Goal: Task Accomplishment & Management: Complete application form

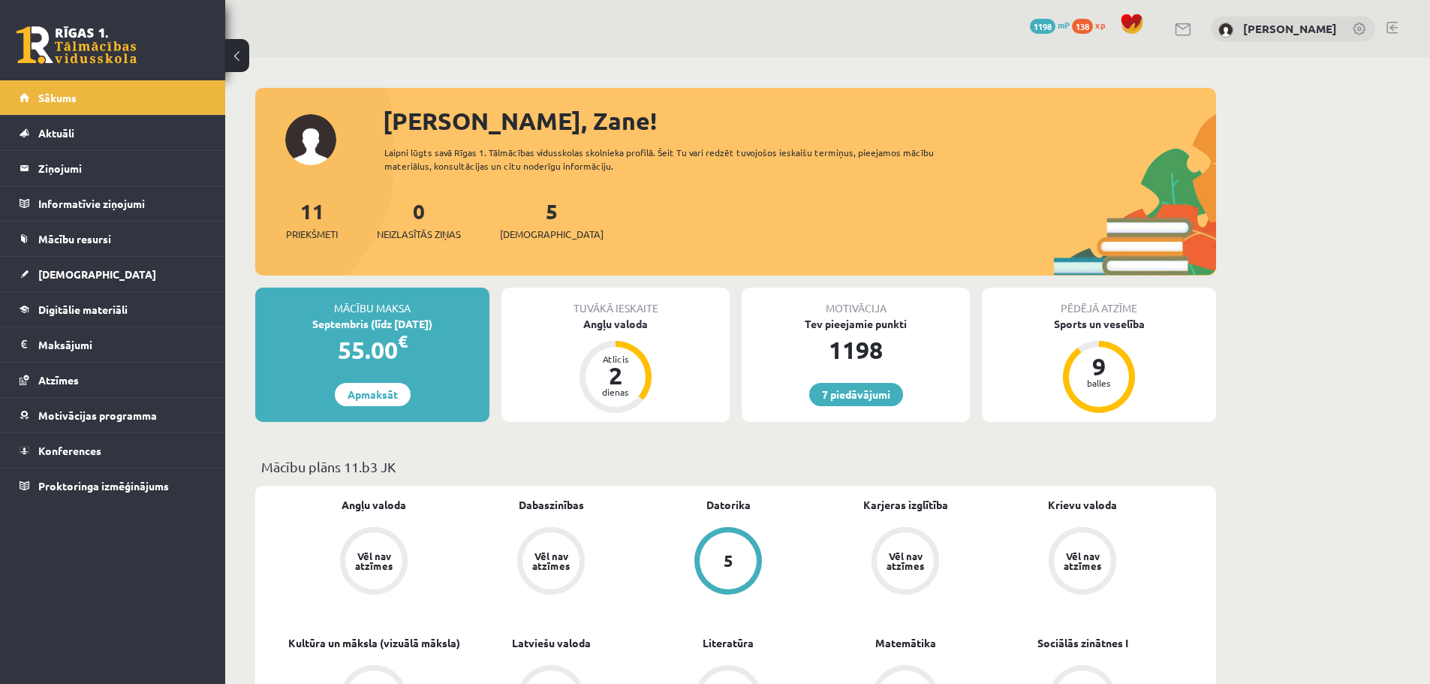
drag, startPoint x: 632, startPoint y: 330, endPoint x: 603, endPoint y: 332, distance: 28.6
click at [603, 332] on div "Tuvākā ieskaite Angļu valoda Atlicis 2 dienas" at bounding box center [615, 354] width 228 height 134
click at [603, 329] on div "Angļu valoda" at bounding box center [615, 324] width 228 height 16
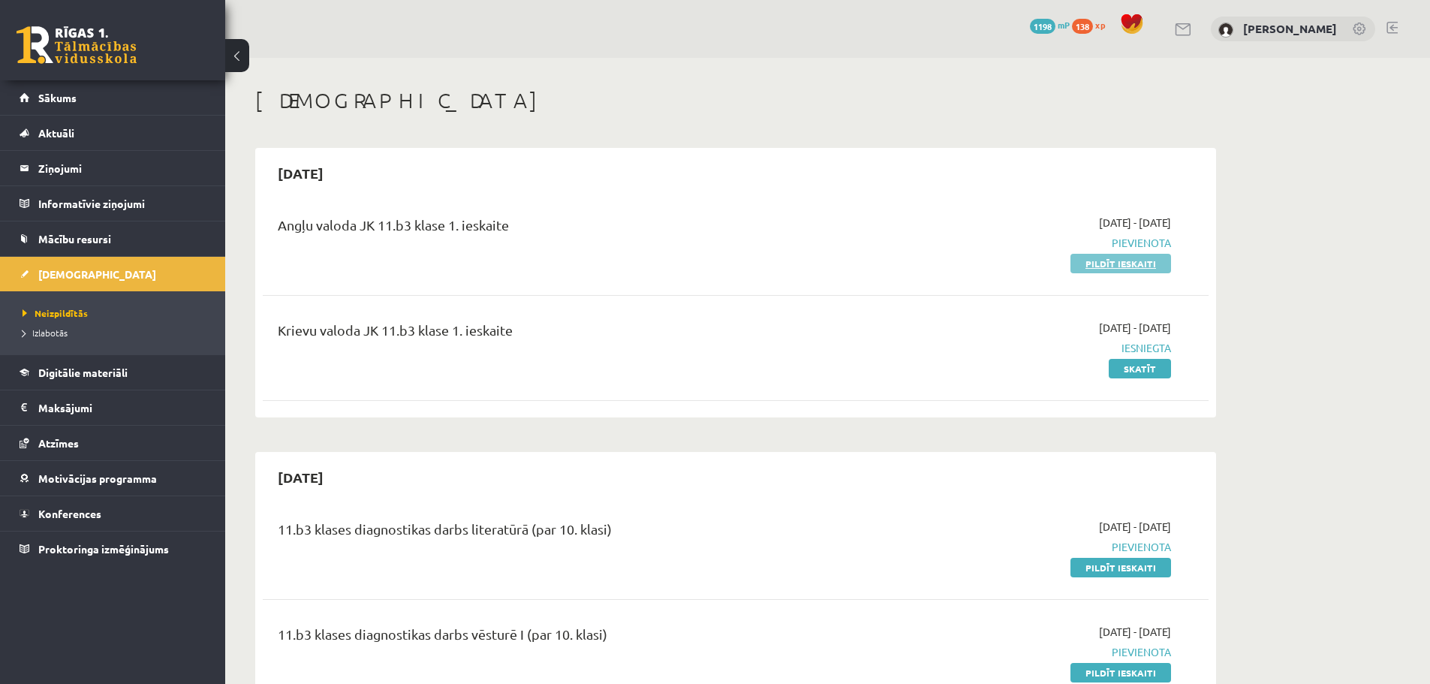
click at [1098, 260] on link "Pildīt ieskaiti" at bounding box center [1120, 264] width 101 height 20
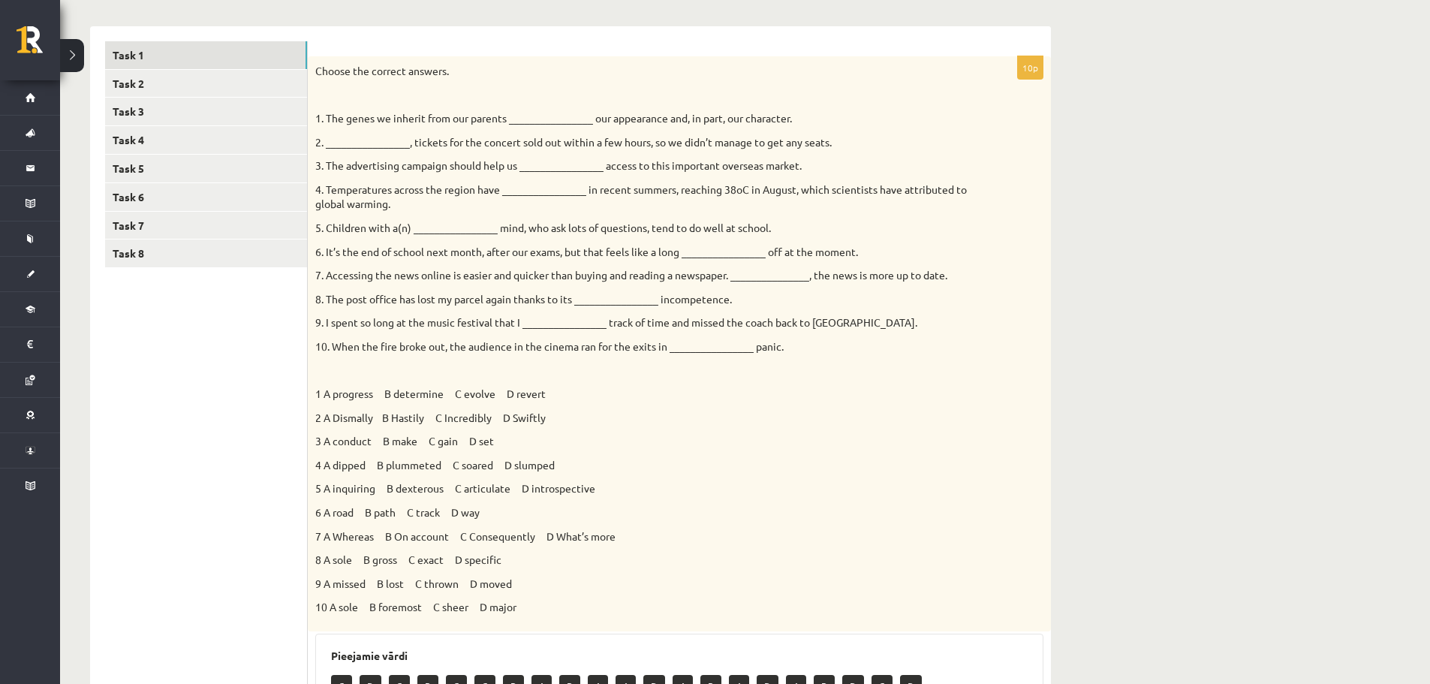
scroll to position [225, 0]
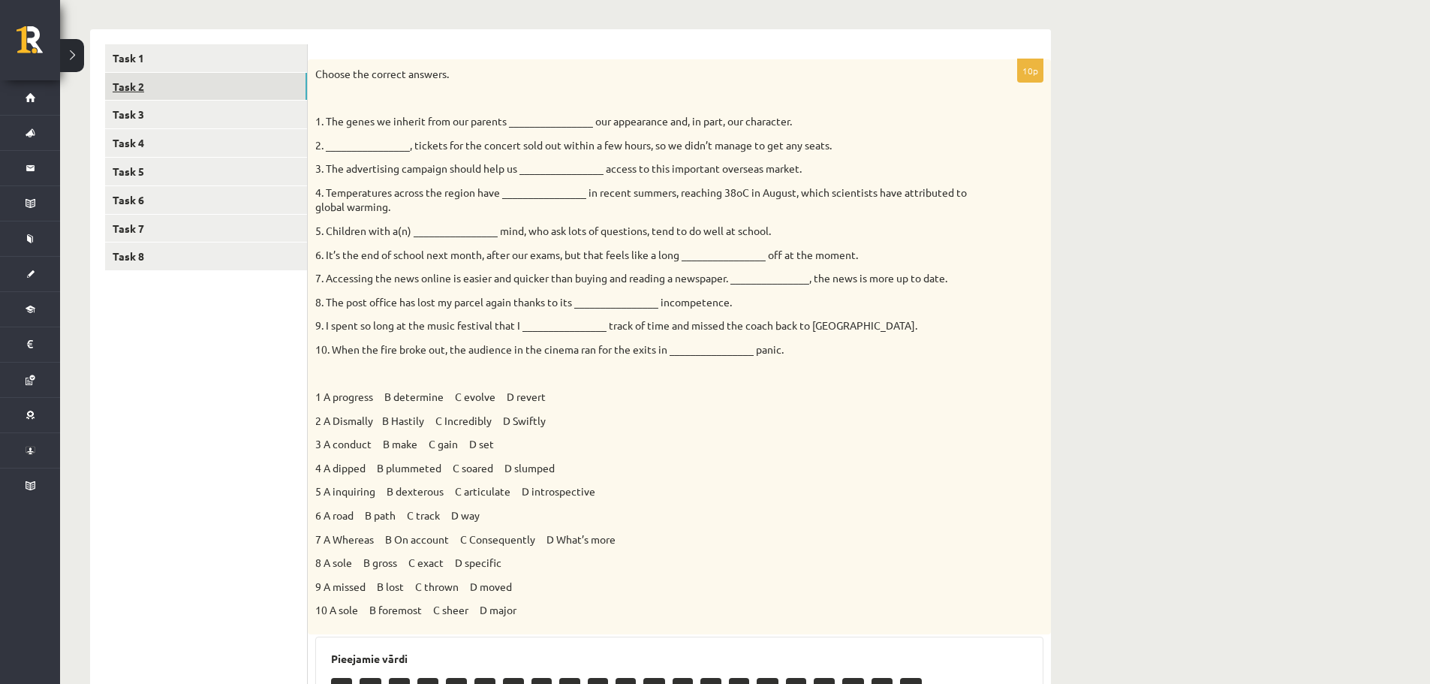
click at [223, 98] on link "Task 2" at bounding box center [206, 87] width 202 height 28
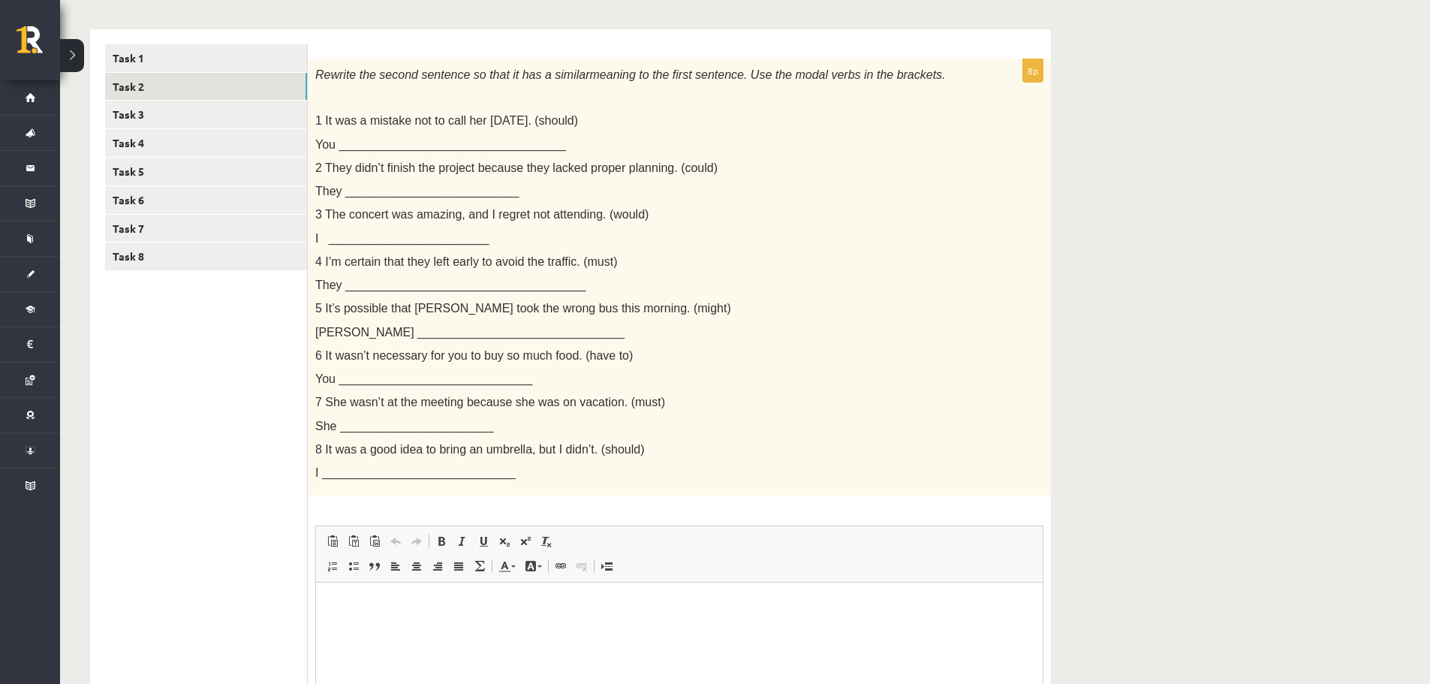
scroll to position [250, 0]
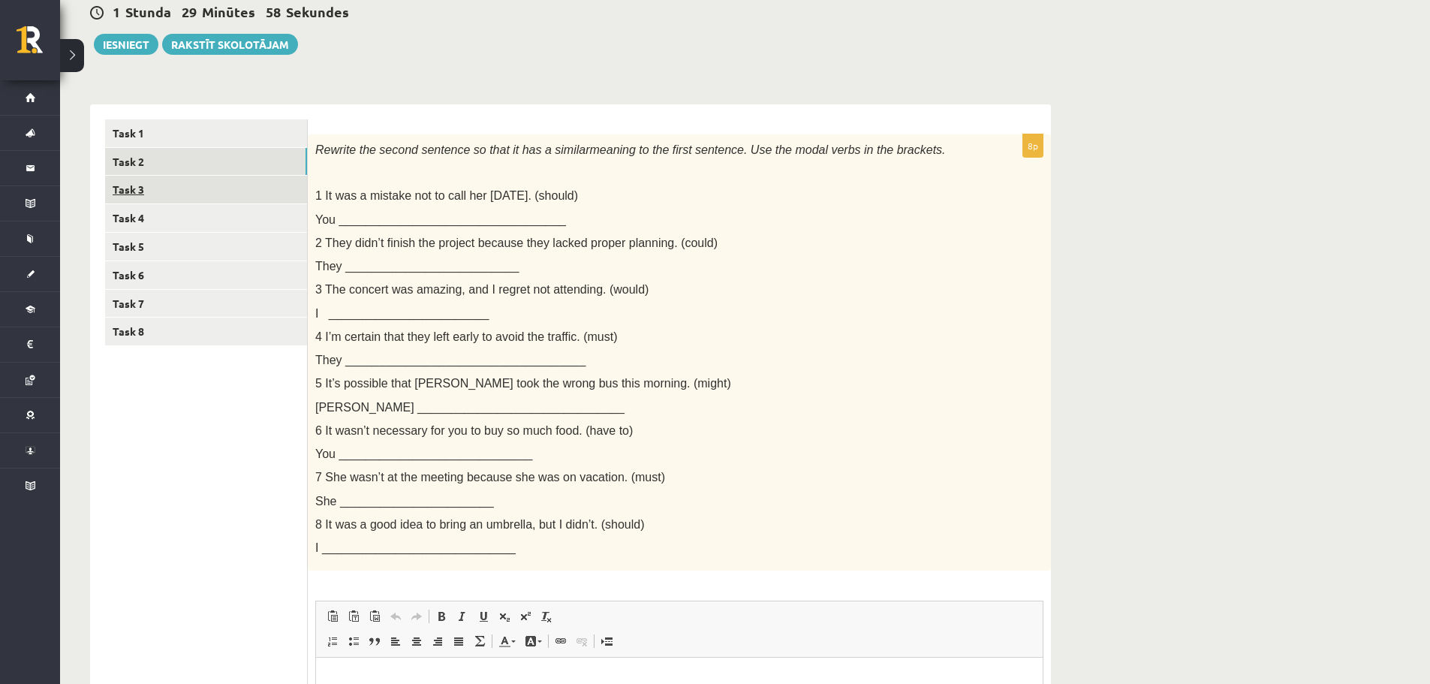
click at [227, 186] on link "Task 3" at bounding box center [206, 190] width 202 height 28
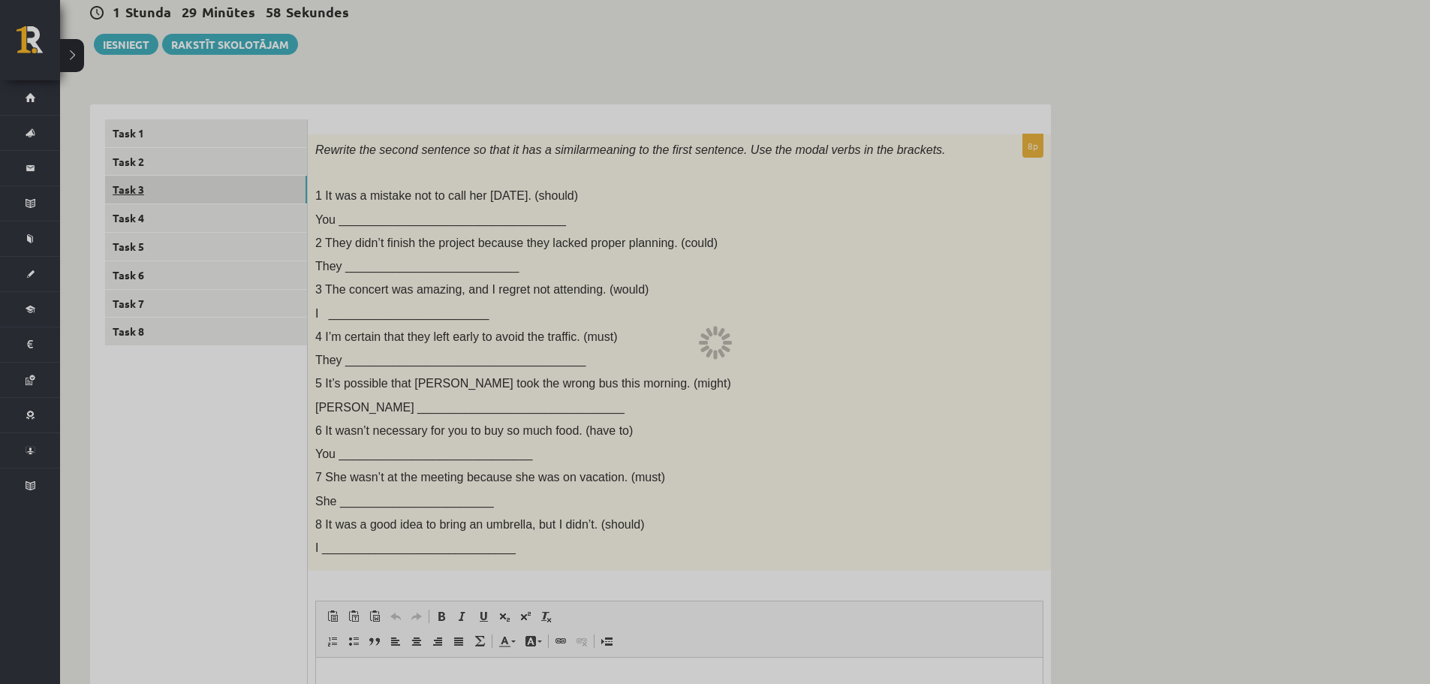
scroll to position [34, 0]
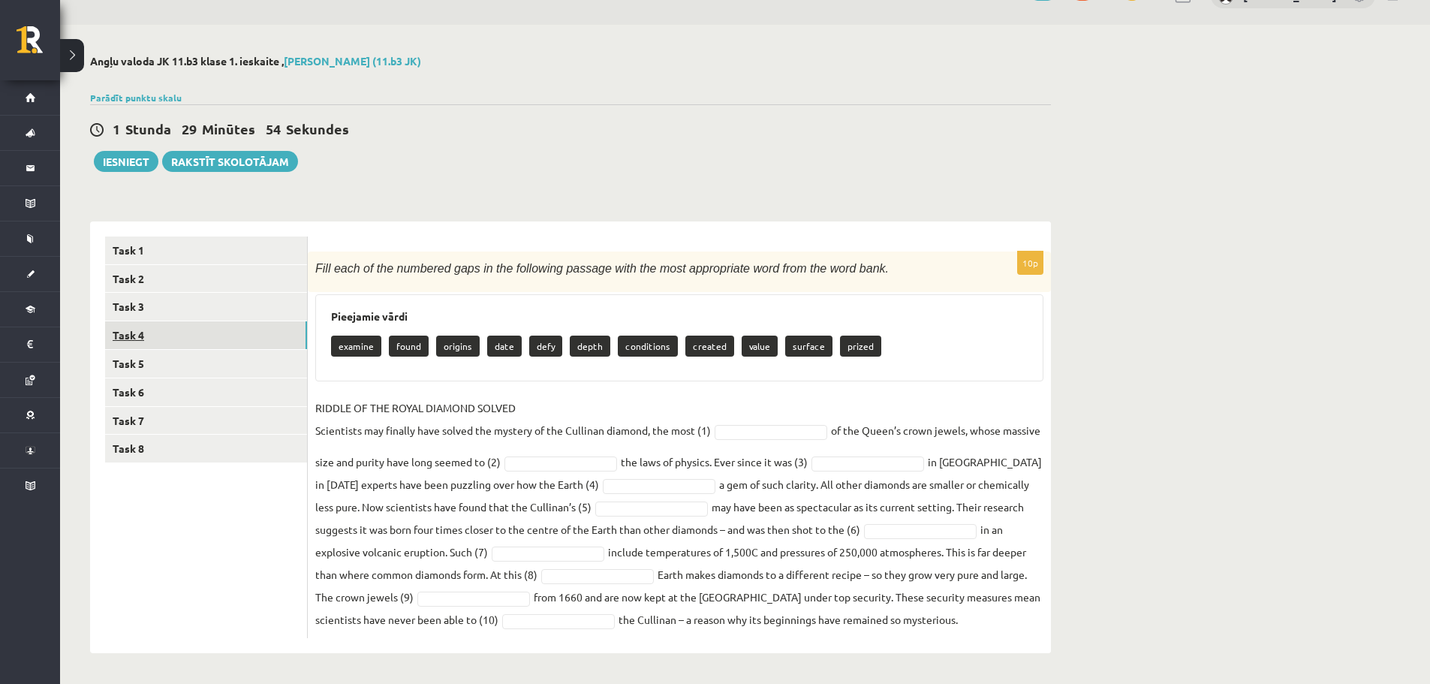
click at [117, 343] on link "Task 4" at bounding box center [206, 335] width 202 height 28
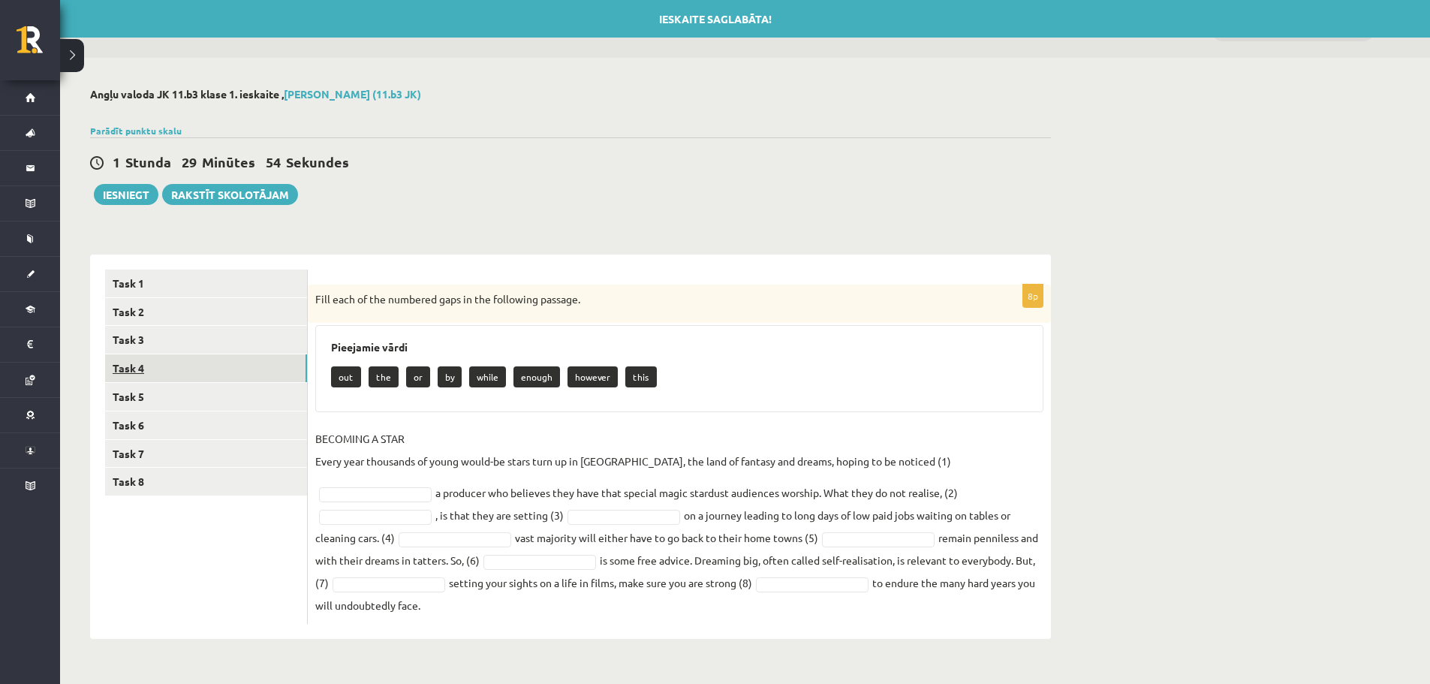
scroll to position [0, 0]
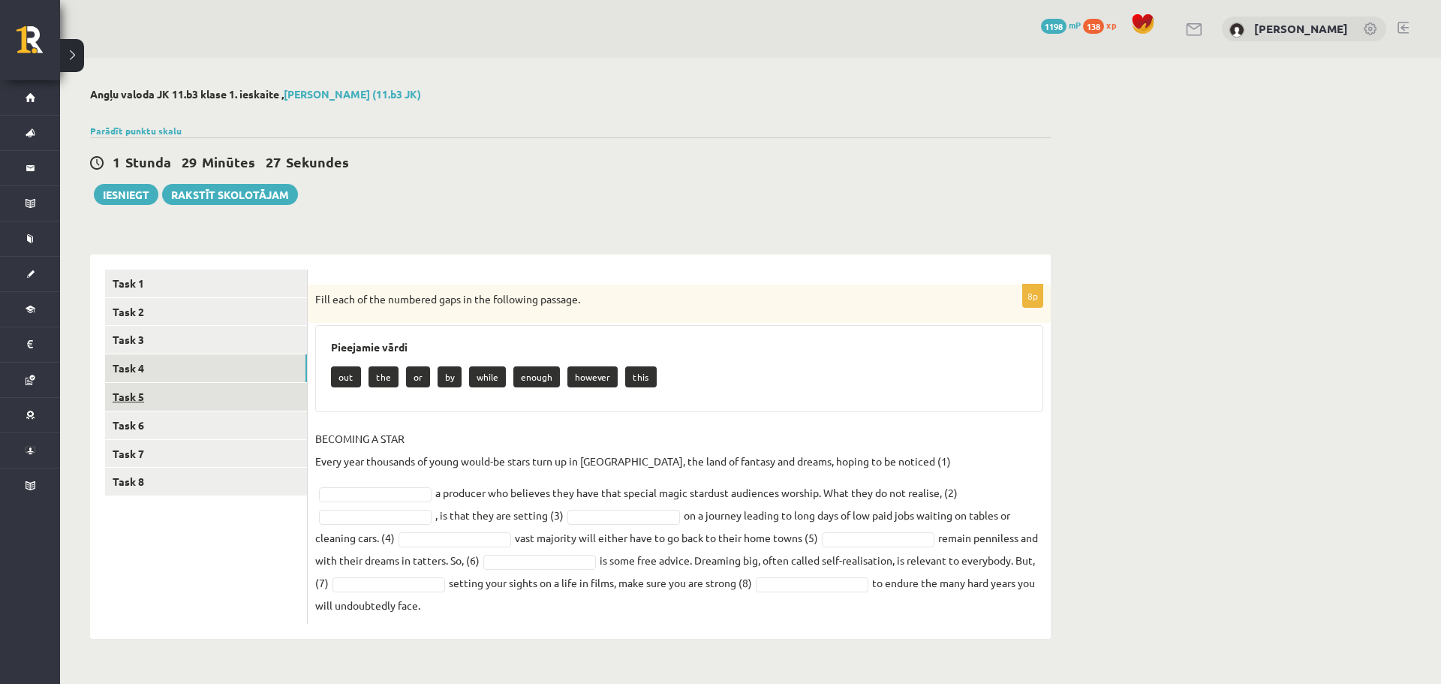
click at [167, 390] on link "Task 5" at bounding box center [206, 397] width 202 height 28
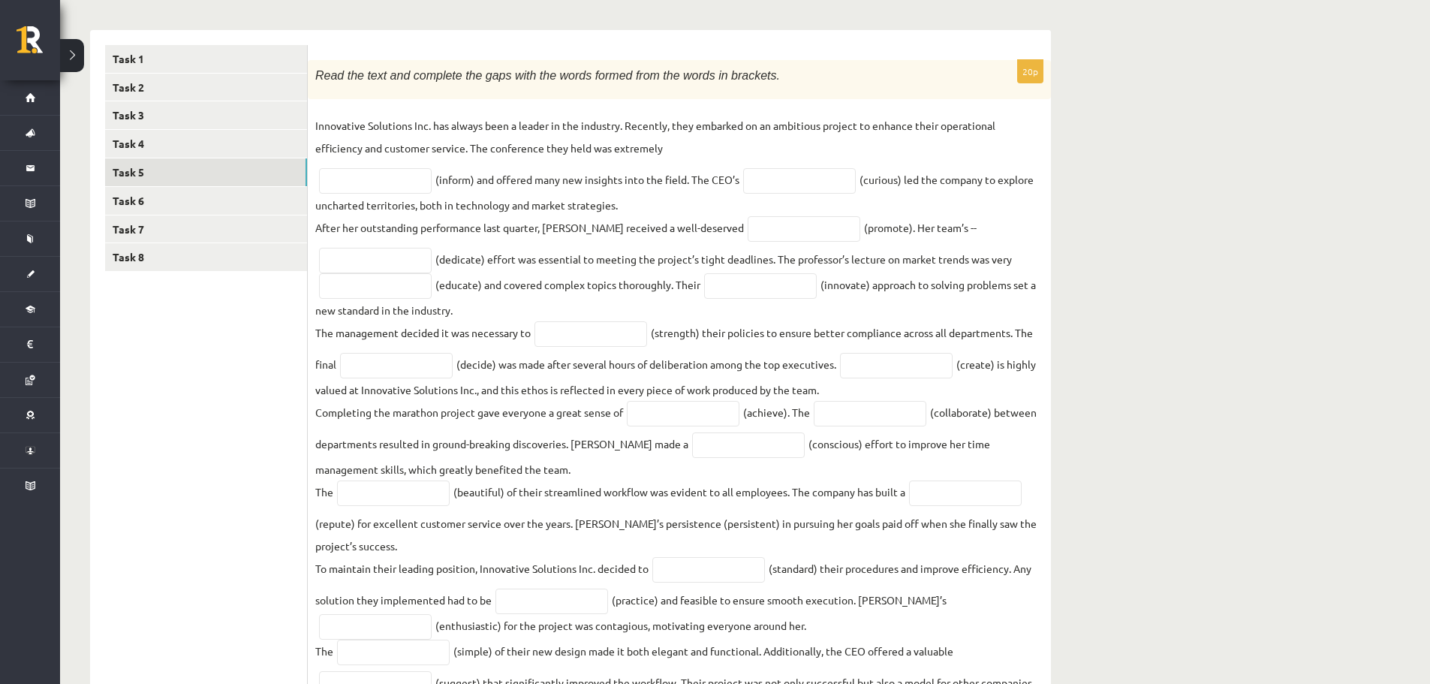
scroll to position [225, 0]
click at [125, 204] on link "Task 6" at bounding box center [206, 200] width 202 height 28
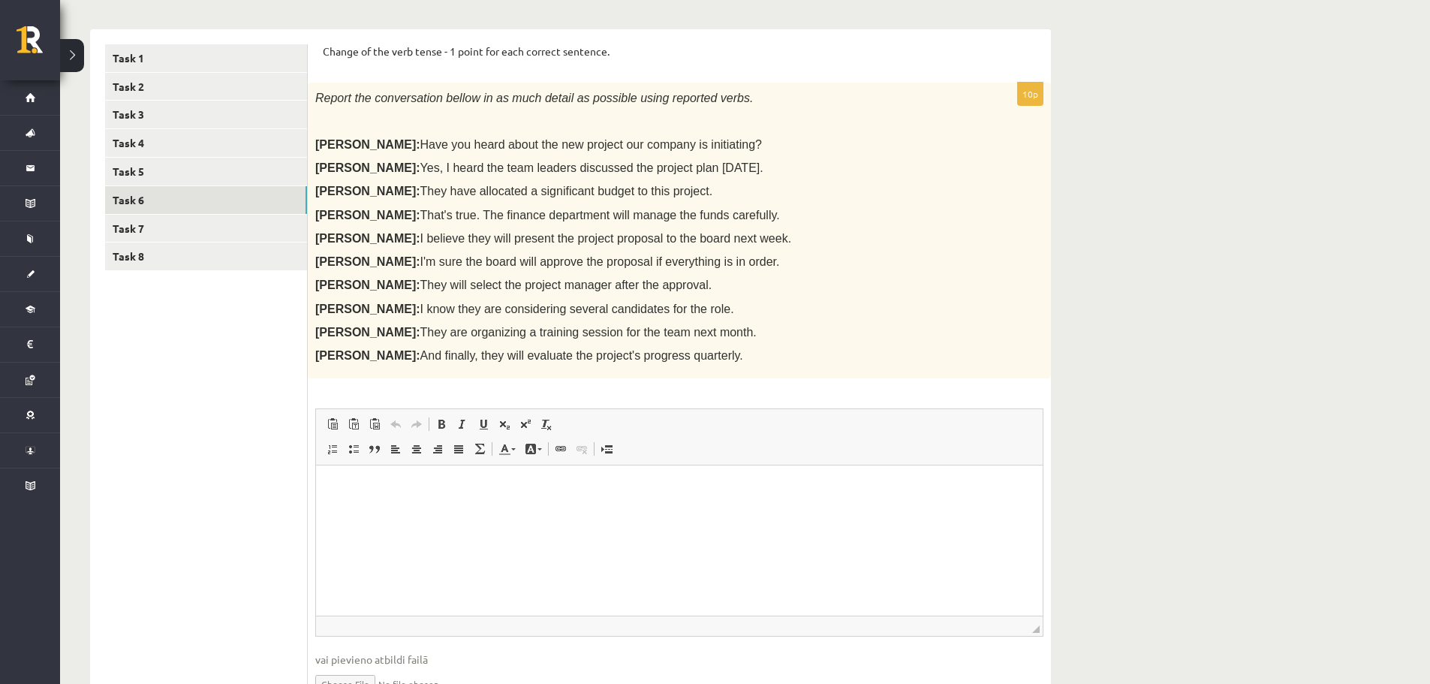
scroll to position [0, 0]
click at [212, 239] on link "Task 7" at bounding box center [206, 229] width 202 height 28
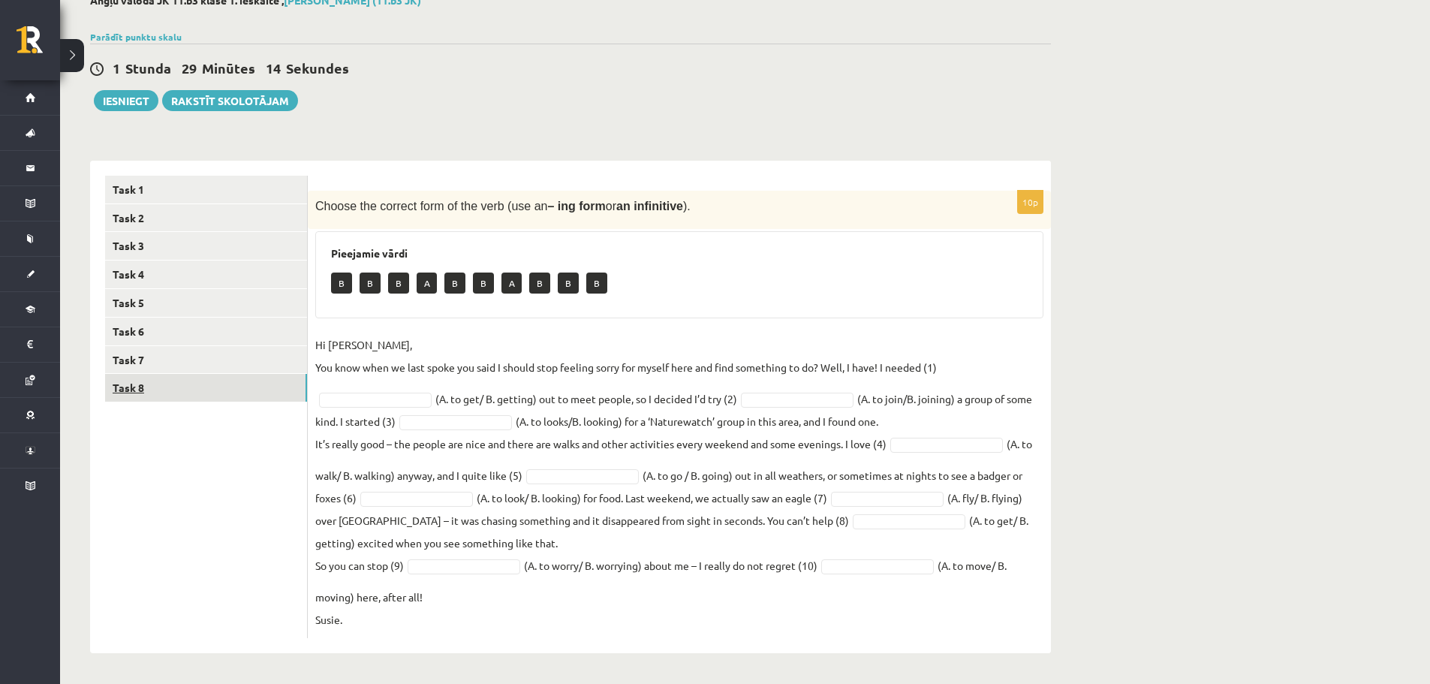
click at [245, 389] on link "Task 8" at bounding box center [206, 388] width 202 height 28
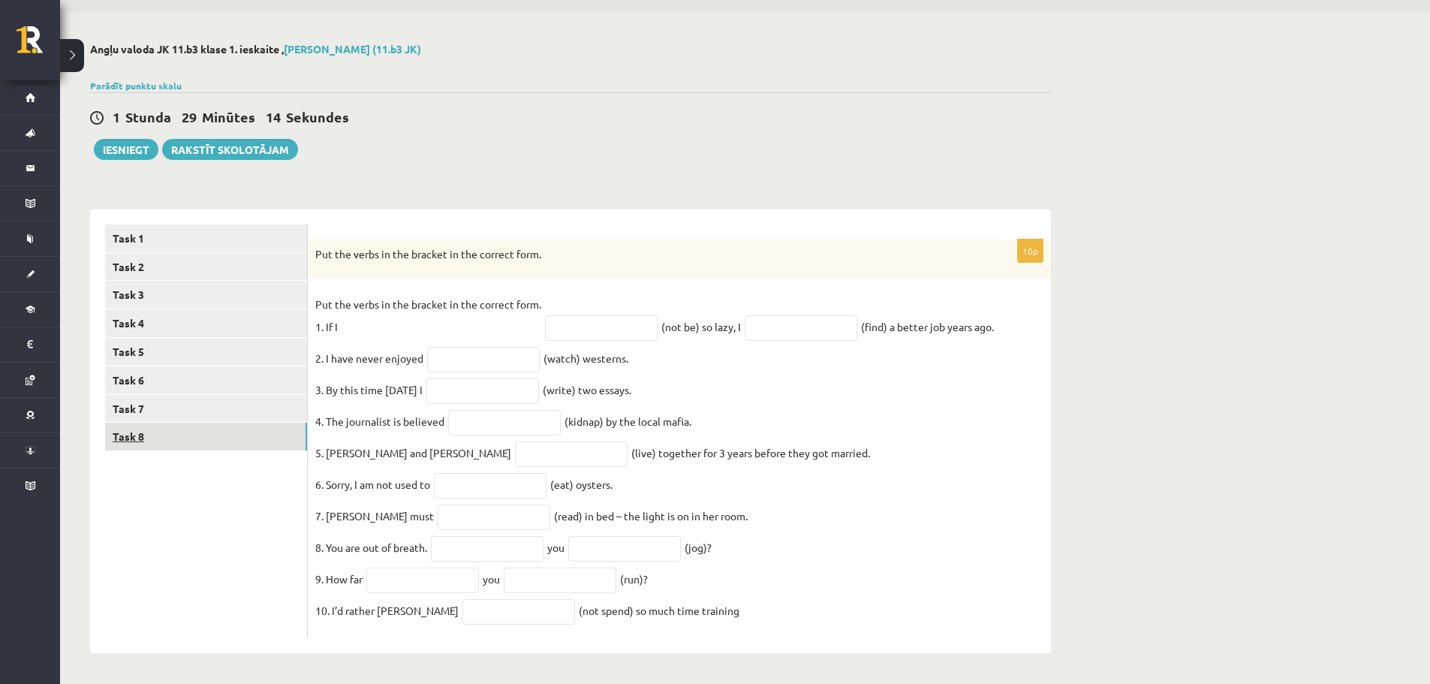
scroll to position [59, 0]
click at [231, 224] on link "Task 1" at bounding box center [206, 238] width 202 height 28
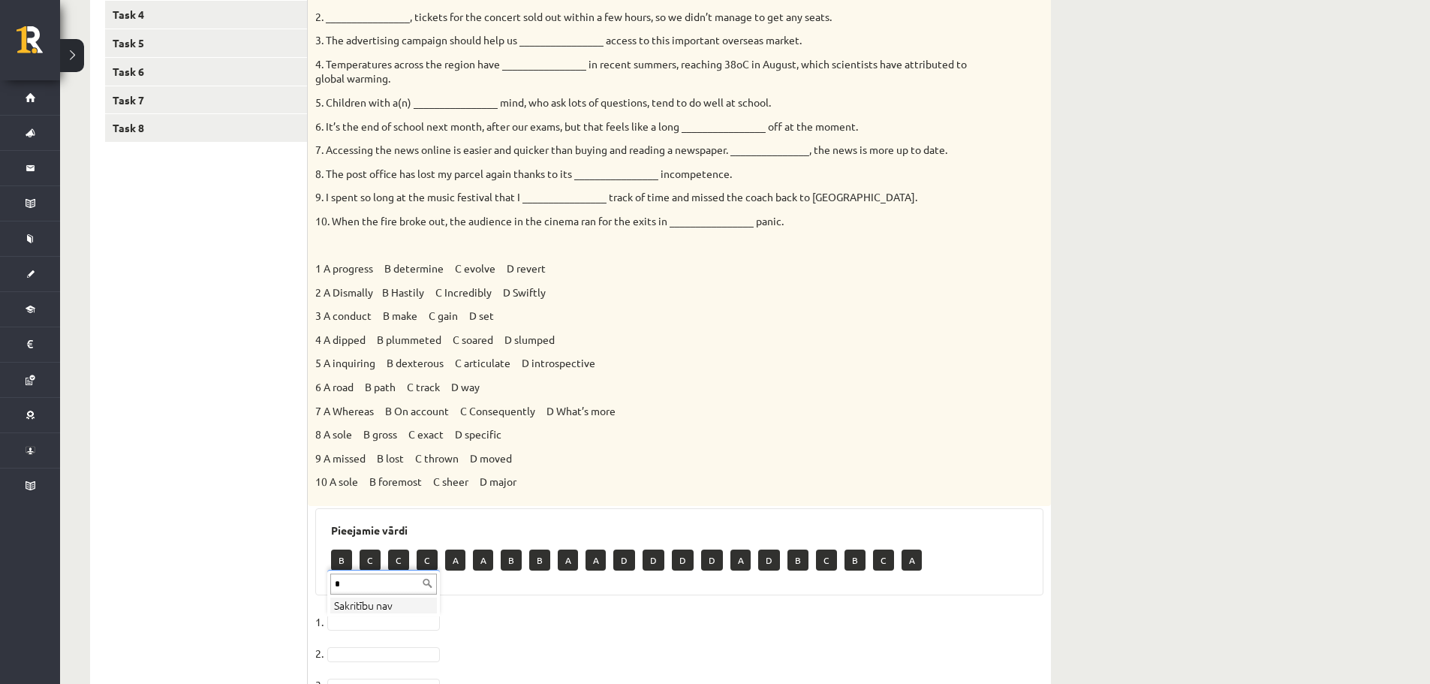
scroll to position [435, 0]
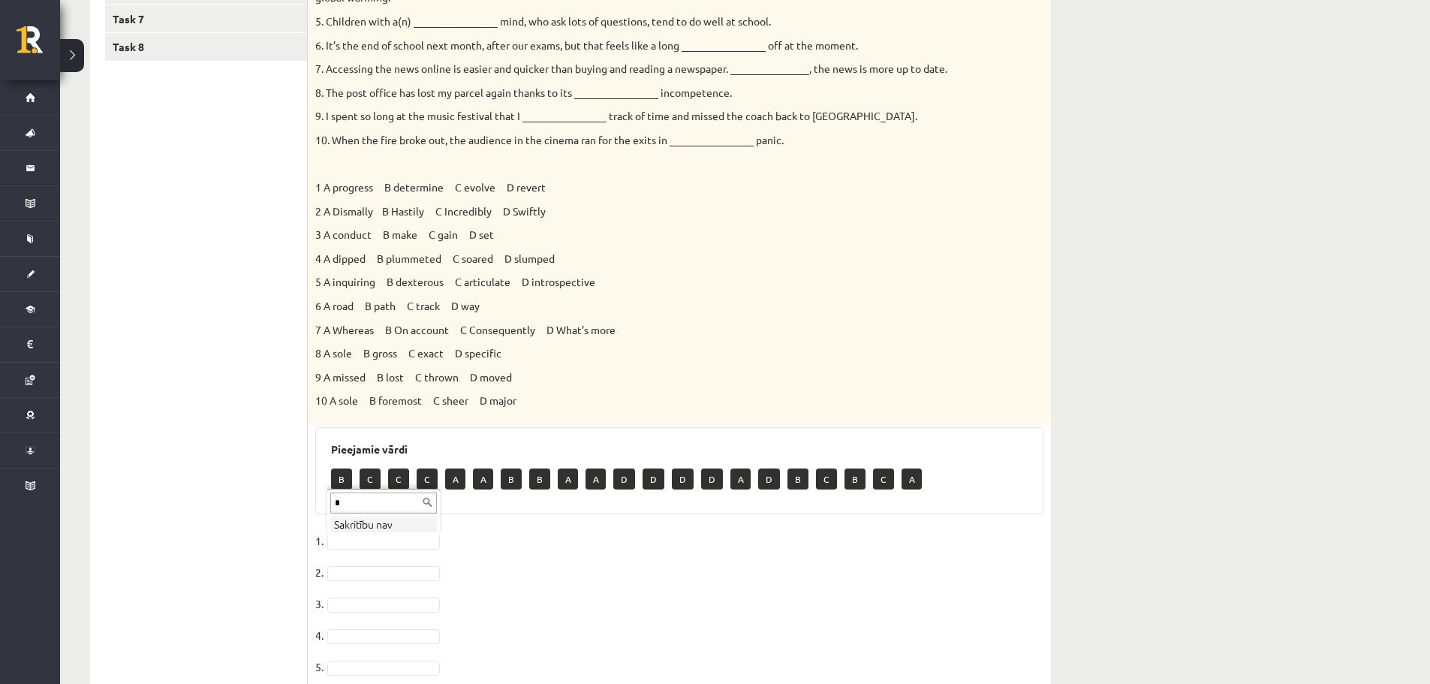
type input "*"
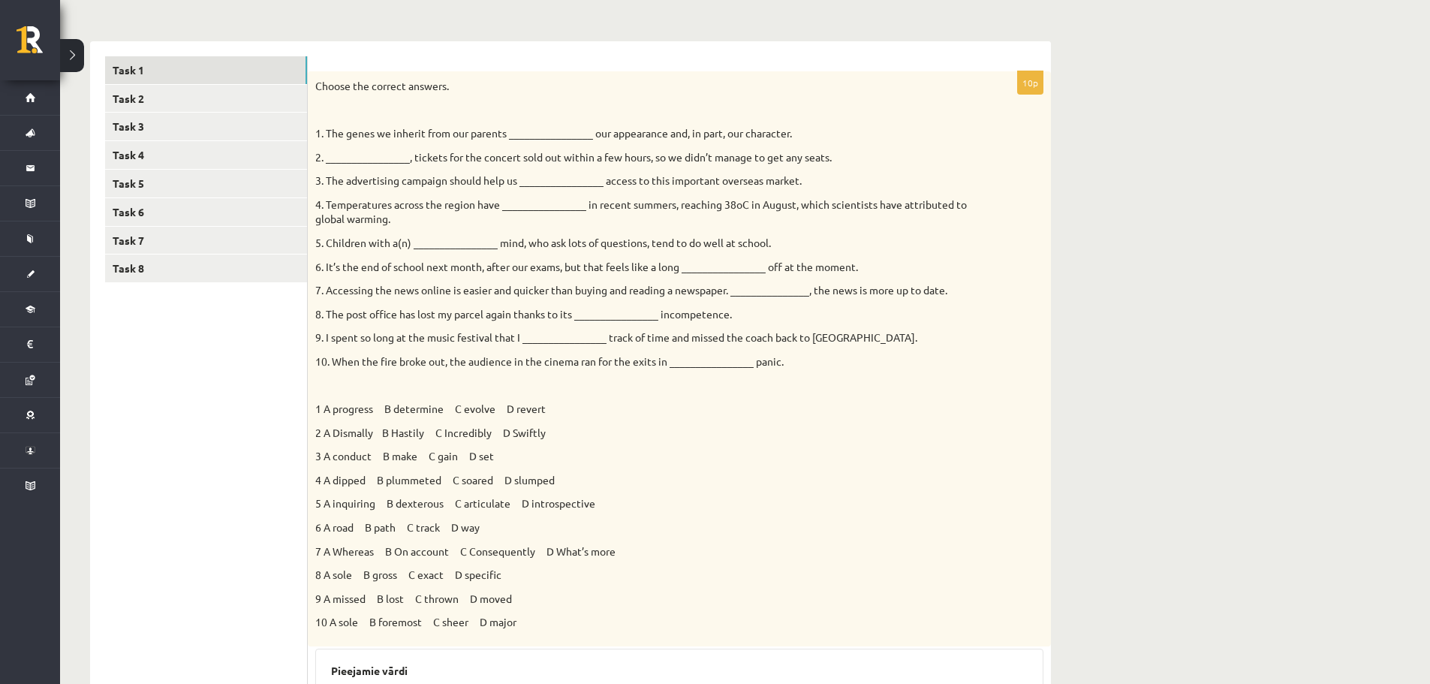
scroll to position [209, 0]
drag, startPoint x: 315, startPoint y: 483, endPoint x: 584, endPoint y: 468, distance: 269.0
click at [584, 468] on div "Choose the correct answers. 1. The genes we inherit from our parents __________…" at bounding box center [679, 362] width 743 height 575
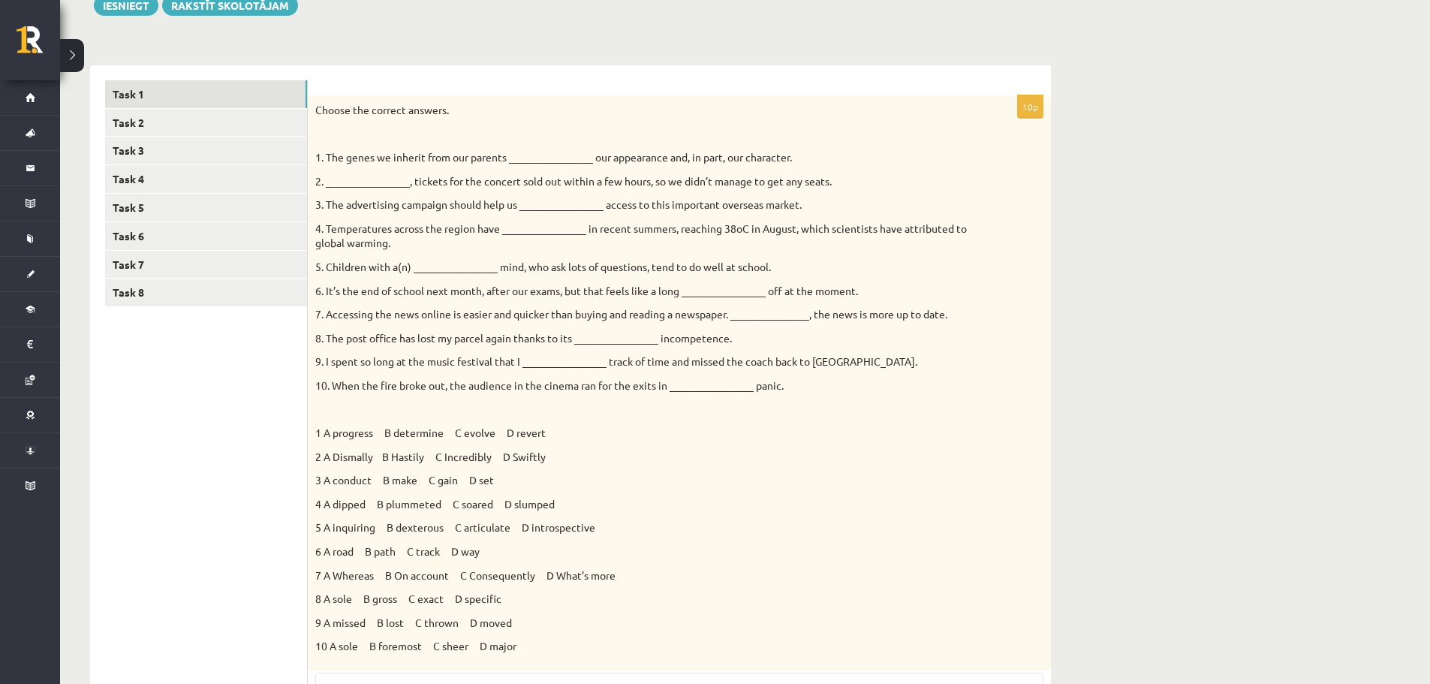
scroll to position [49, 0]
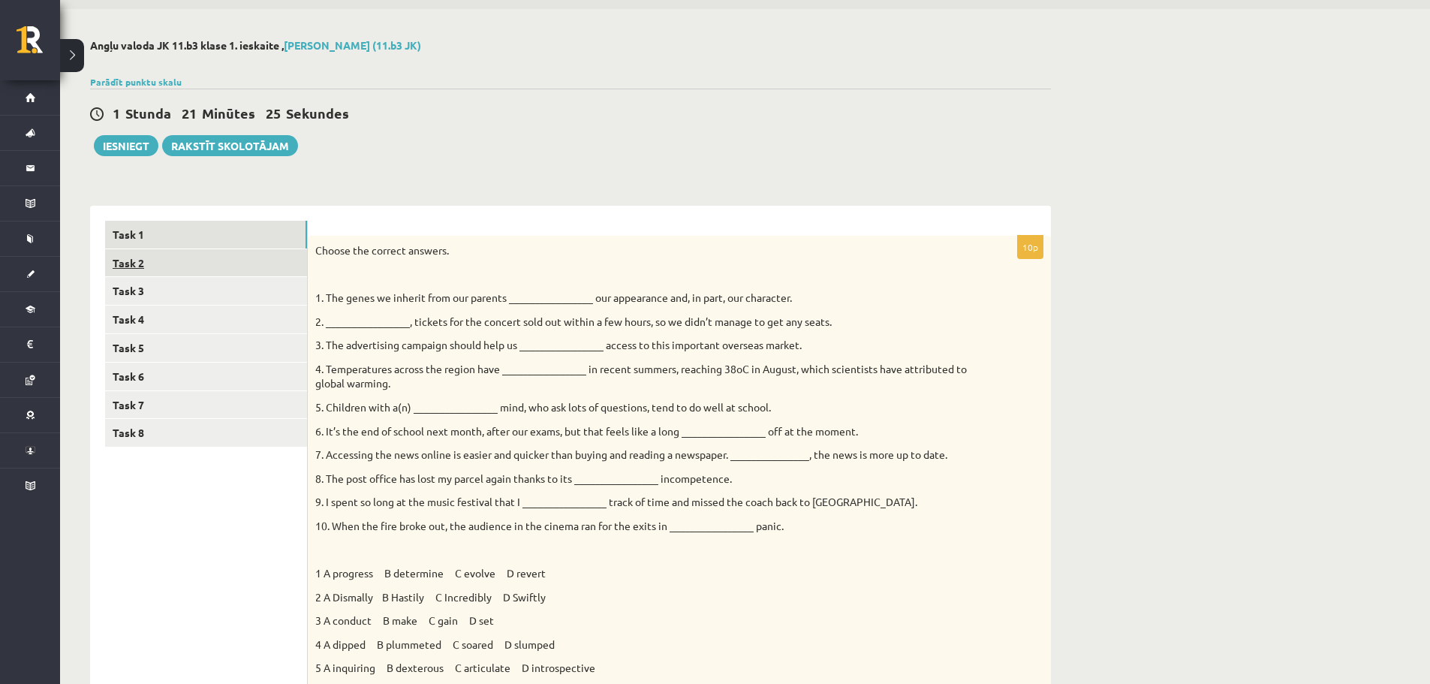
click at [227, 267] on link "Task 2" at bounding box center [206, 263] width 202 height 28
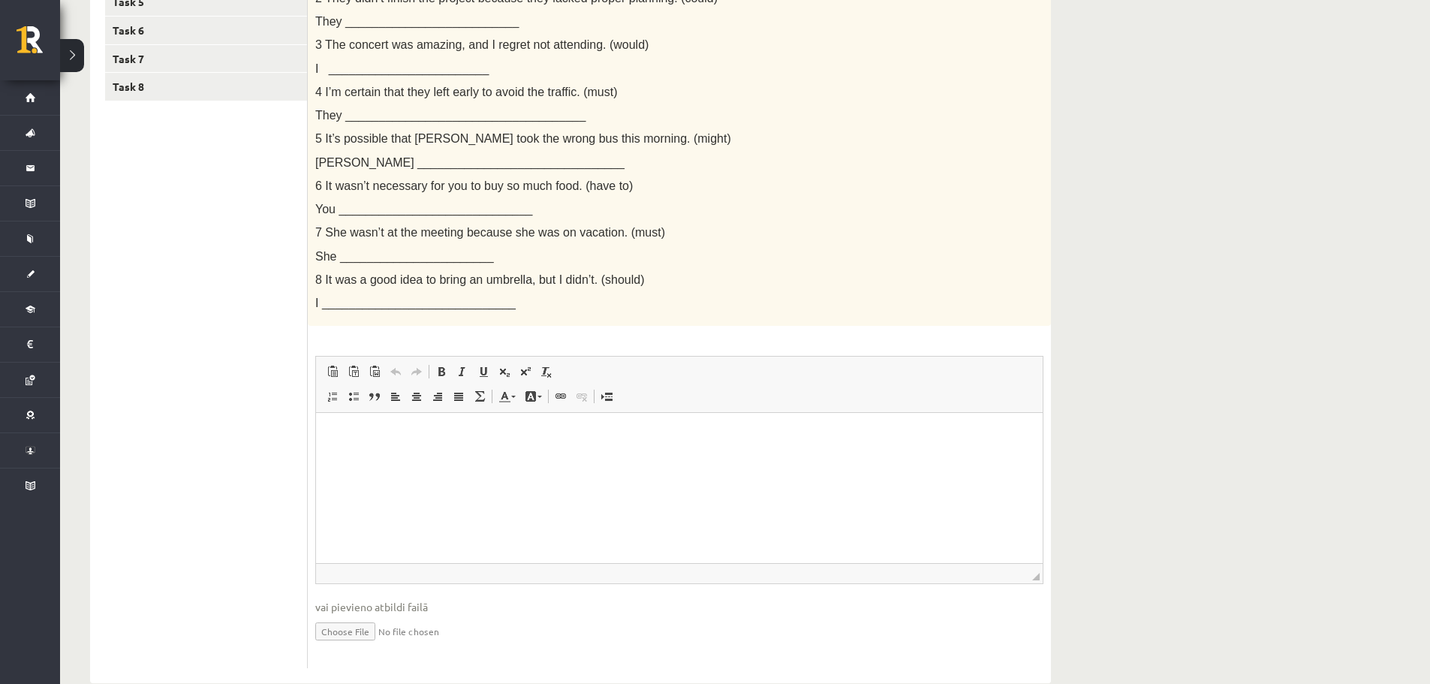
scroll to position [426, 0]
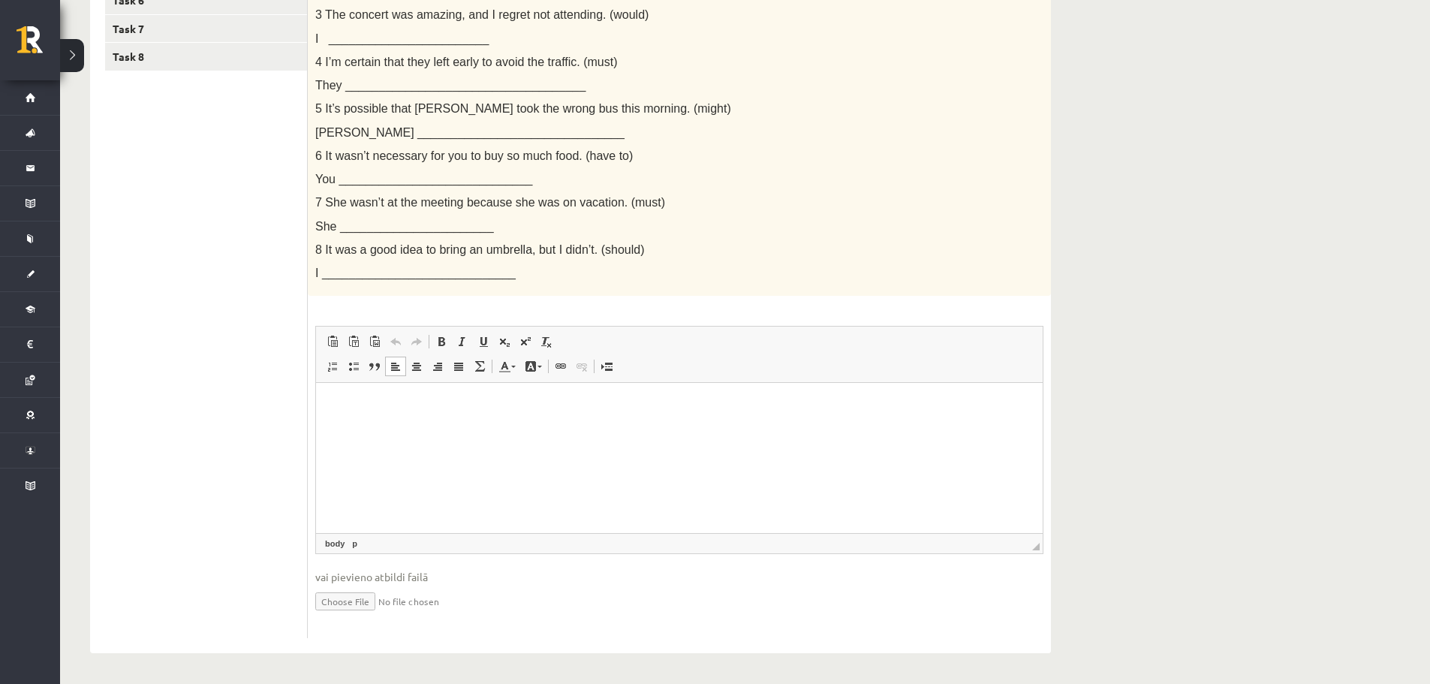
click at [361, 420] on html at bounding box center [679, 406] width 726 height 46
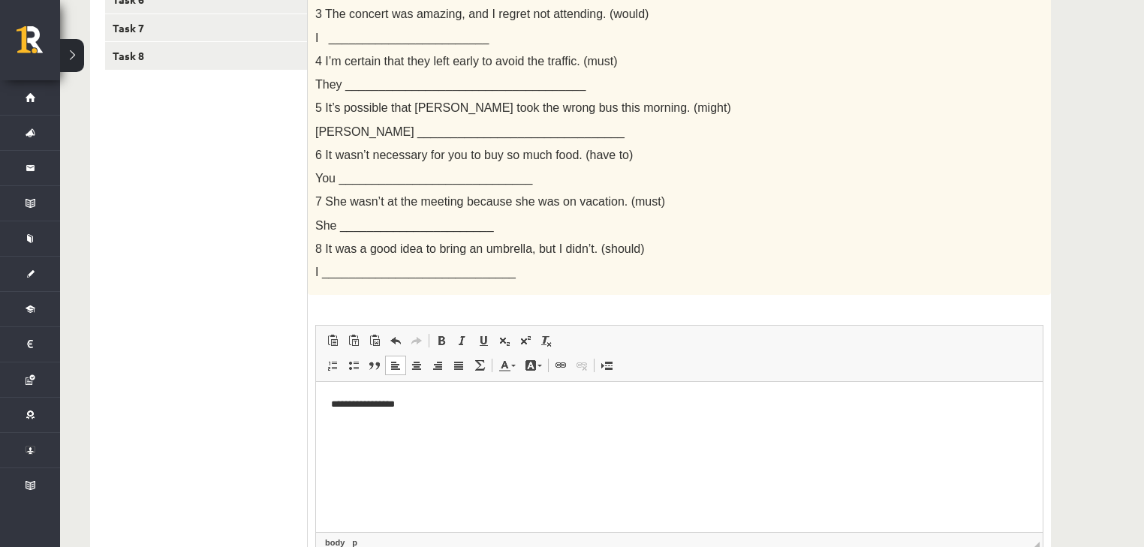
drag, startPoint x: 1489, startPoint y: 383, endPoint x: 397, endPoint y: 400, distance: 1092.1
click at [397, 400] on p "**********" at bounding box center [679, 405] width 697 height 16
click at [445, 397] on p "**********" at bounding box center [679, 405] width 697 height 16
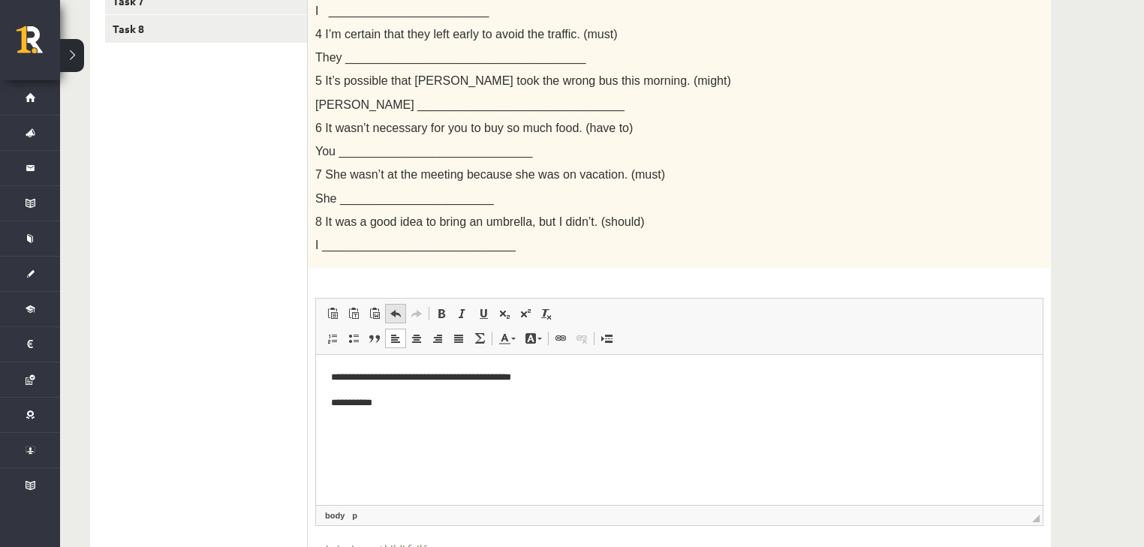
scroll to position [453, 0]
click at [336, 400] on p "**********" at bounding box center [679, 403] width 697 height 16
click at [463, 389] on body "**********" at bounding box center [679, 389] width 696 height 41
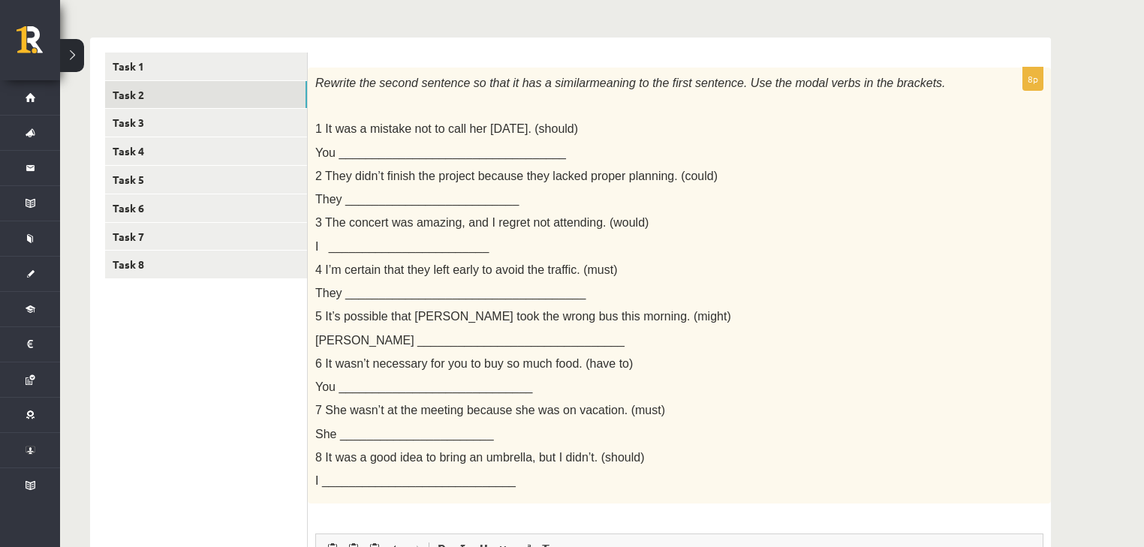
scroll to position [200, 0]
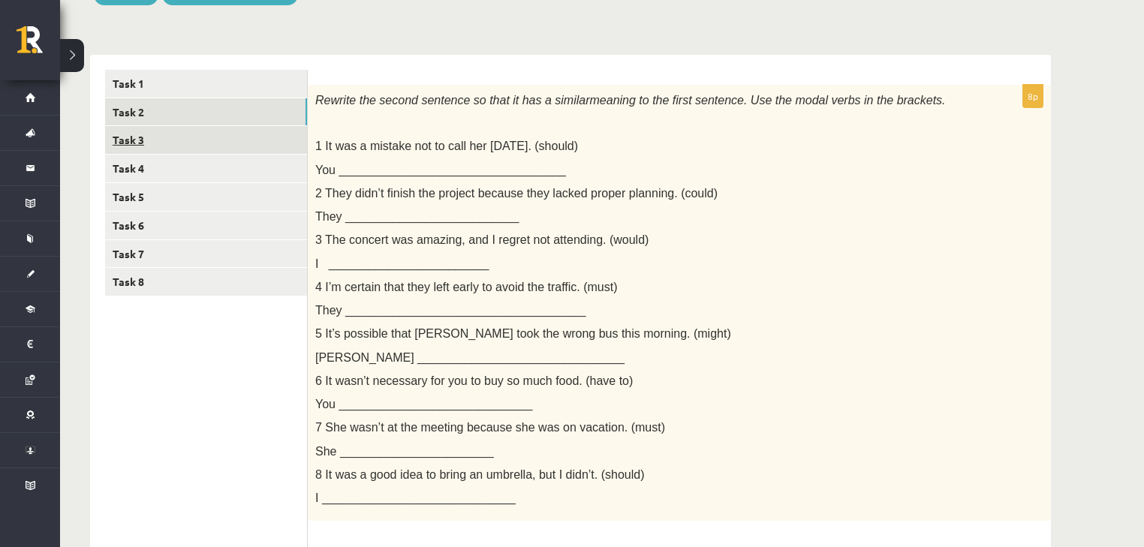
click at [176, 134] on link "Task 3" at bounding box center [206, 140] width 202 height 28
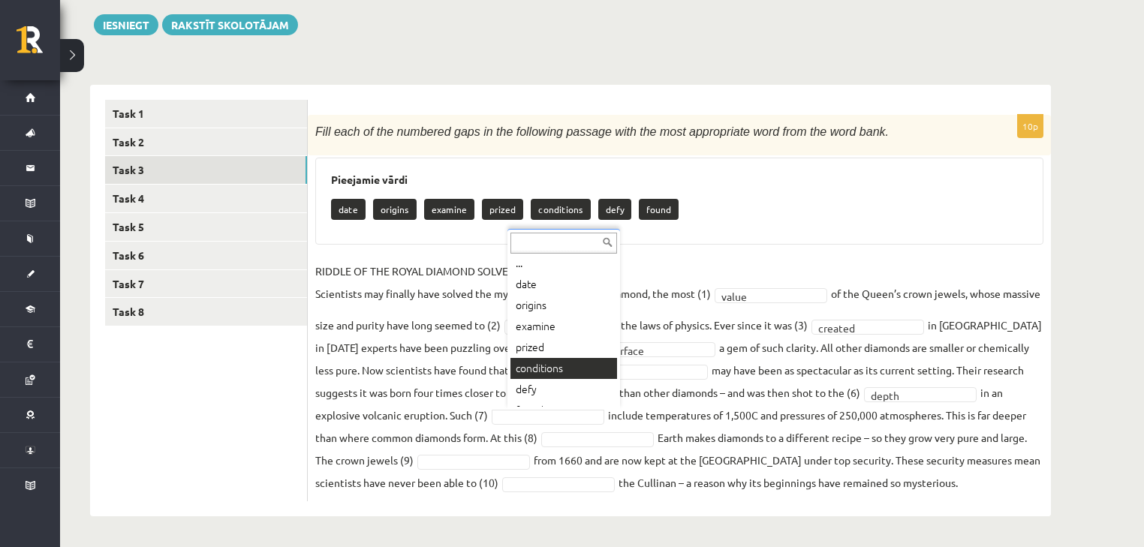
scroll to position [0, 0]
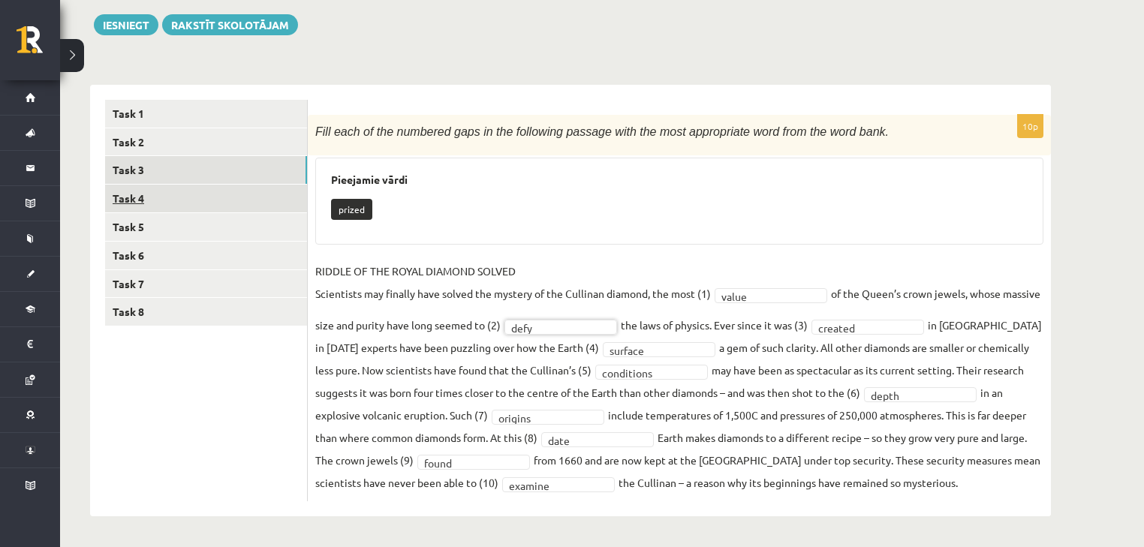
click at [126, 204] on link "Task 4" at bounding box center [206, 199] width 202 height 28
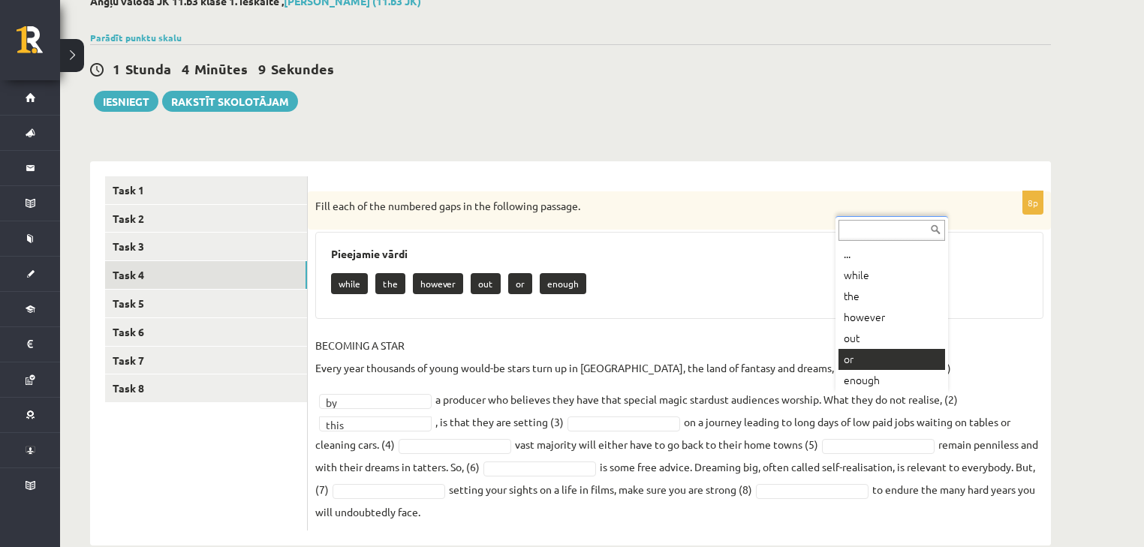
scroll to position [100, 0]
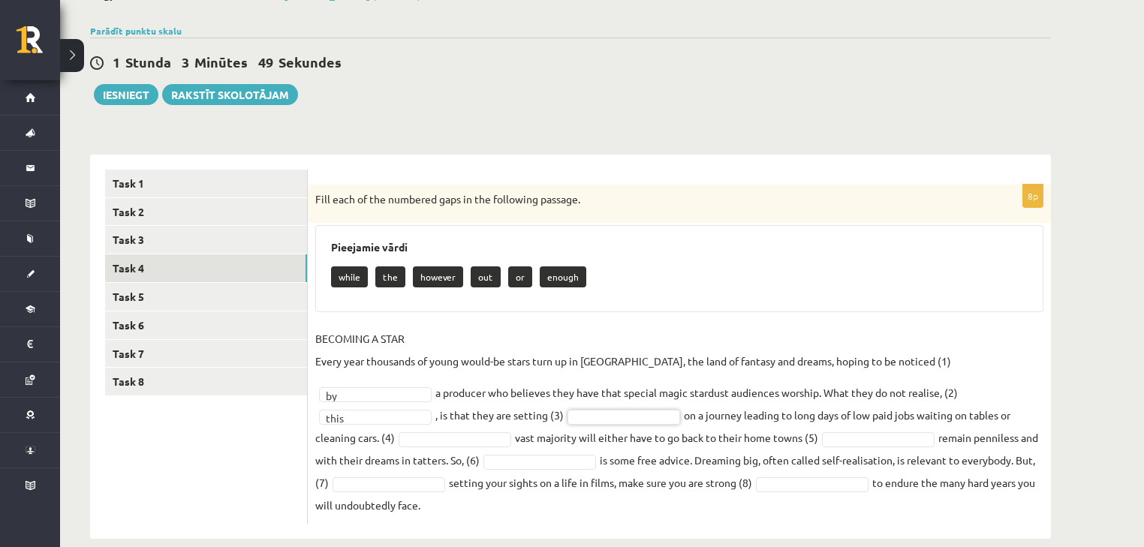
click at [983, 426] on fieldset "BECOMING A STAR Every year thousands of young would-be stars turn up in Hollywo…" at bounding box center [679, 421] width 728 height 189
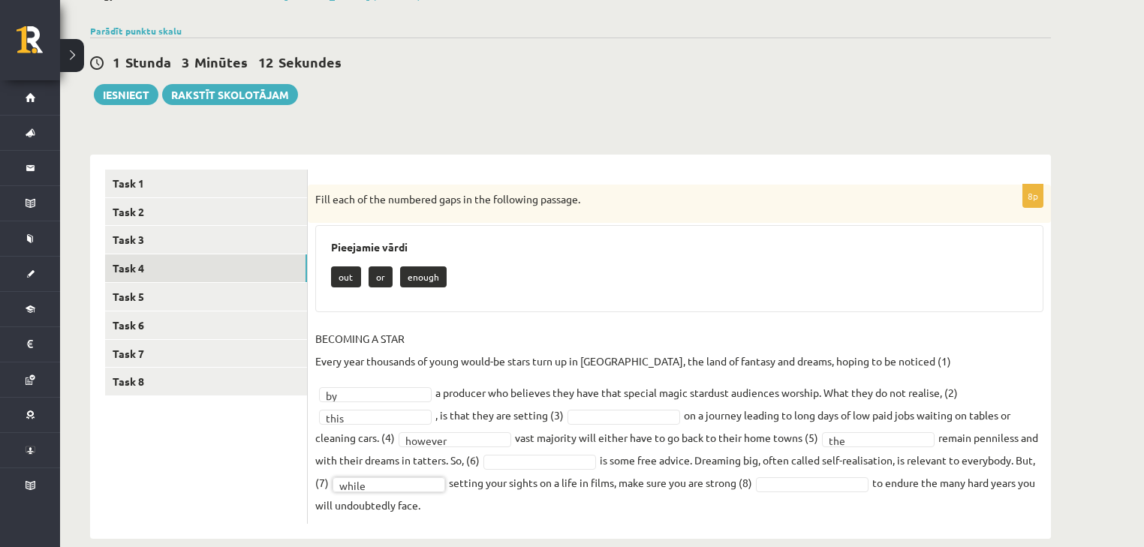
click at [654, 468] on fieldset "BECOMING A STAR Every year thousands of young would-be stars turn up in Hollywo…" at bounding box center [679, 421] width 728 height 189
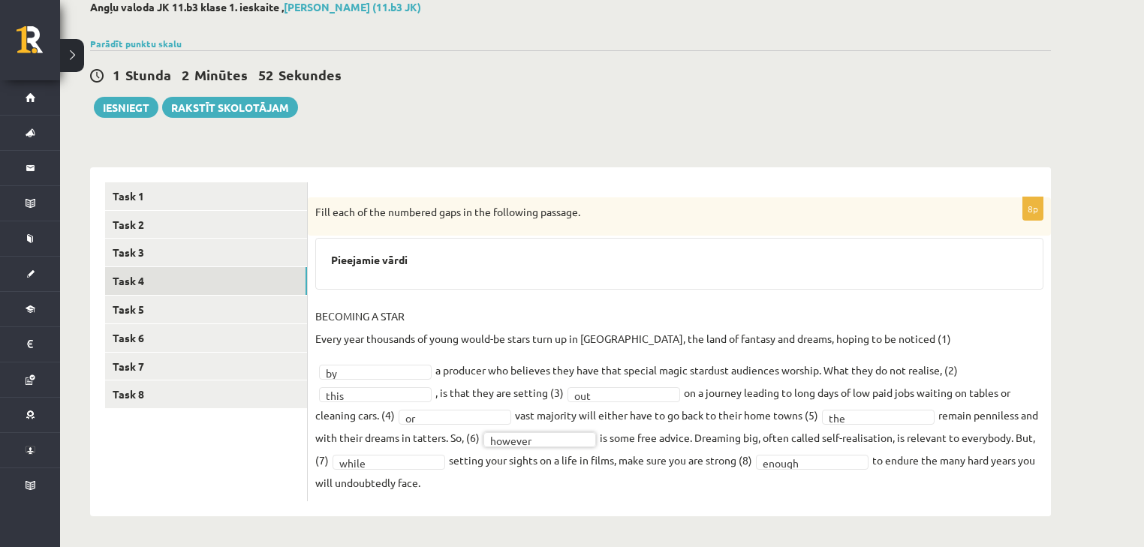
scroll to position [65, 0]
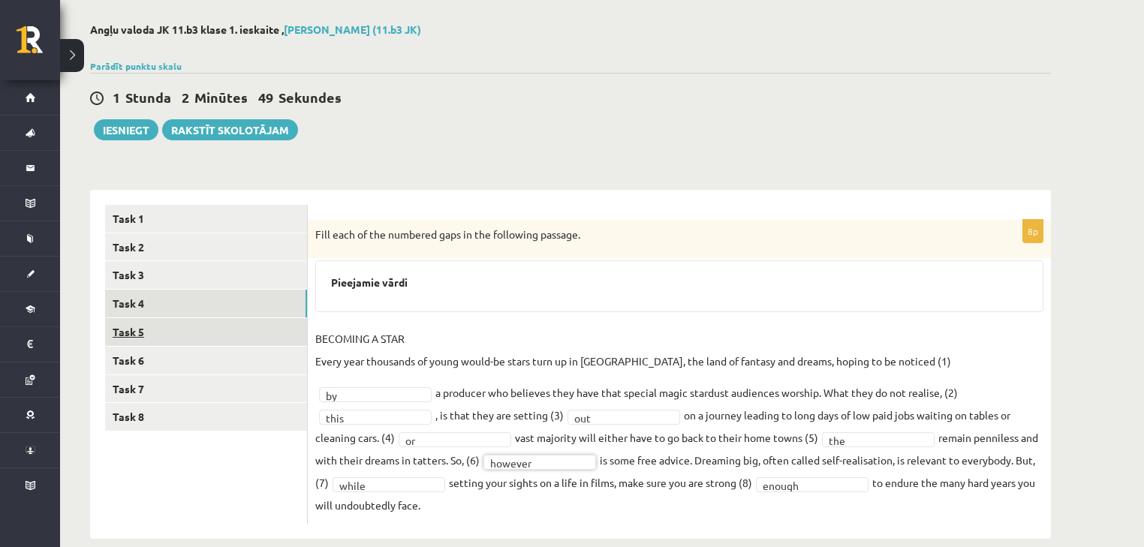
click at [207, 334] on link "Task 5" at bounding box center [206, 332] width 202 height 28
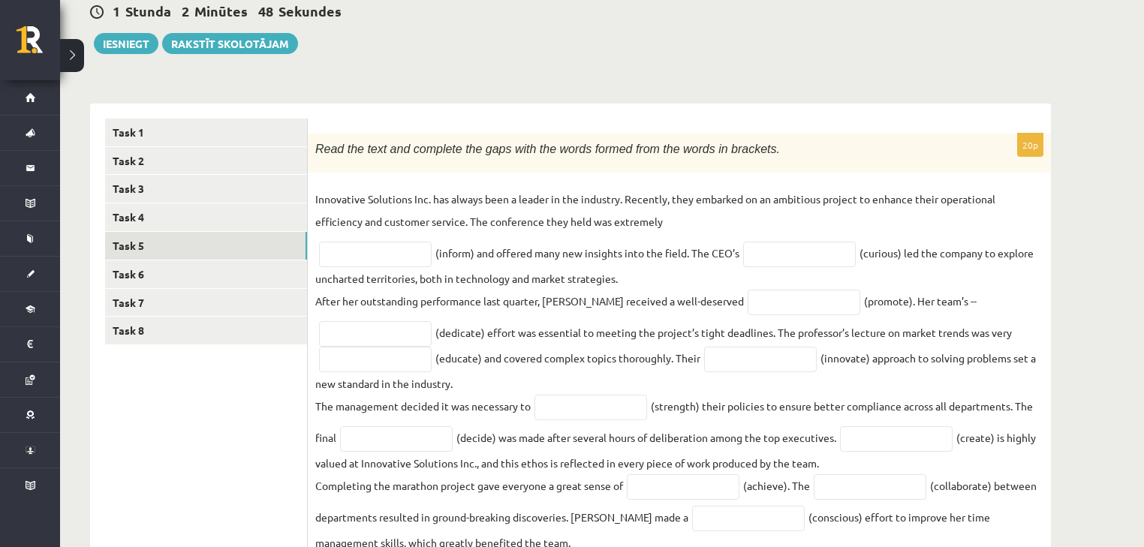
scroll to position [165, 0]
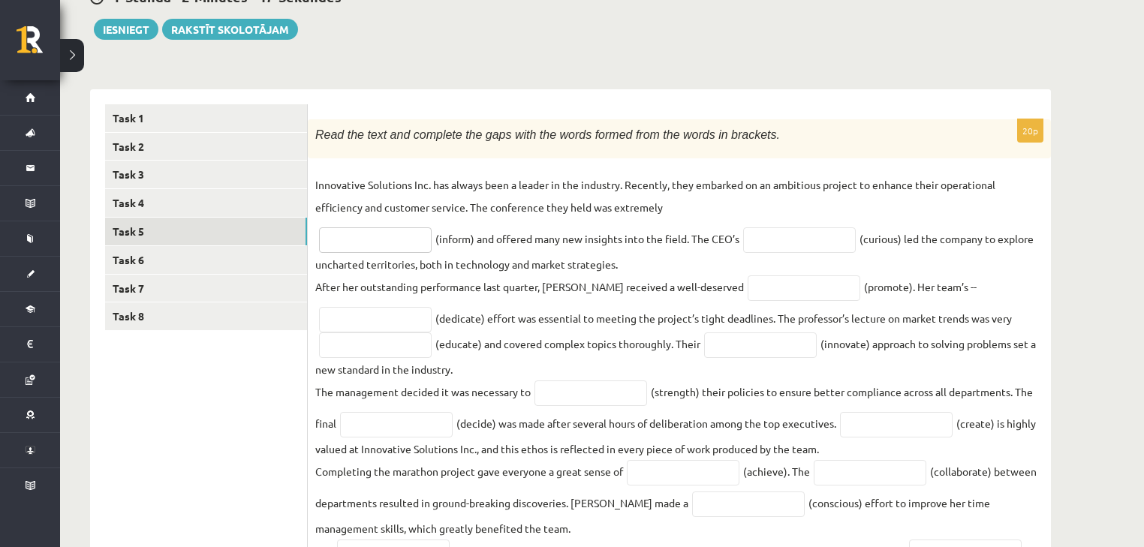
click at [387, 246] on input "text" at bounding box center [375, 240] width 113 height 26
click at [378, 239] on input "text" at bounding box center [375, 240] width 113 height 26
type input "********"
click at [768, 245] on input "text" at bounding box center [799, 240] width 113 height 26
type input "*"
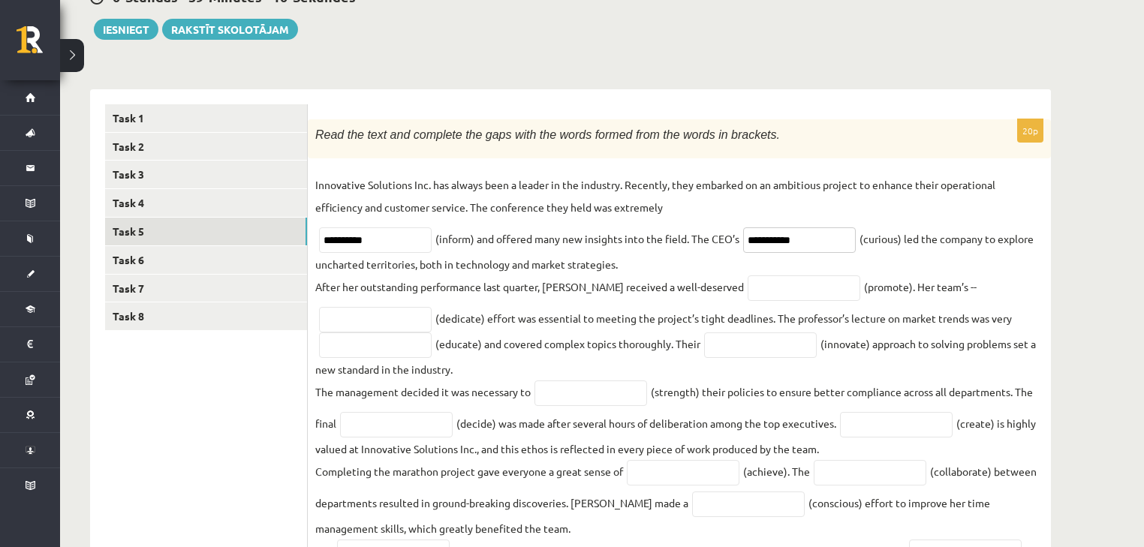
type input "**********"
click at [747, 285] on input "text" at bounding box center [803, 288] width 113 height 26
type input "********"
click at [383, 318] on input "text" at bounding box center [375, 320] width 113 height 26
type input "*********"
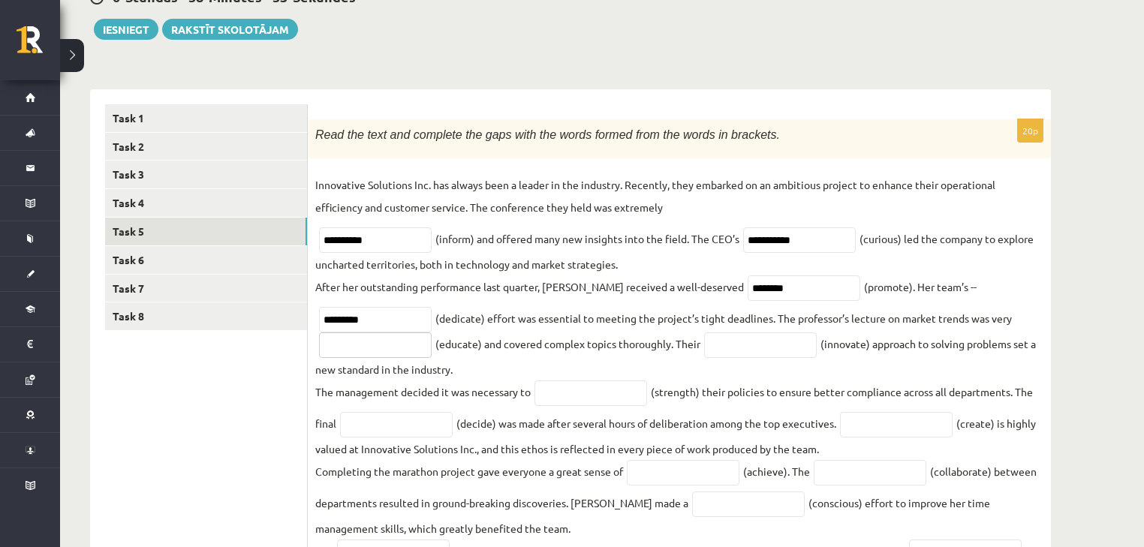
click at [412, 349] on input "text" at bounding box center [375, 345] width 113 height 26
type input "*"
type input "********"
click at [777, 344] on input "text" at bounding box center [760, 345] width 113 height 26
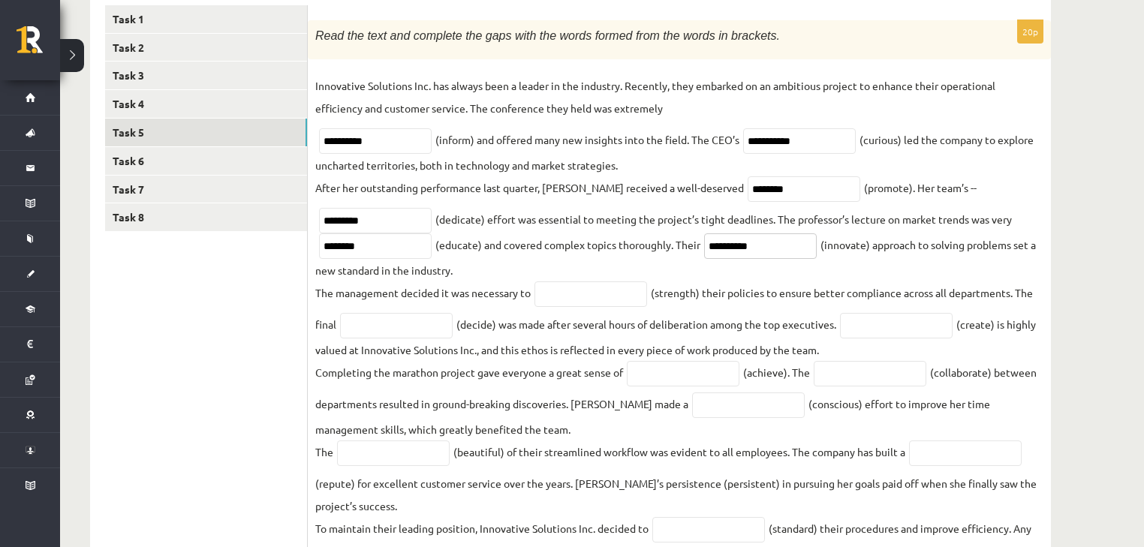
scroll to position [285, 0]
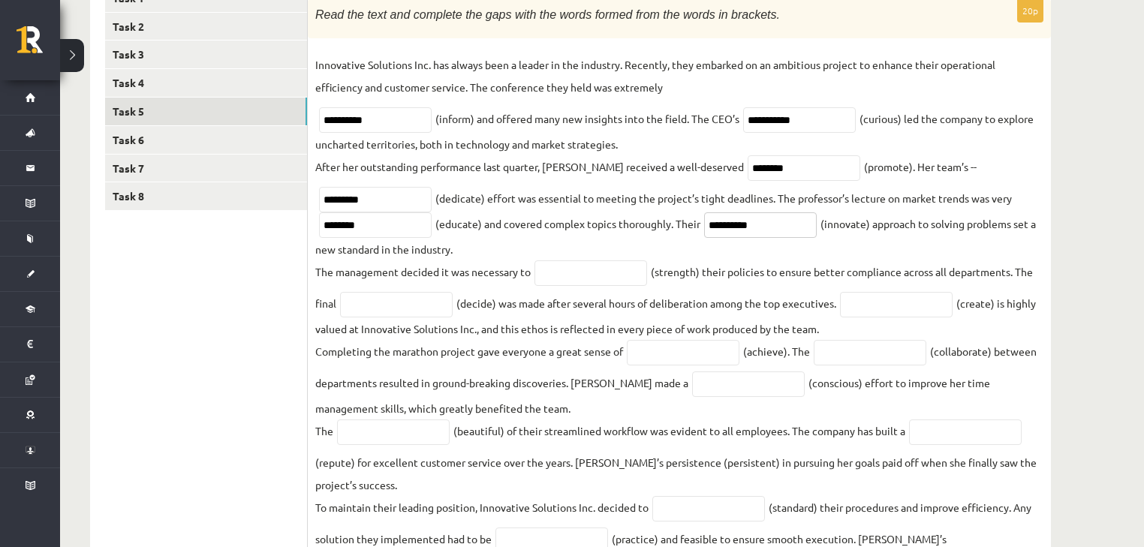
type input "**********"
click at [576, 282] on input "text" at bounding box center [590, 273] width 113 height 26
type input "********"
click at [413, 311] on input "text" at bounding box center [396, 305] width 113 height 26
type input "********"
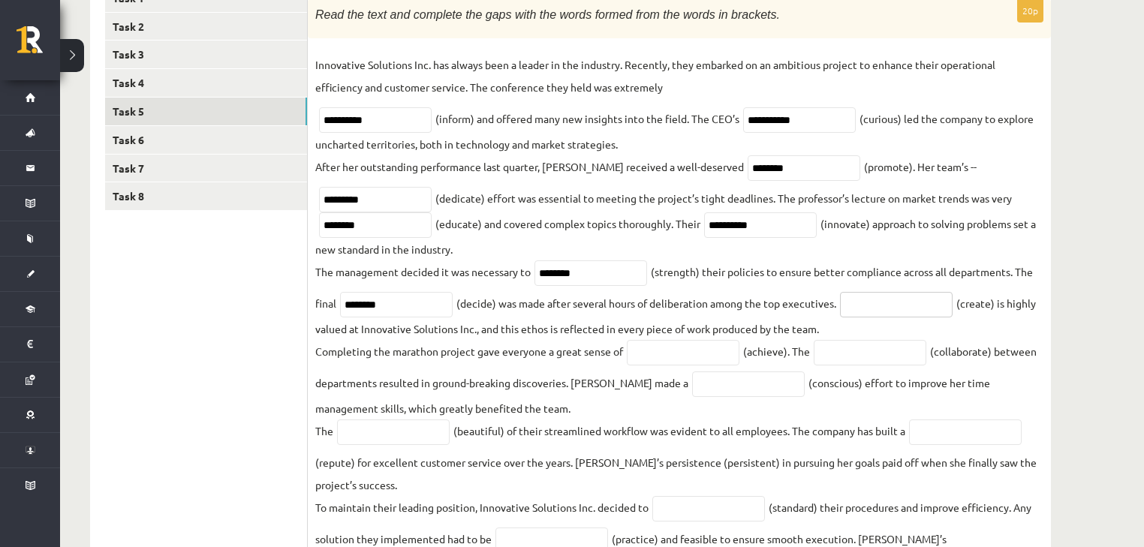
click at [901, 305] on input "text" at bounding box center [896, 305] width 113 height 26
type input "*"
click at [673, 353] on input "text" at bounding box center [683, 353] width 113 height 26
type input "*"
type input "********"
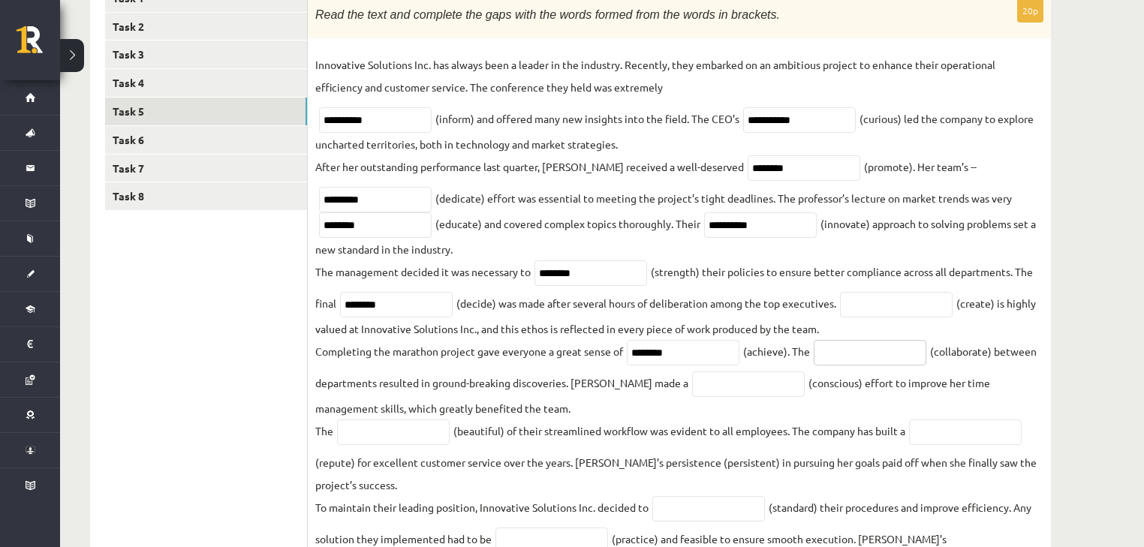
click at [880, 356] on input "text" at bounding box center [870, 353] width 113 height 26
type input "**********"
click at [753, 397] on input "text" at bounding box center [748, 384] width 113 height 26
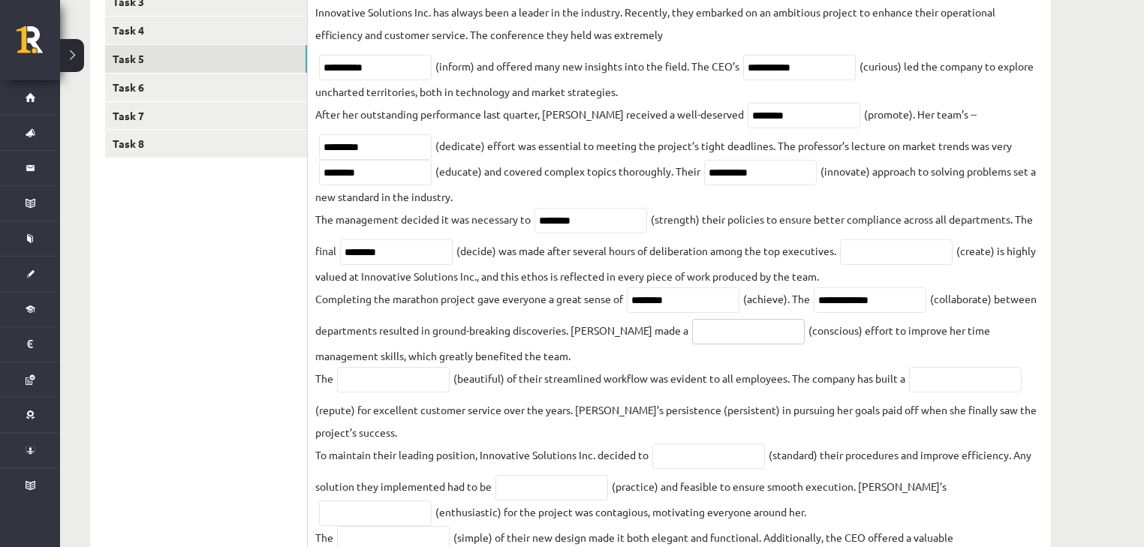
scroll to position [345, 0]
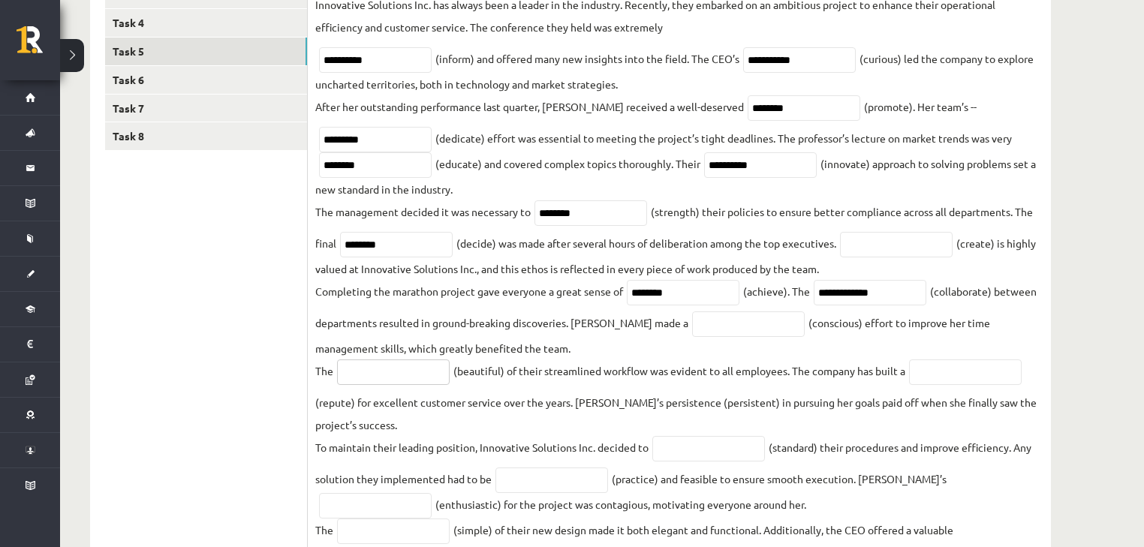
click at [365, 377] on input "text" at bounding box center [393, 372] width 113 height 26
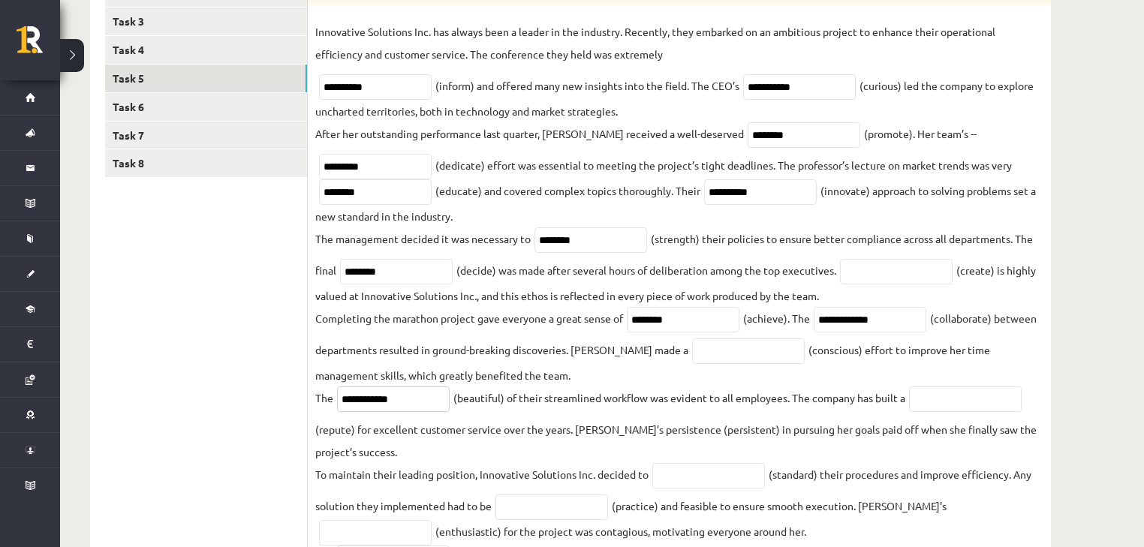
scroll to position [324, 0]
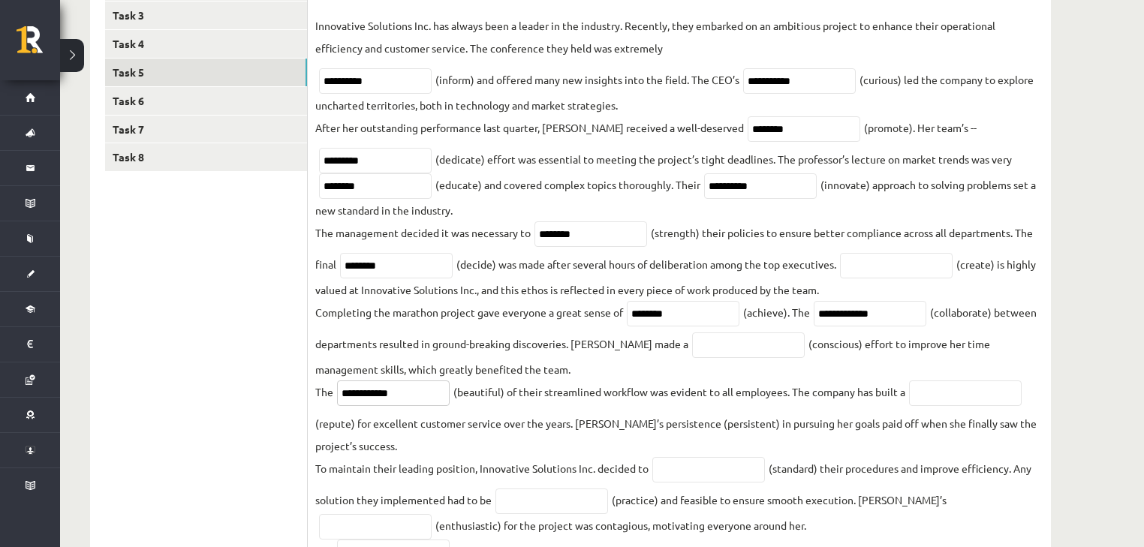
type input "**********"
click at [887, 269] on input "text" at bounding box center [896, 266] width 113 height 26
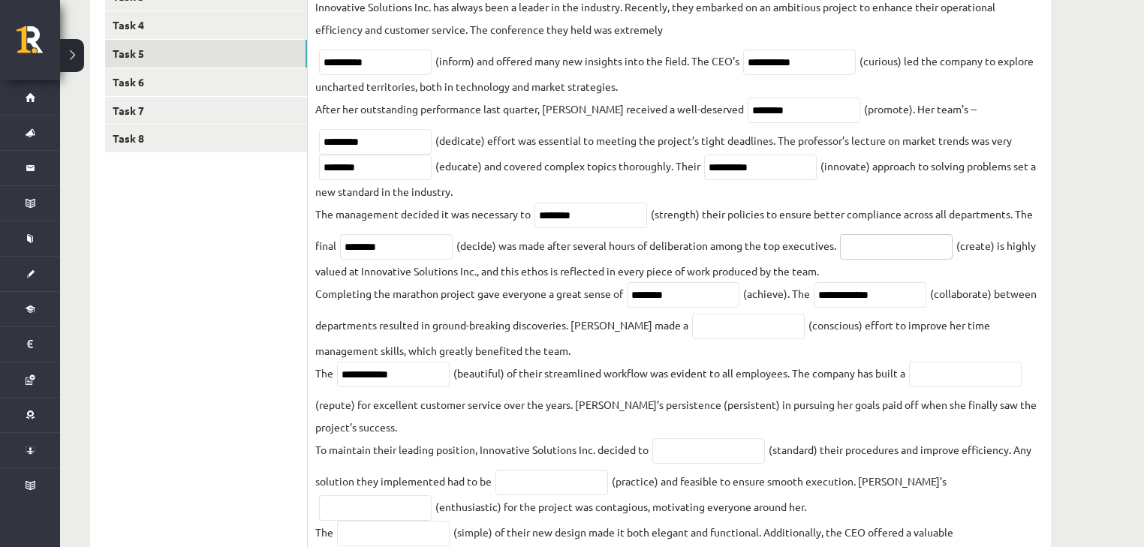
scroll to position [405, 0]
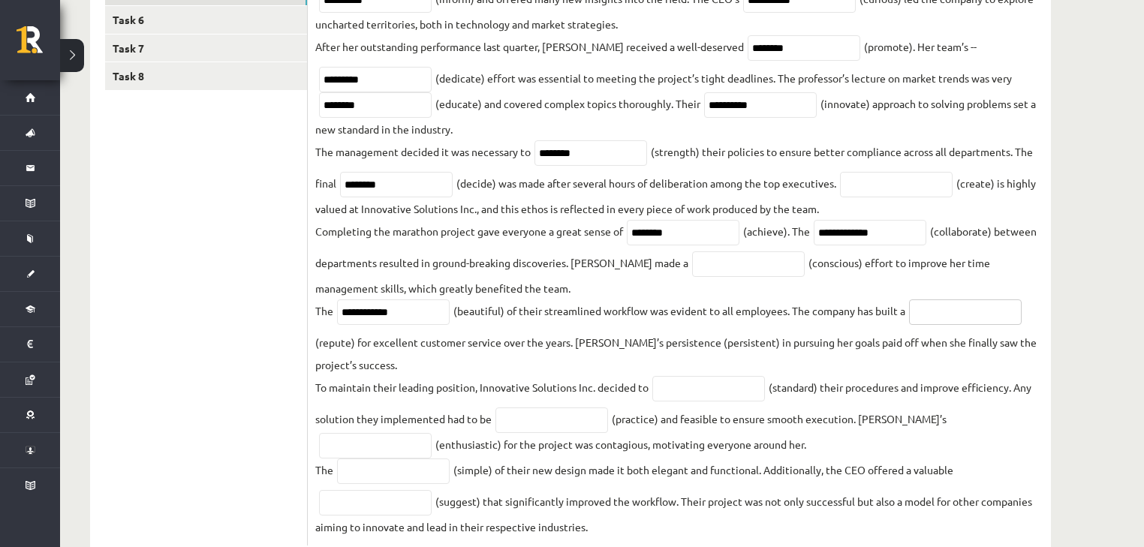
click at [934, 317] on input "text" at bounding box center [965, 312] width 113 height 26
type input "*********"
click at [720, 383] on input "text" at bounding box center [708, 389] width 113 height 26
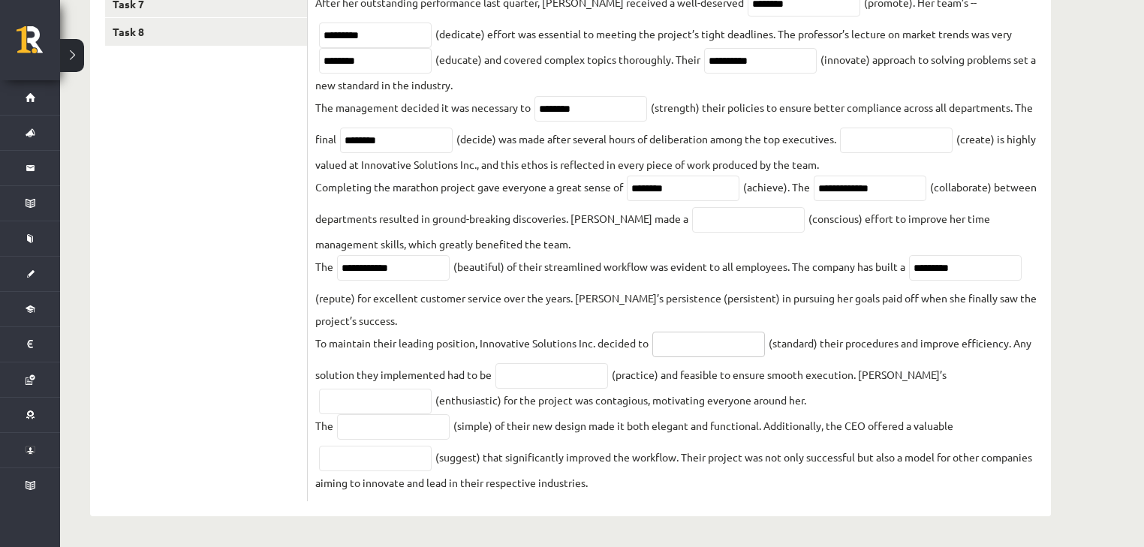
scroll to position [453, 0]
type input "********"
click at [507, 378] on input "text" at bounding box center [551, 376] width 113 height 26
type input "**********"
click at [432, 389] on input "text" at bounding box center [375, 402] width 113 height 26
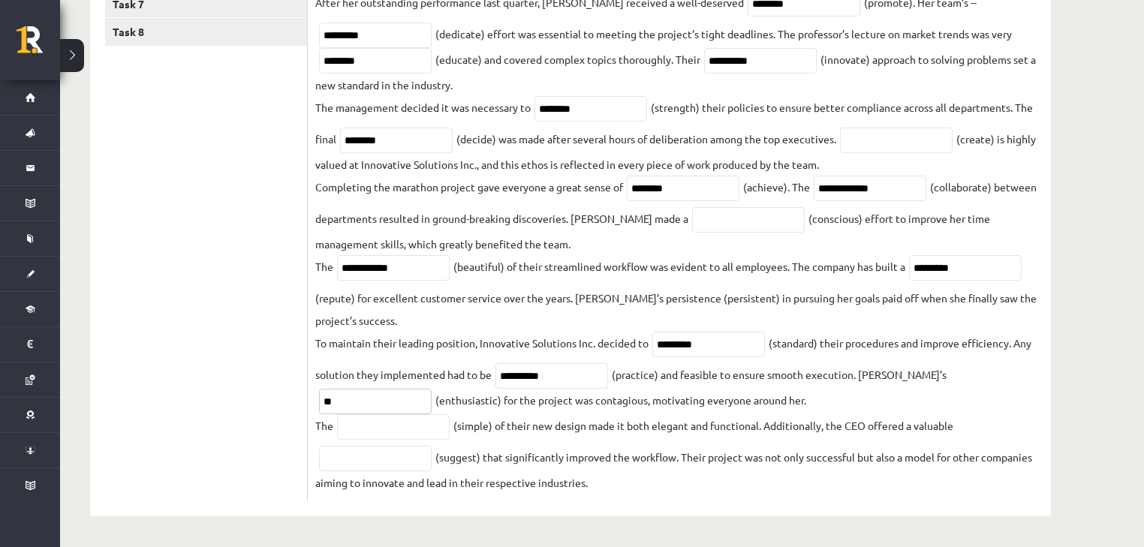
type input "*"
type input "**********"
click at [438, 429] on input "text" at bounding box center [393, 427] width 113 height 26
type input "********"
click at [383, 453] on input "text" at bounding box center [375, 459] width 113 height 26
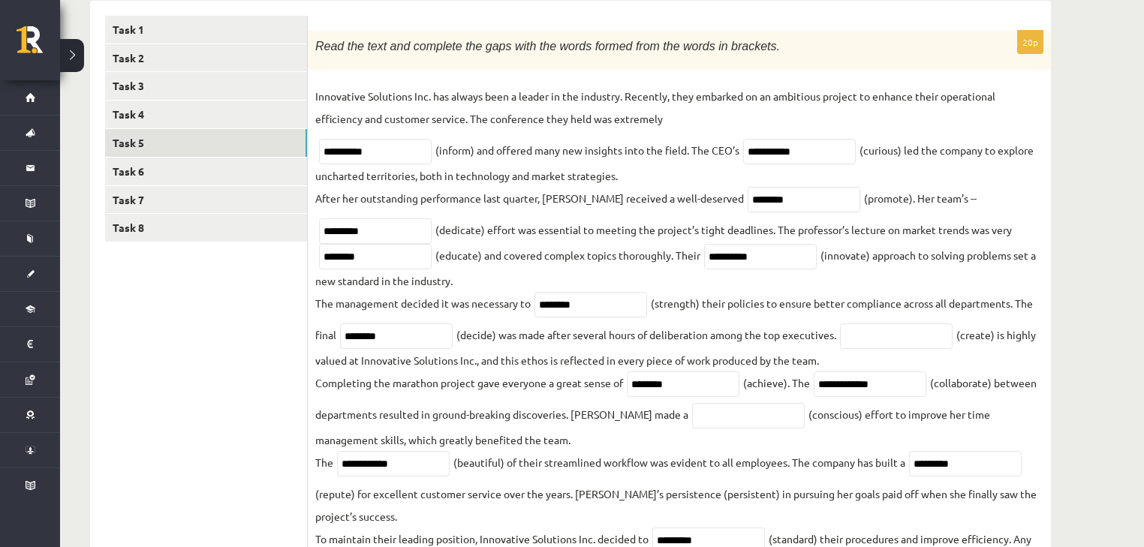
scroll to position [253, 0]
type input "*********"
click at [204, 178] on link "Task 6" at bounding box center [206, 172] width 202 height 28
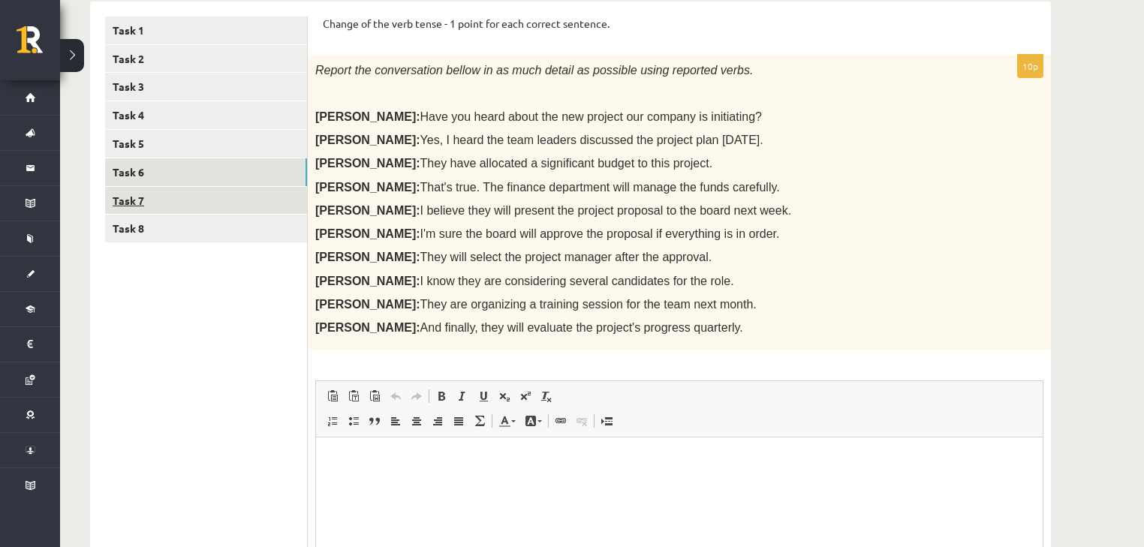
click at [224, 202] on link "Task 7" at bounding box center [206, 201] width 202 height 28
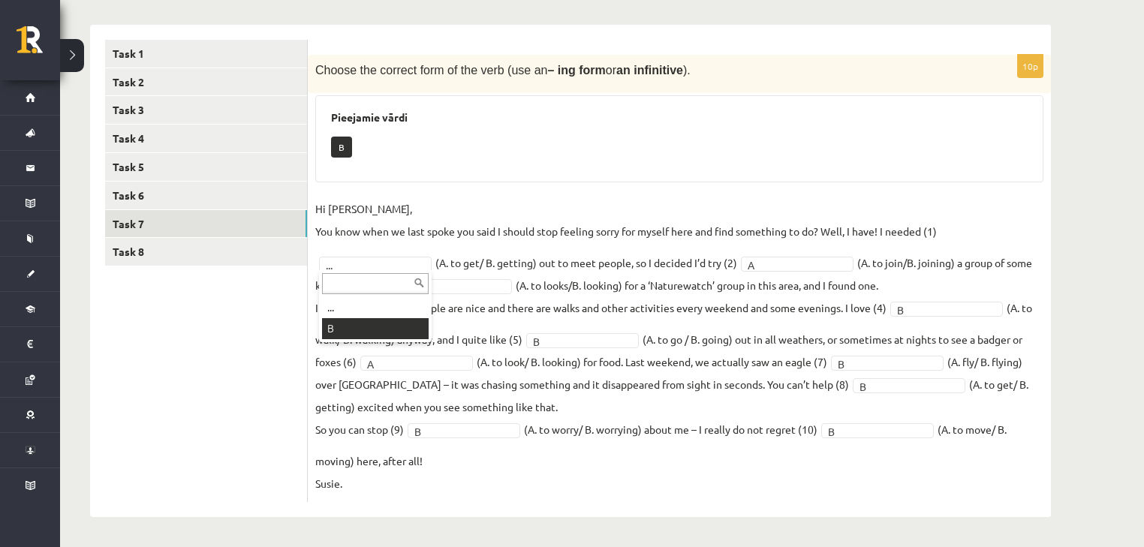
scroll to position [195, 0]
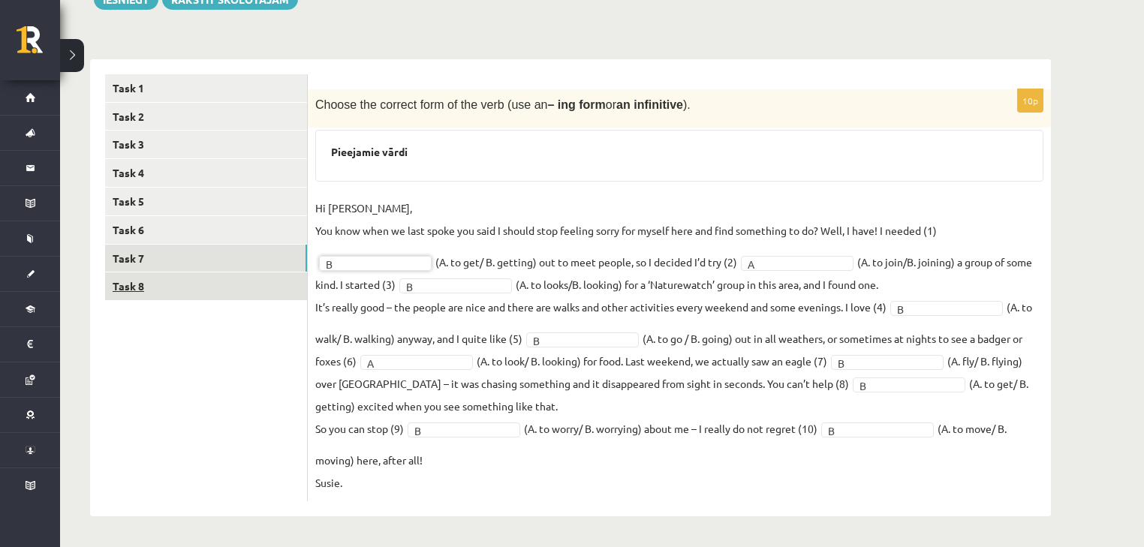
click at [205, 296] on link "Task 8" at bounding box center [206, 286] width 202 height 28
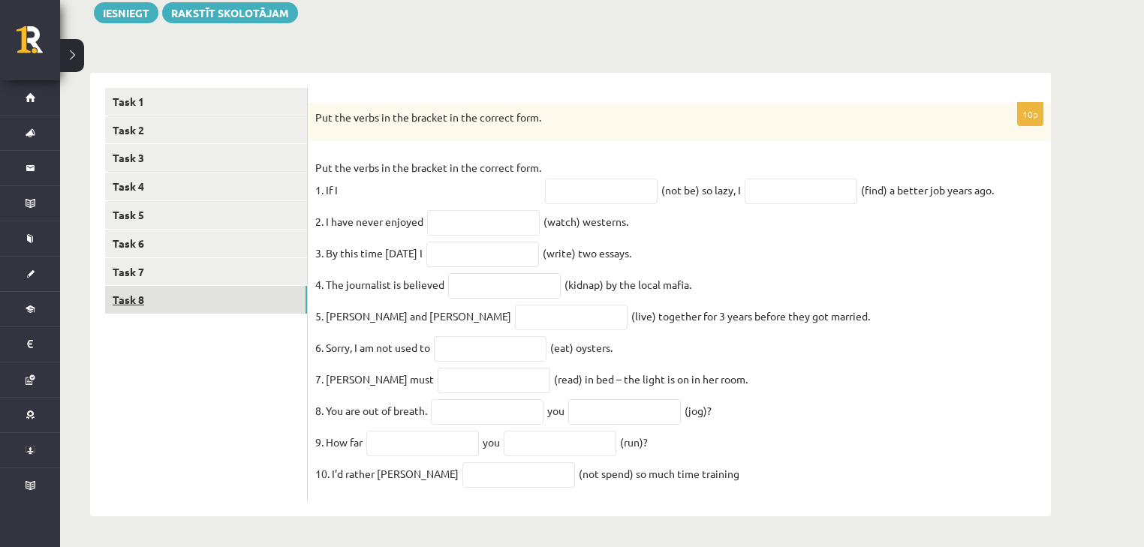
scroll to position [194, 0]
click at [597, 179] on input "text" at bounding box center [601, 192] width 113 height 26
click at [792, 134] on div "10p Put the verbs in the bracket in the correct form. Put the verbs in the brac…" at bounding box center [679, 302] width 743 height 399
click at [794, 179] on input "text" at bounding box center [800, 192] width 113 height 26
click at [654, 189] on input "text" at bounding box center [601, 192] width 113 height 26
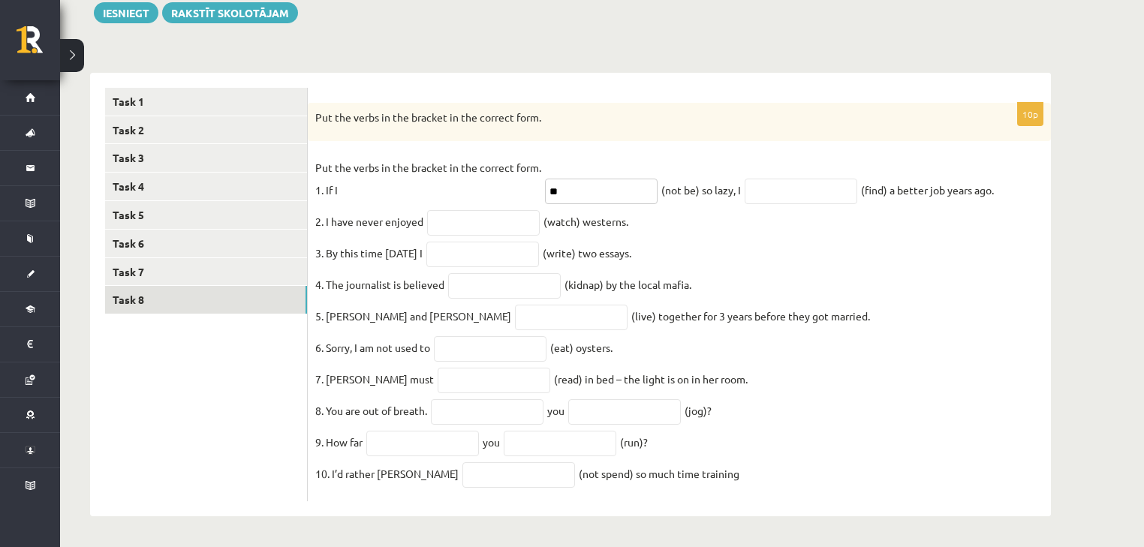
type input "*"
type input "******"
click at [840, 179] on input "text" at bounding box center [800, 192] width 113 height 26
type input "**********"
click at [492, 212] on input "text" at bounding box center [483, 223] width 113 height 26
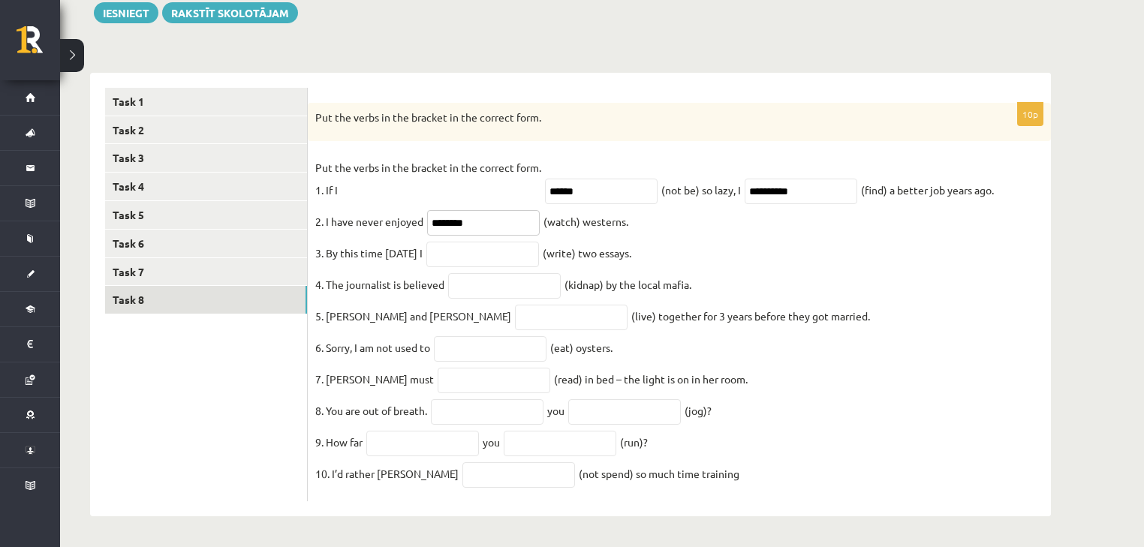
type input "********"
click at [526, 242] on input "text" at bounding box center [482, 255] width 113 height 26
type input "******"
click at [498, 279] on input "text" at bounding box center [504, 286] width 113 height 26
type input "********"
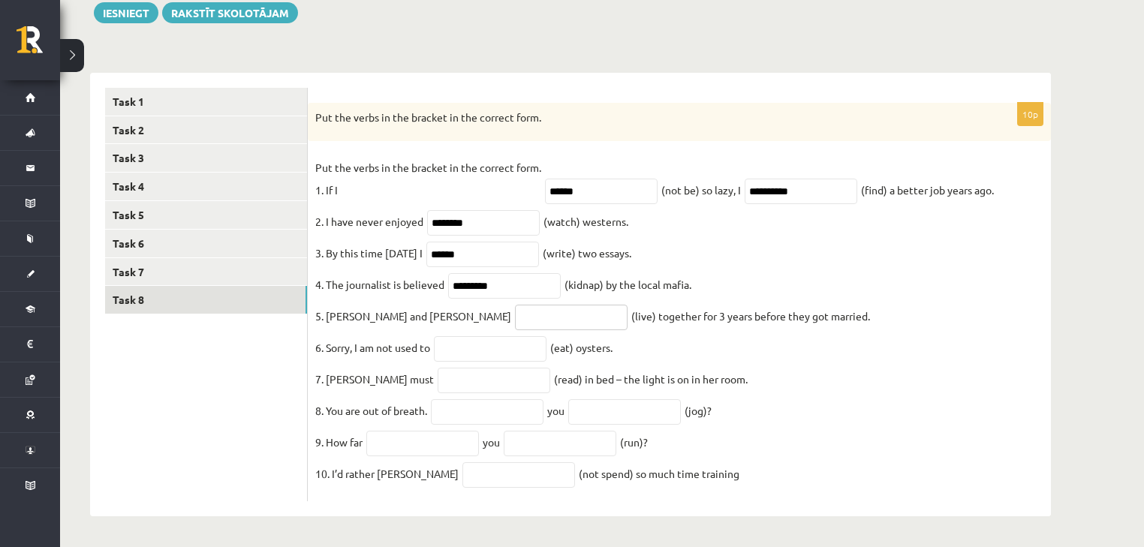
click at [515, 306] on input "text" at bounding box center [571, 318] width 113 height 26
type input "*****"
click at [498, 341] on input "text" at bounding box center [490, 349] width 113 height 26
click at [484, 339] on input "text" at bounding box center [490, 349] width 113 height 26
type input "***"
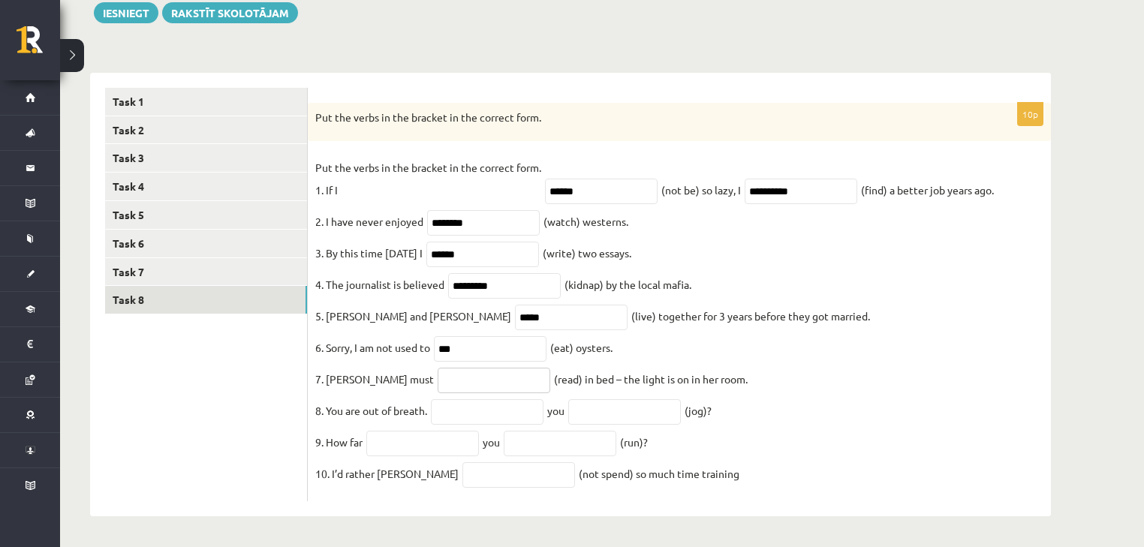
click at [460, 375] on input "text" at bounding box center [494, 381] width 113 height 26
type input "*******"
click at [465, 411] on input "text" at bounding box center [487, 412] width 113 height 26
type input "****"
click at [657, 406] on input "text" at bounding box center [624, 412] width 113 height 26
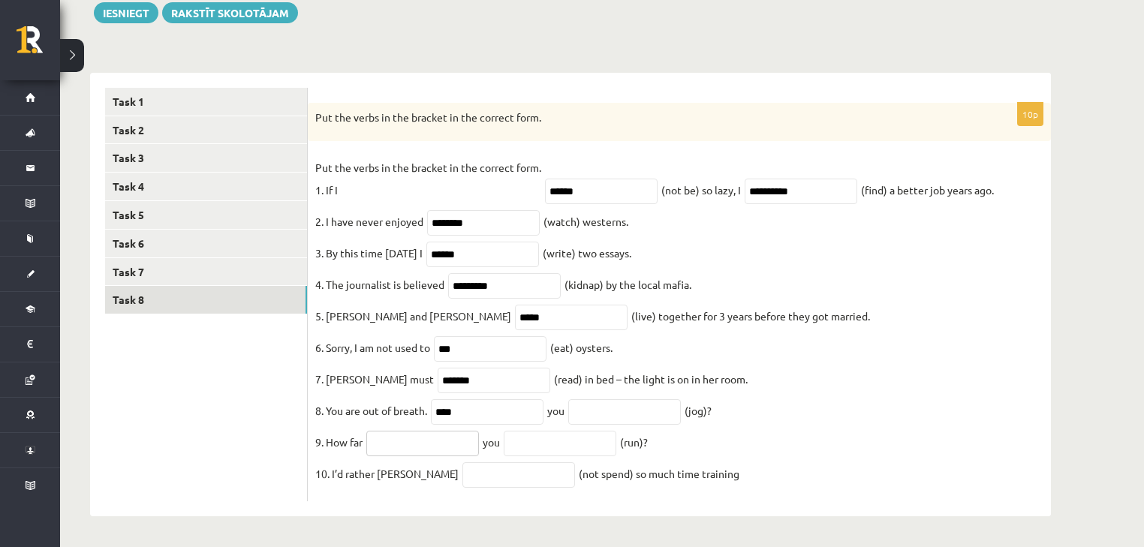
click at [432, 441] on input "text" at bounding box center [422, 444] width 113 height 26
type input "****"
click at [533, 435] on input "text" at bounding box center [560, 444] width 113 height 26
type input "**********"
click at [462, 474] on input "text" at bounding box center [518, 475] width 113 height 26
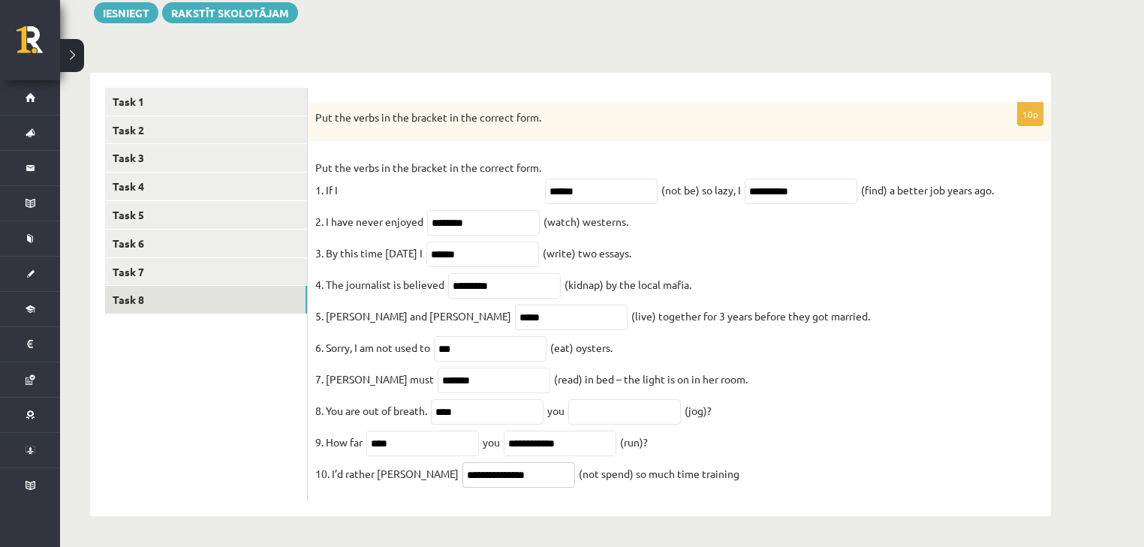
click at [464, 471] on input "**********" at bounding box center [518, 475] width 113 height 26
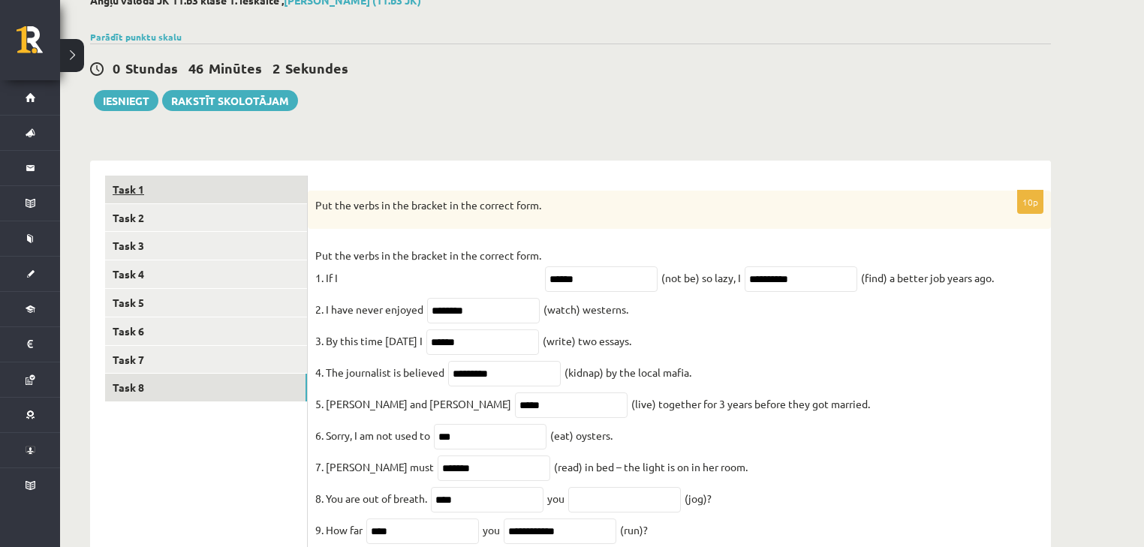
type input "**********"
click at [158, 177] on link "Task 1" at bounding box center [206, 190] width 202 height 28
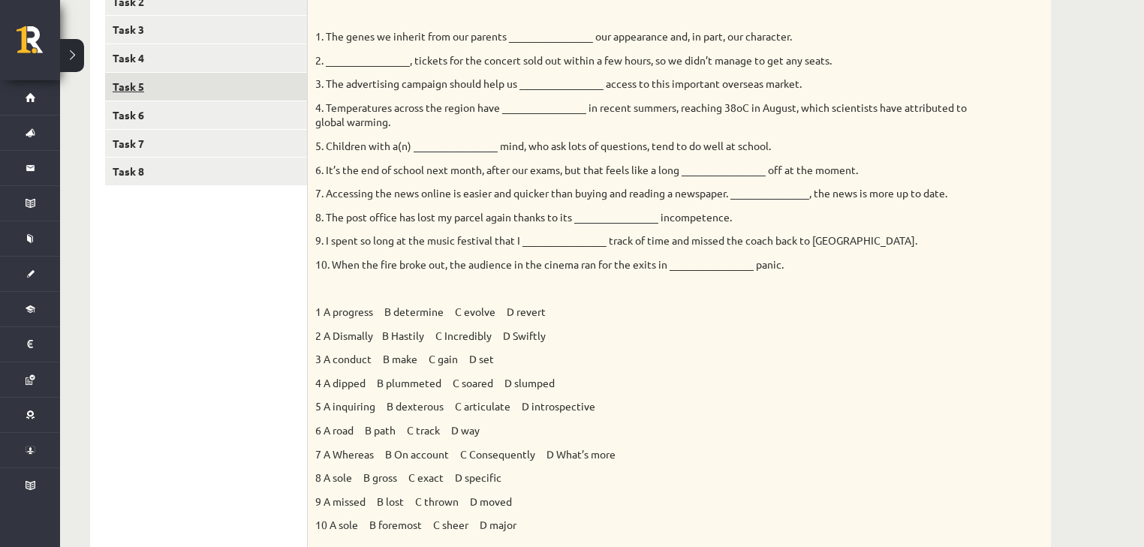
scroll to position [245, 0]
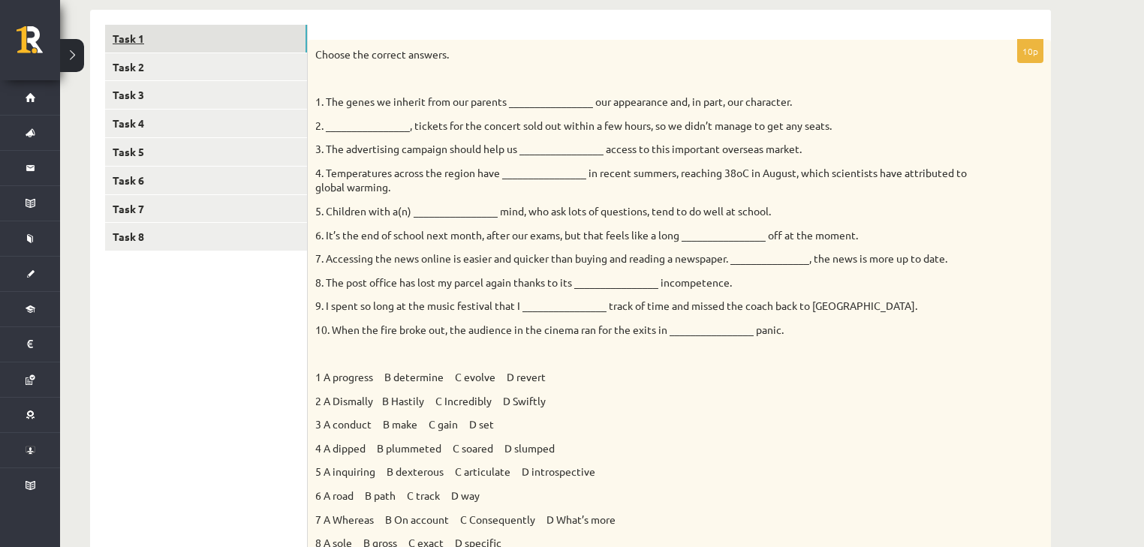
click at [219, 51] on link "Task 1" at bounding box center [206, 39] width 202 height 28
click at [198, 79] on link "Task 2" at bounding box center [206, 67] width 202 height 28
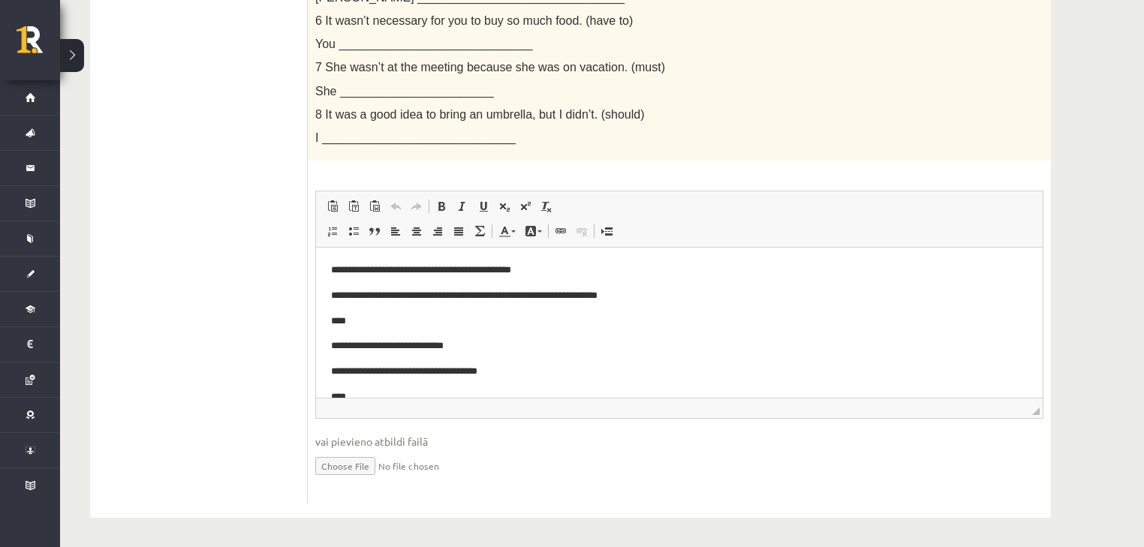
scroll to position [0, 0]
drag, startPoint x: 904, startPoint y: 410, endPoint x: 919, endPoint y: 504, distance: 95.9
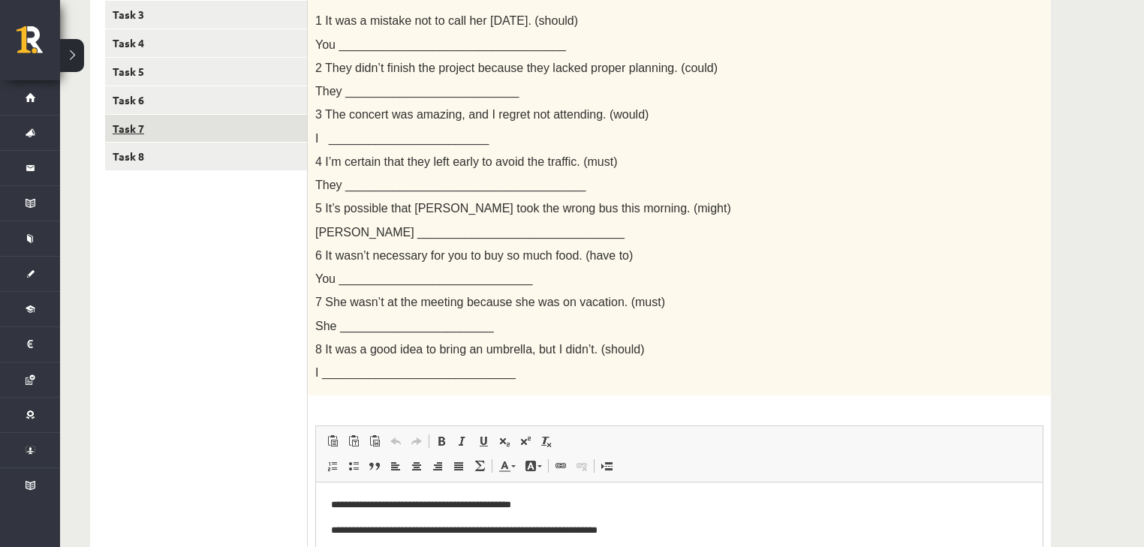
drag, startPoint x: 603, startPoint y: 257, endPoint x: 219, endPoint y: 117, distance: 408.8
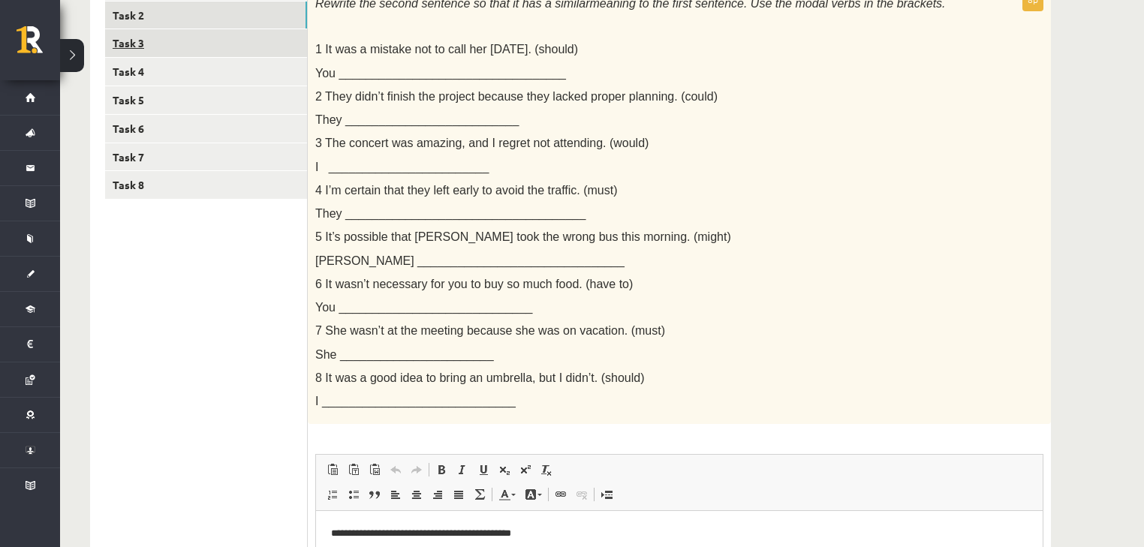
click at [221, 44] on link "Task 3" at bounding box center [206, 43] width 202 height 28
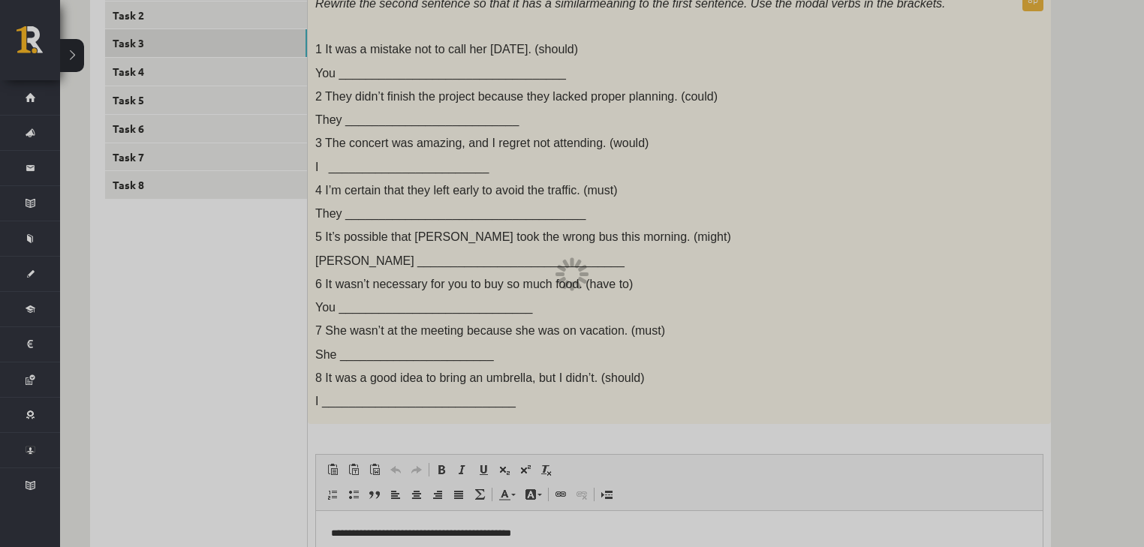
scroll to position [170, 0]
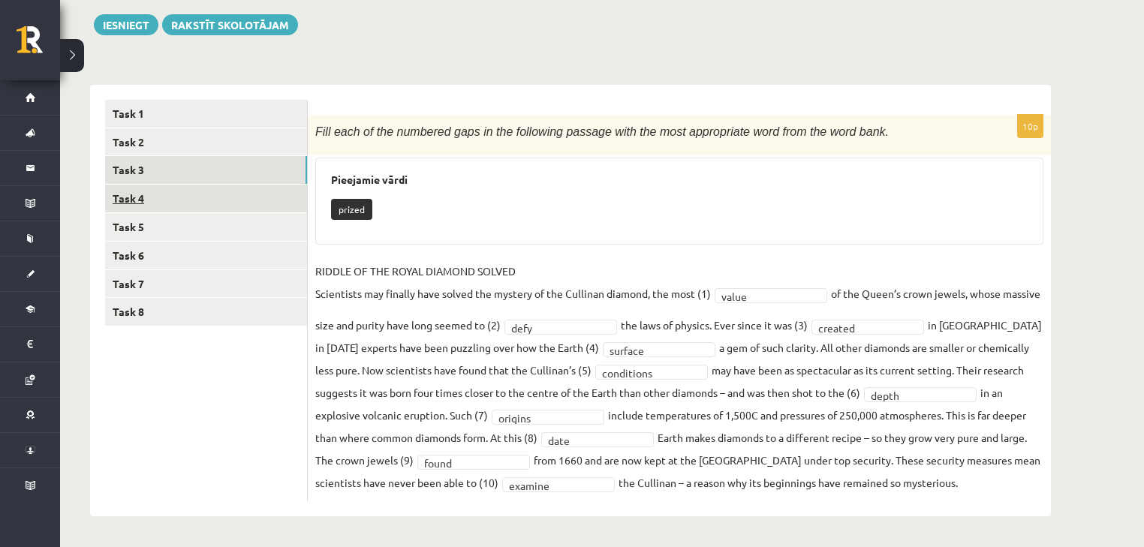
click at [186, 196] on link "Task 4" at bounding box center [206, 199] width 202 height 28
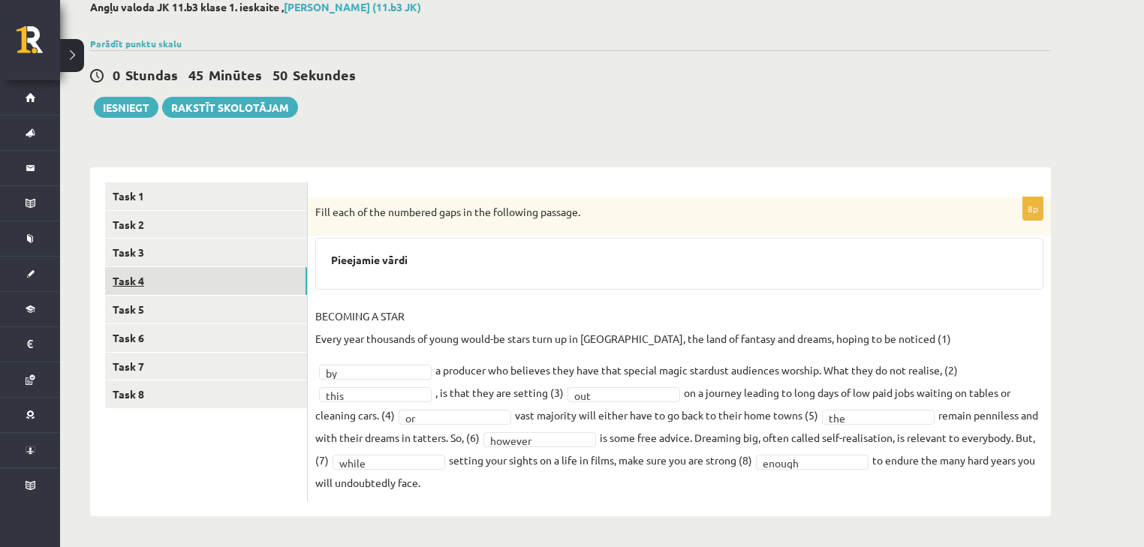
scroll to position [65, 0]
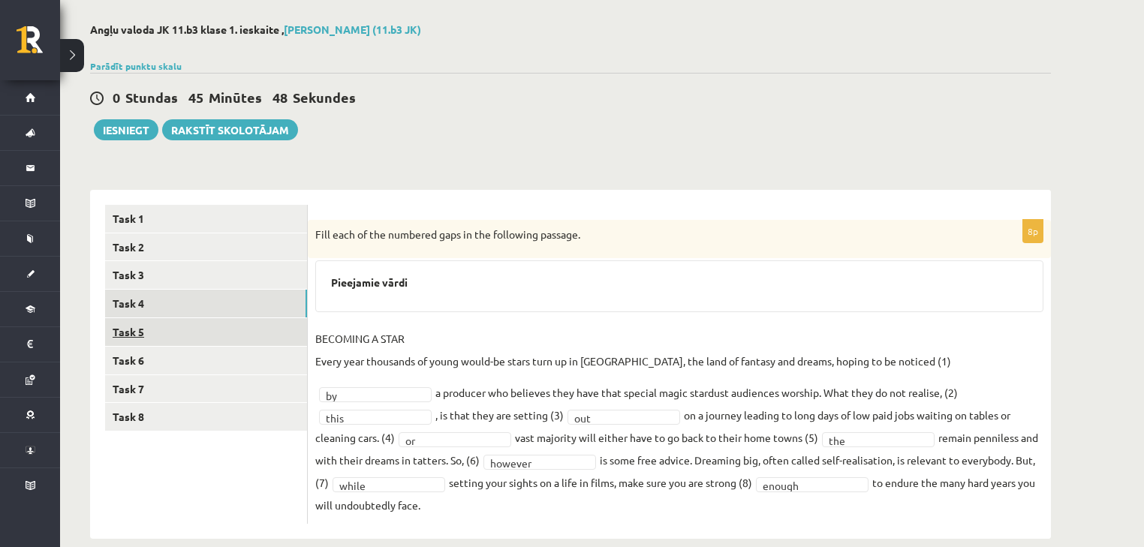
click at [171, 339] on link "Task 5" at bounding box center [206, 332] width 202 height 28
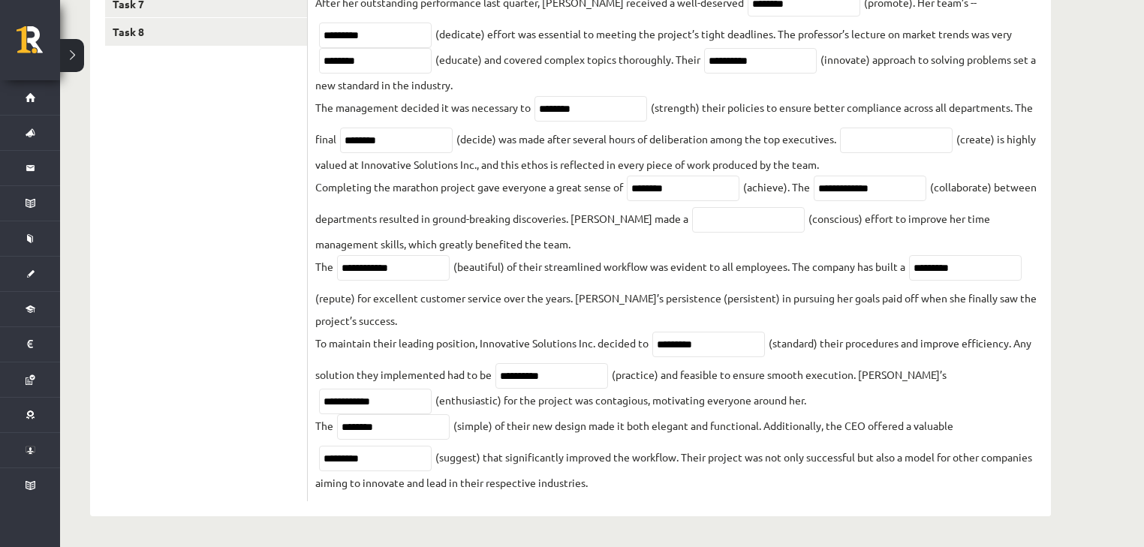
scroll to position [453, 0]
click at [732, 207] on input "text" at bounding box center [748, 220] width 113 height 26
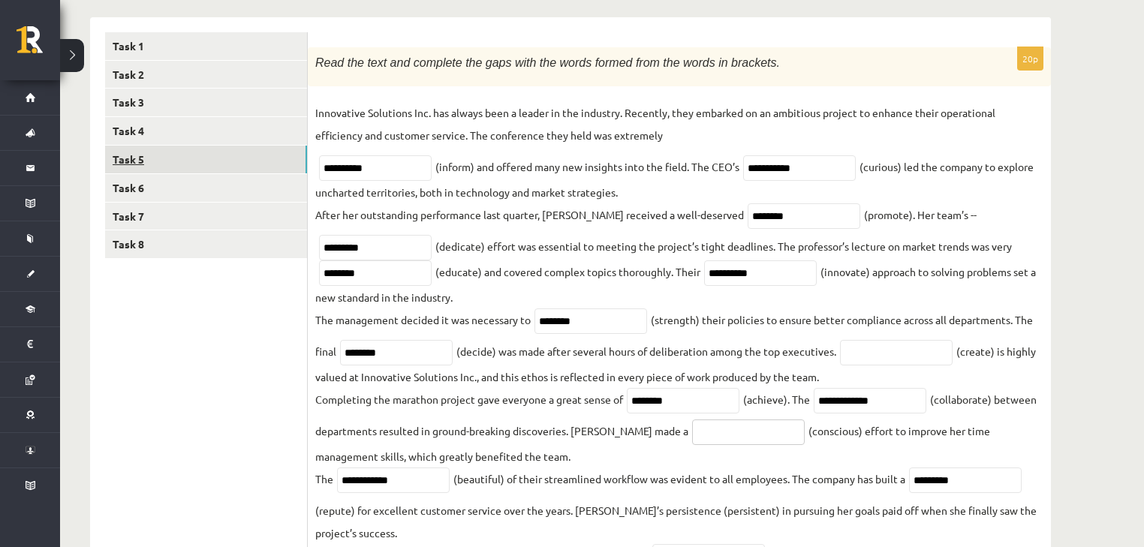
scroll to position [233, 0]
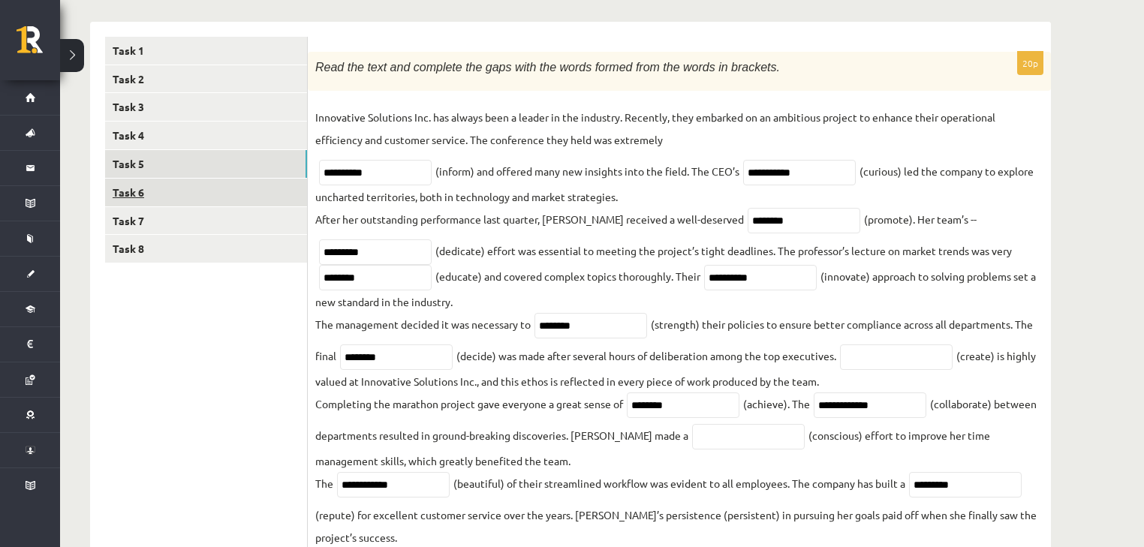
click at [178, 186] on link "Task 6" at bounding box center [206, 193] width 202 height 28
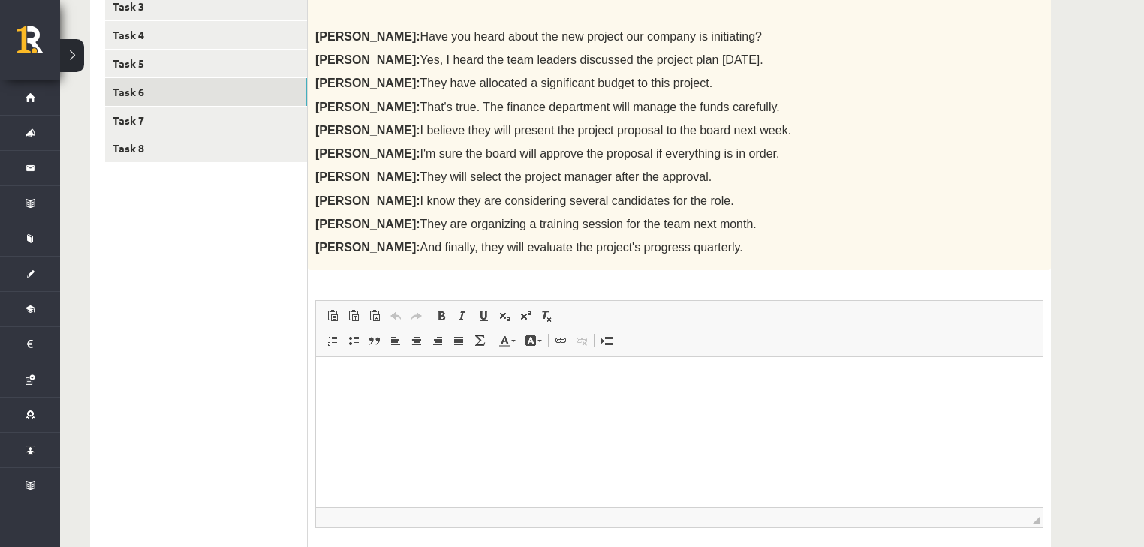
scroll to position [335, 0]
click at [355, 362] on html at bounding box center [679, 379] width 726 height 46
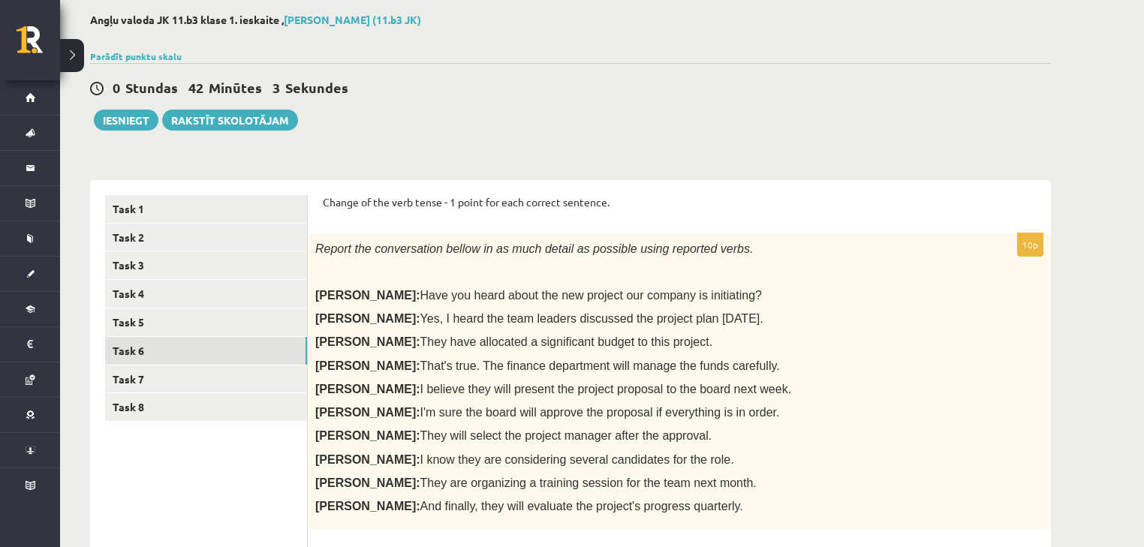
scroll to position [54, 0]
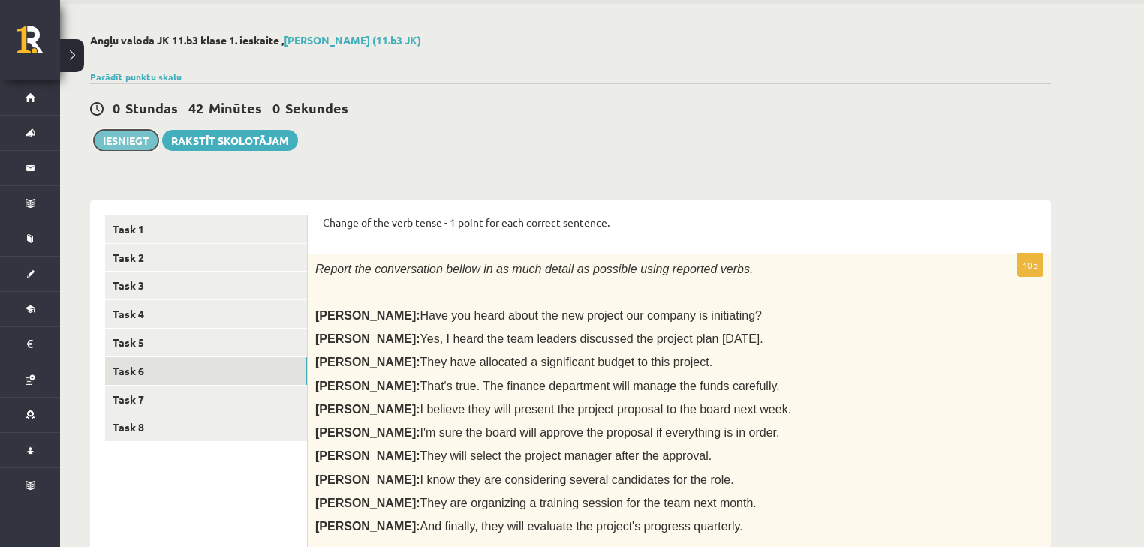
click at [147, 137] on button "Iesniegt" at bounding box center [126, 140] width 65 height 21
click at [172, 339] on link "Task 5" at bounding box center [206, 343] width 202 height 28
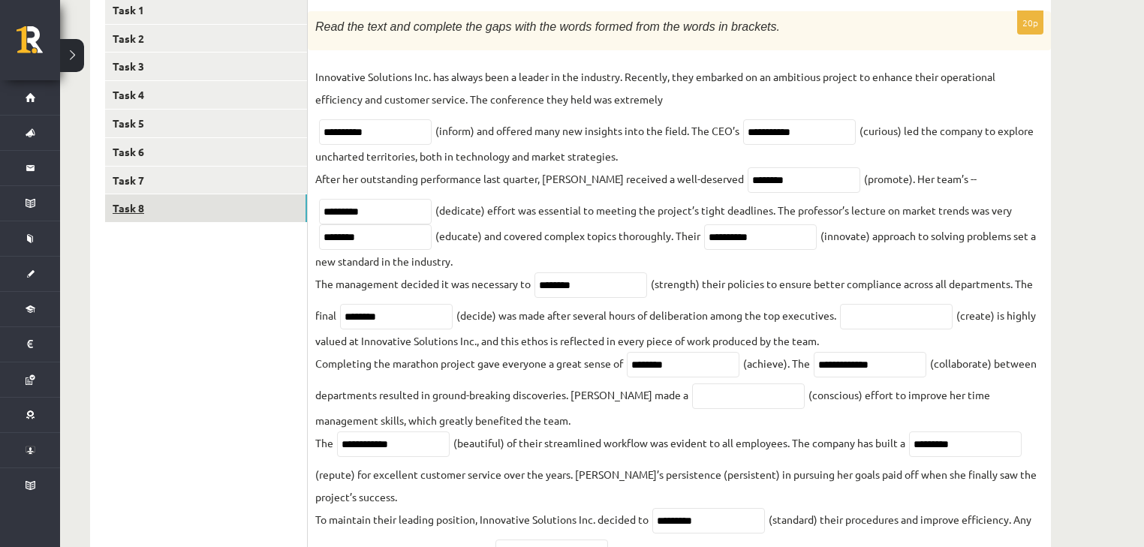
click at [183, 218] on link "Task 8" at bounding box center [206, 208] width 202 height 28
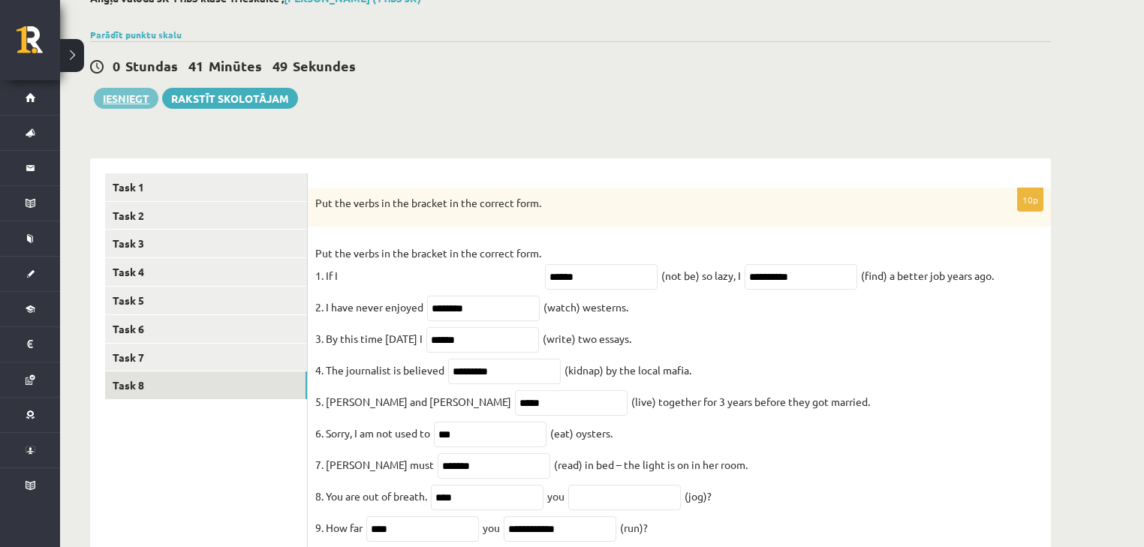
scroll to position [94, 0]
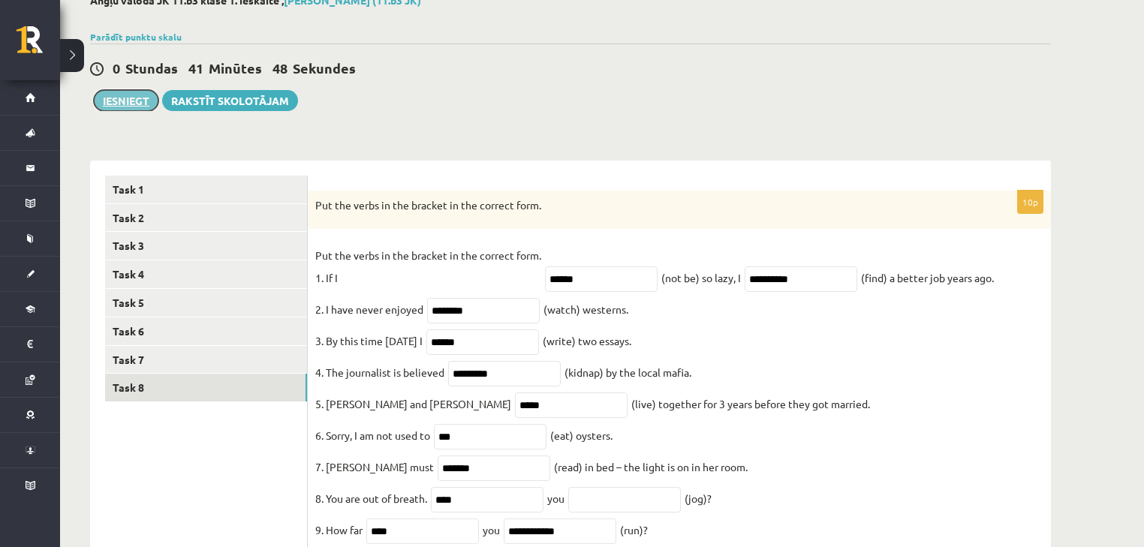
click at [123, 102] on button "Iesniegt" at bounding box center [126, 100] width 65 height 21
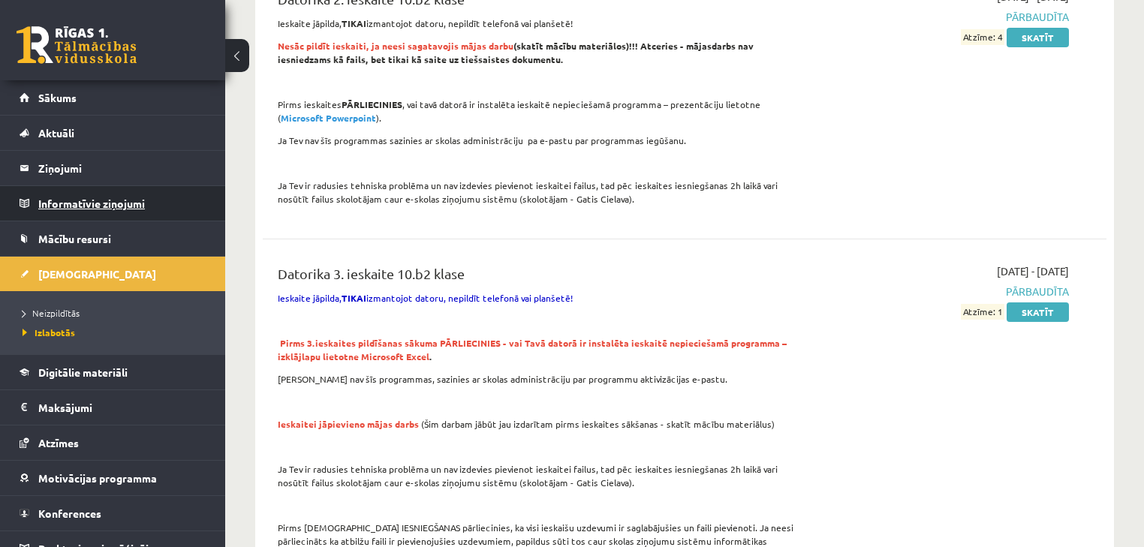
scroll to position [2241, 0]
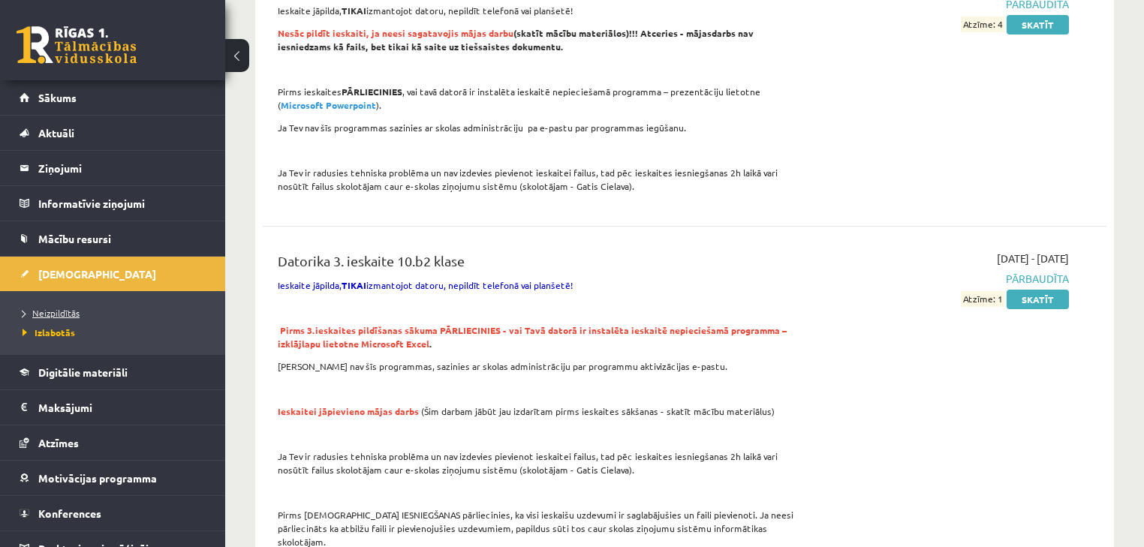
click at [54, 317] on link "Neizpildītās" at bounding box center [117, 313] width 188 height 14
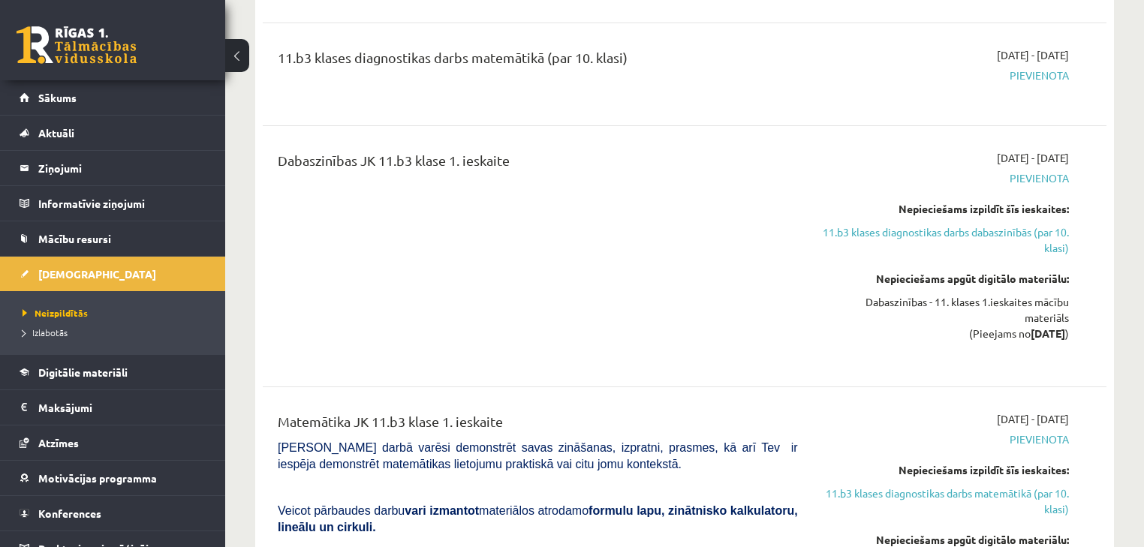
scroll to position [2381, 0]
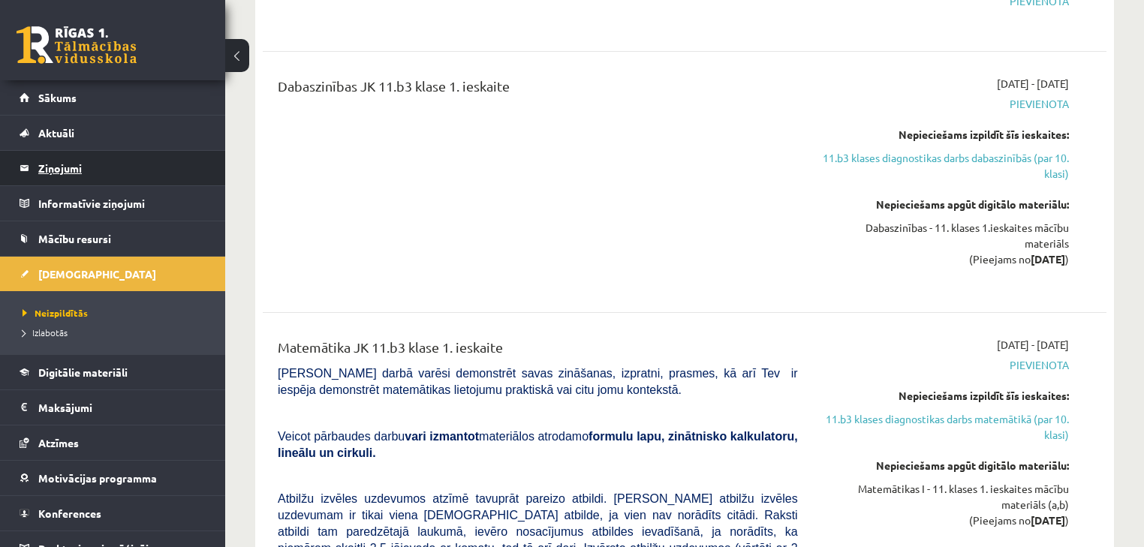
click at [110, 156] on legend "Ziņojumi 0" at bounding box center [122, 168] width 168 height 35
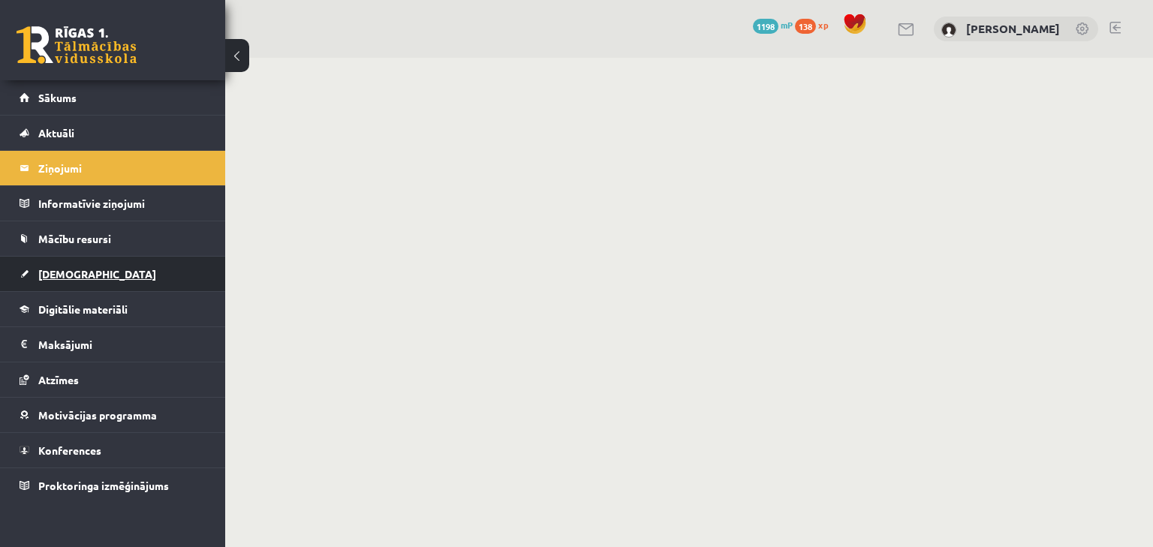
click at [87, 267] on link "[DEMOGRAPHIC_DATA]" at bounding box center [113, 274] width 187 height 35
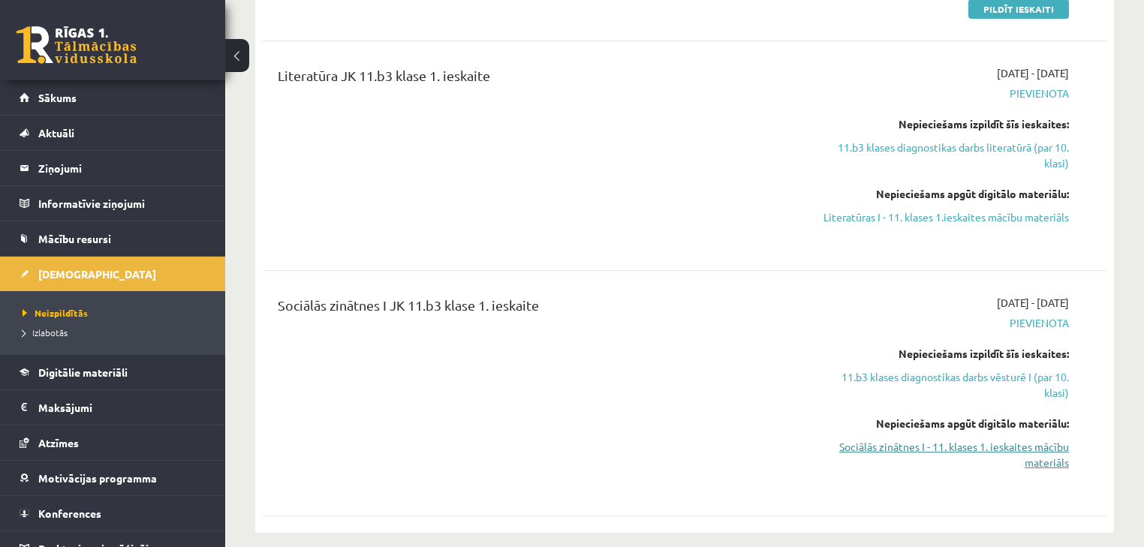
scroll to position [680, 0]
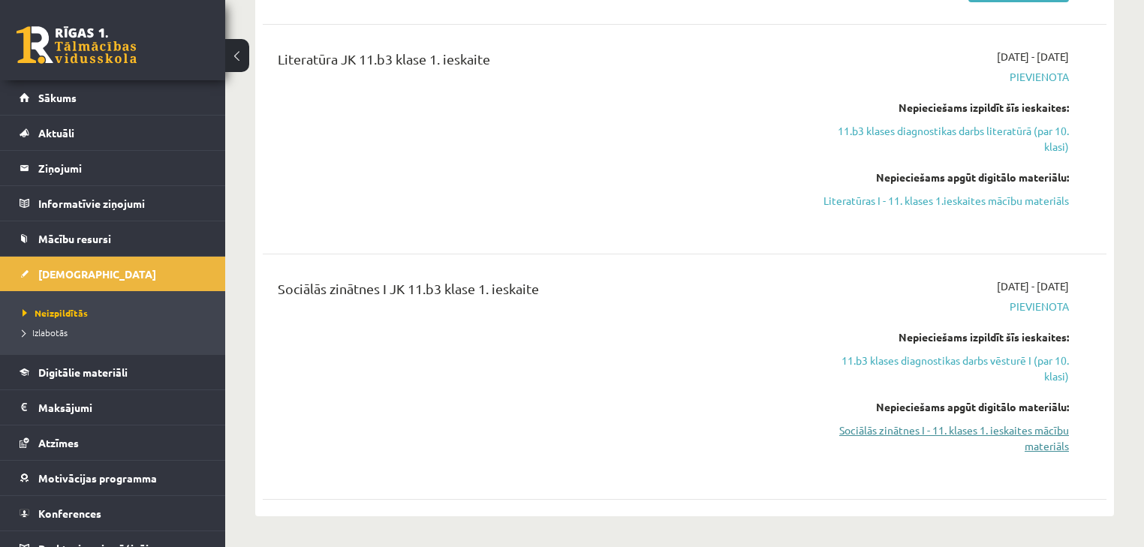
click at [981, 432] on link "Sociālās zinātnes I - 11. klases 1. ieskaites mācību materiāls" at bounding box center [944, 439] width 248 height 32
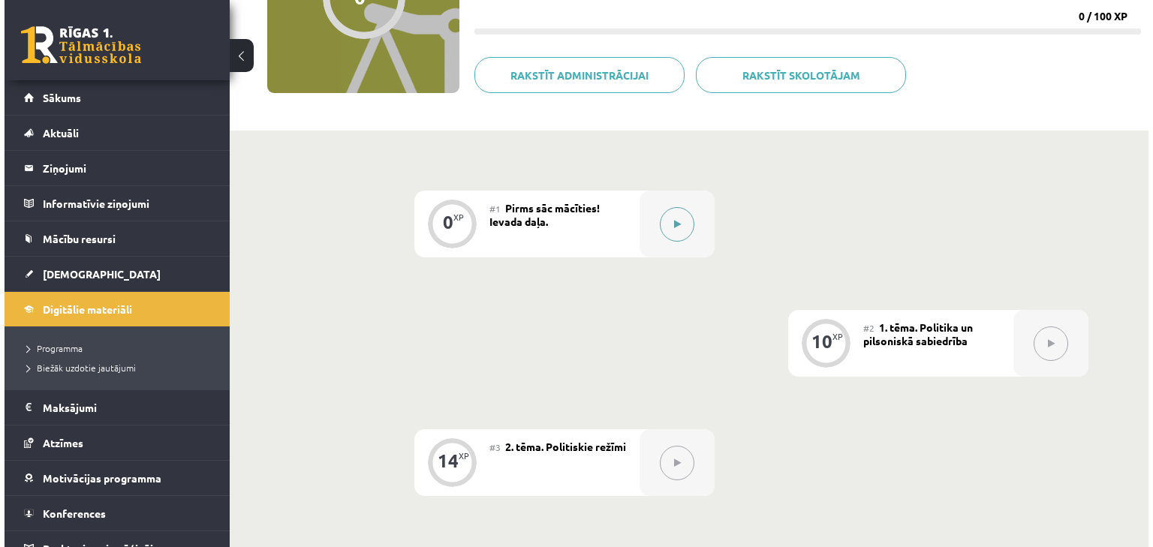
scroll to position [220, 0]
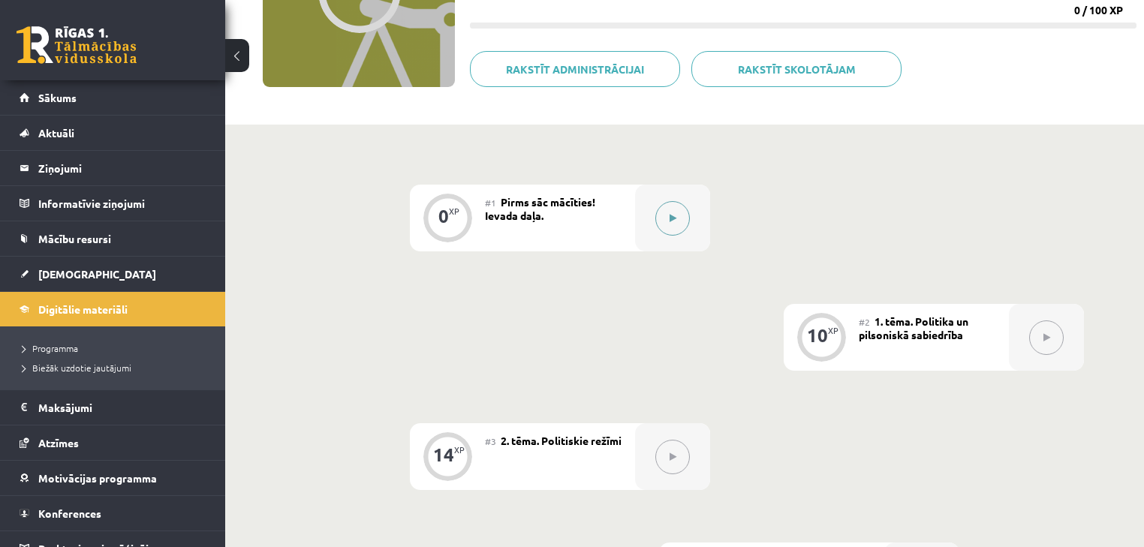
click at [660, 209] on button at bounding box center [672, 218] width 35 height 35
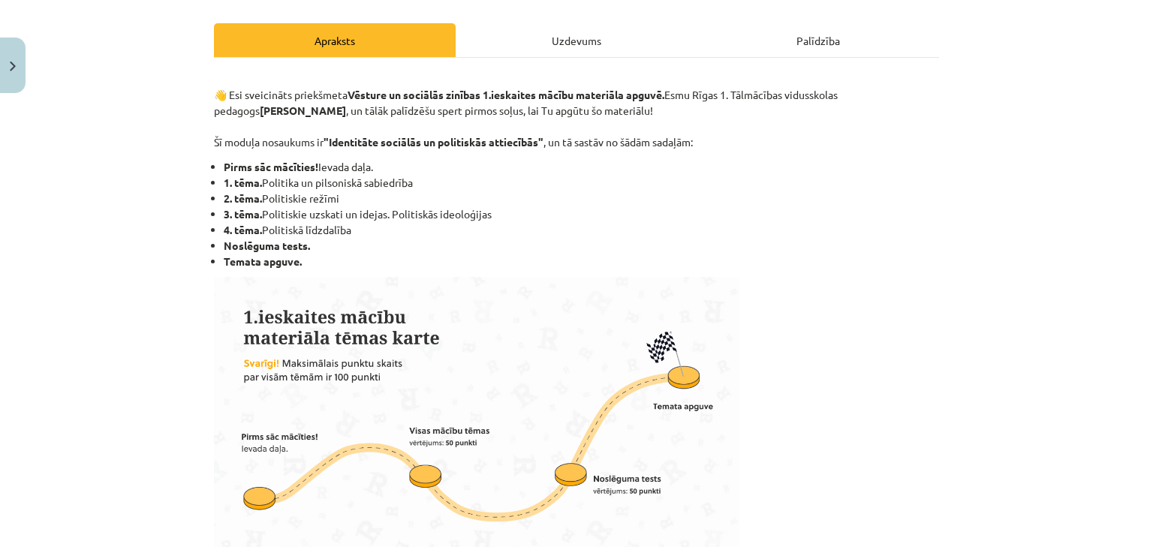
scroll to position [200, 0]
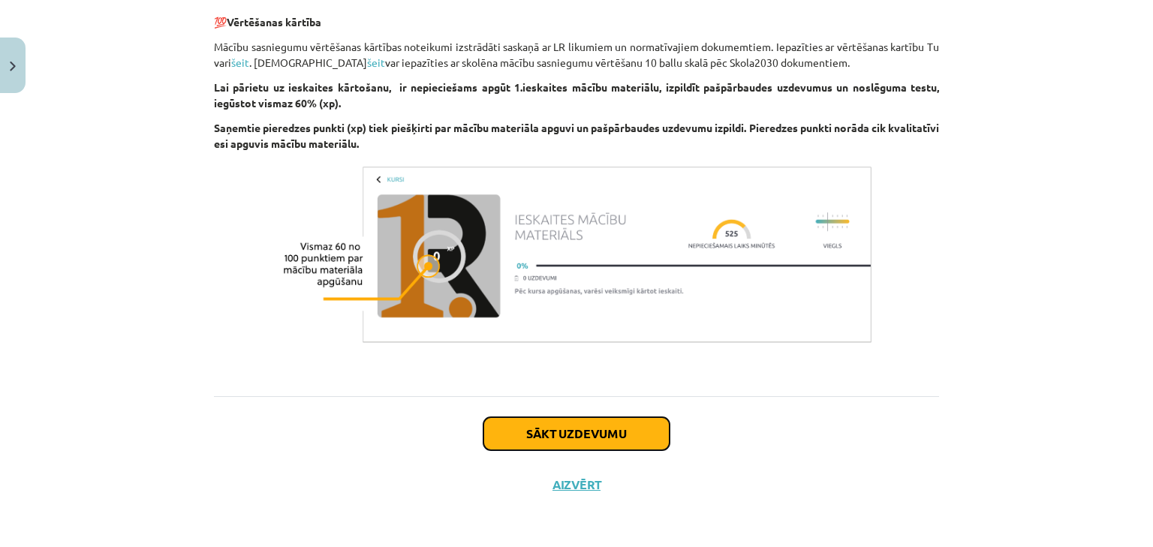
click at [555, 441] on button "Sākt uzdevumu" at bounding box center [576, 433] width 186 height 33
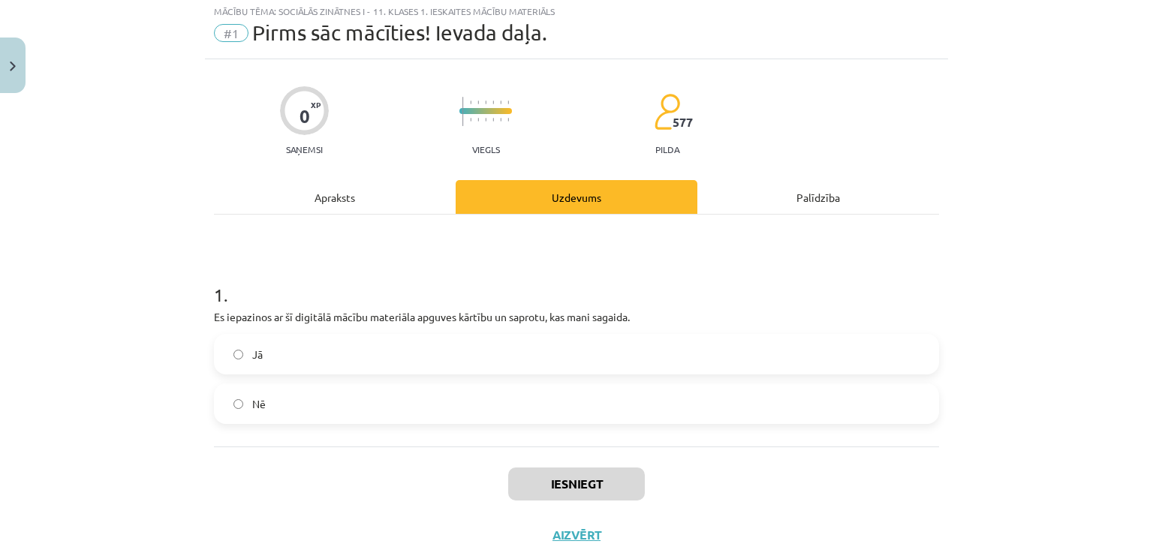
scroll to position [38, 0]
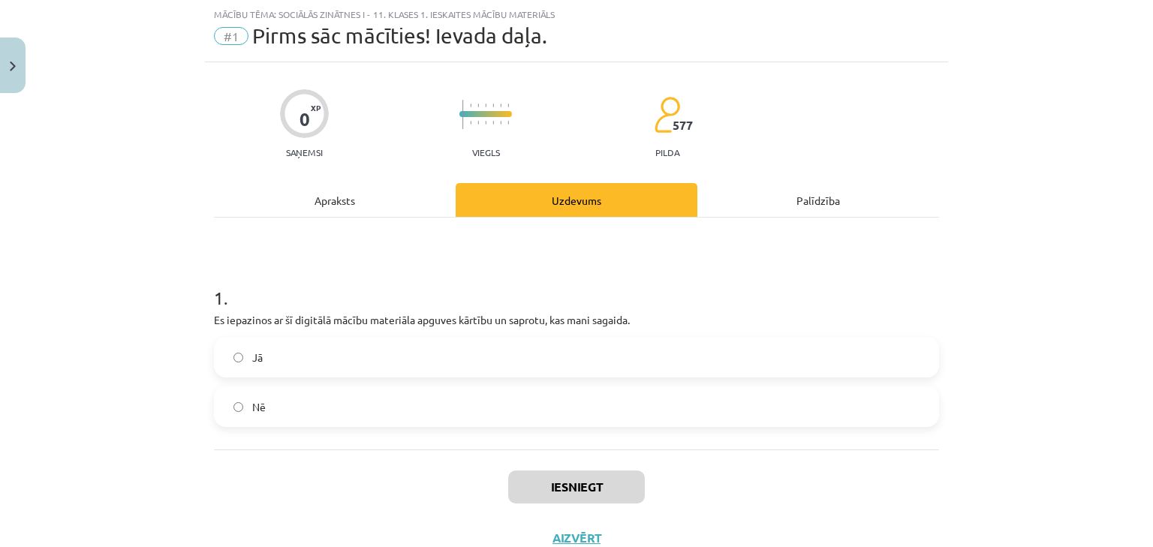
click at [316, 350] on label "Jā" at bounding box center [576, 357] width 722 height 38
click at [546, 479] on button "Iesniegt" at bounding box center [576, 487] width 137 height 33
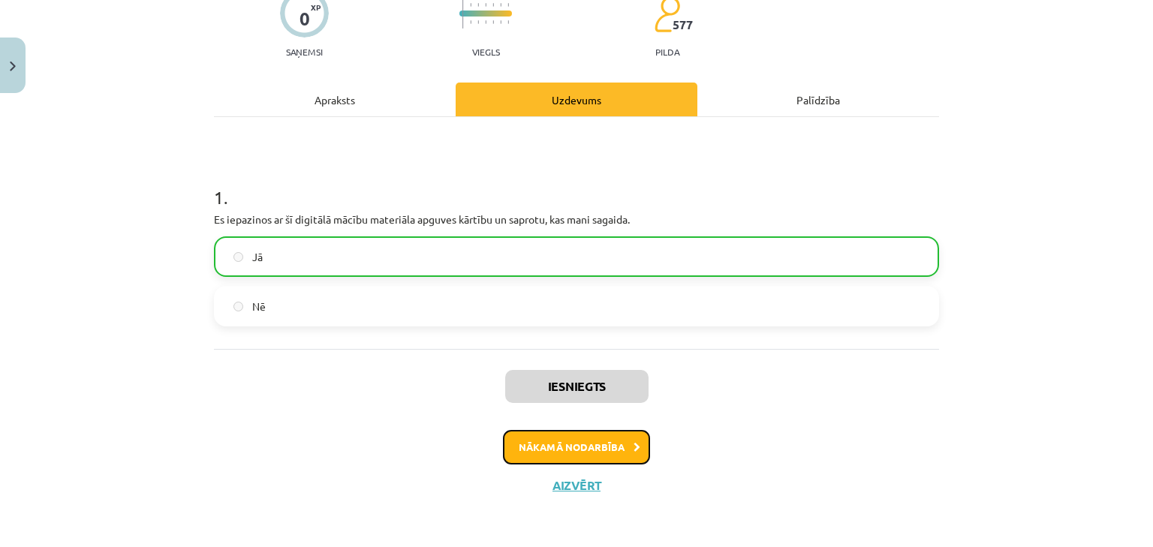
click at [570, 453] on button "Nākamā nodarbība" at bounding box center [576, 447] width 147 height 35
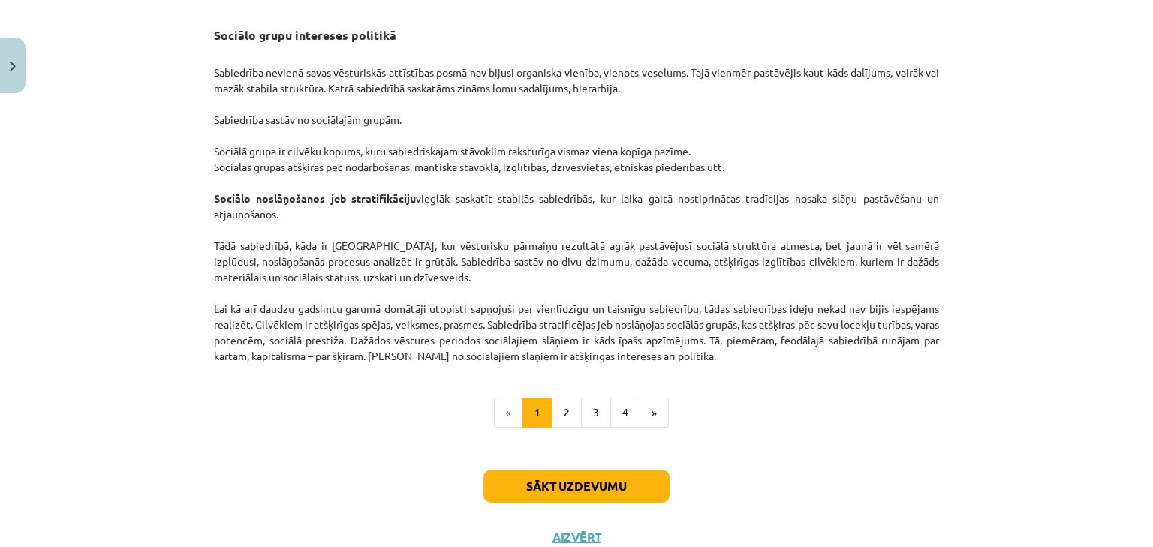
scroll to position [2350, 0]
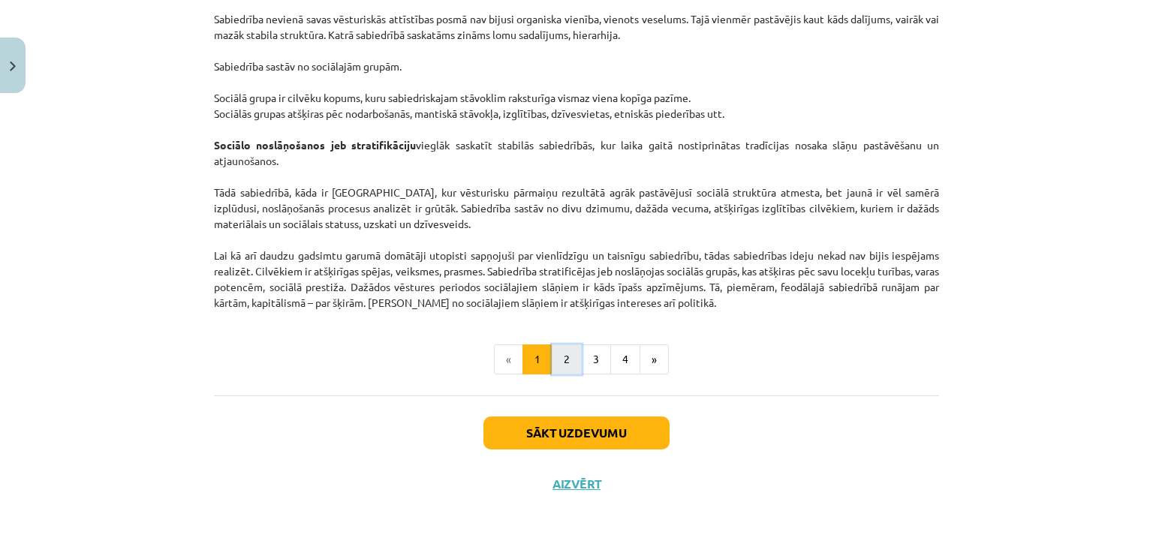
click at [564, 365] on button "2" at bounding box center [567, 359] width 30 height 30
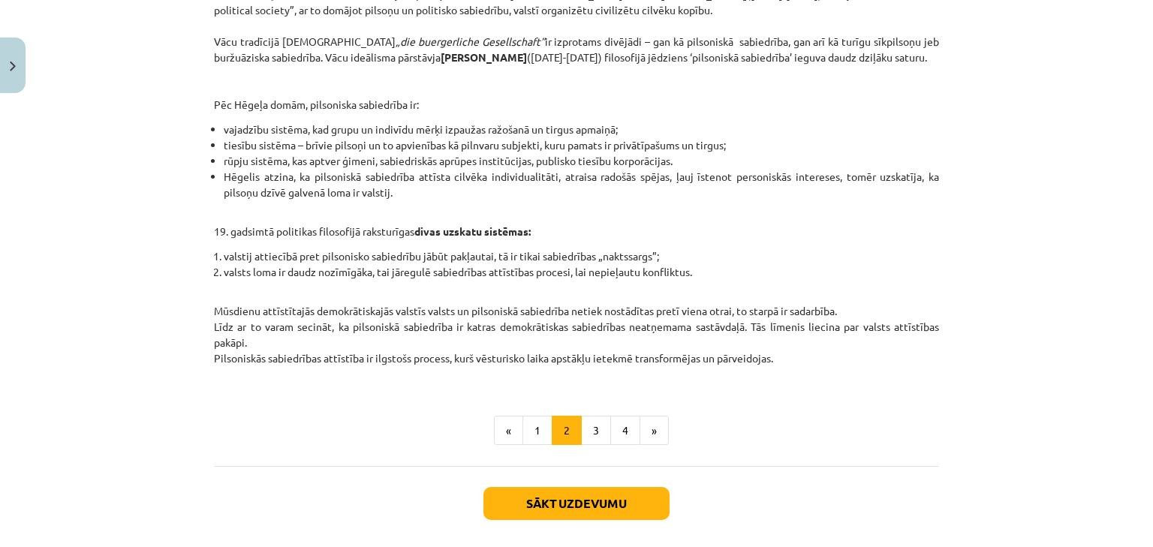
scroll to position [639, 0]
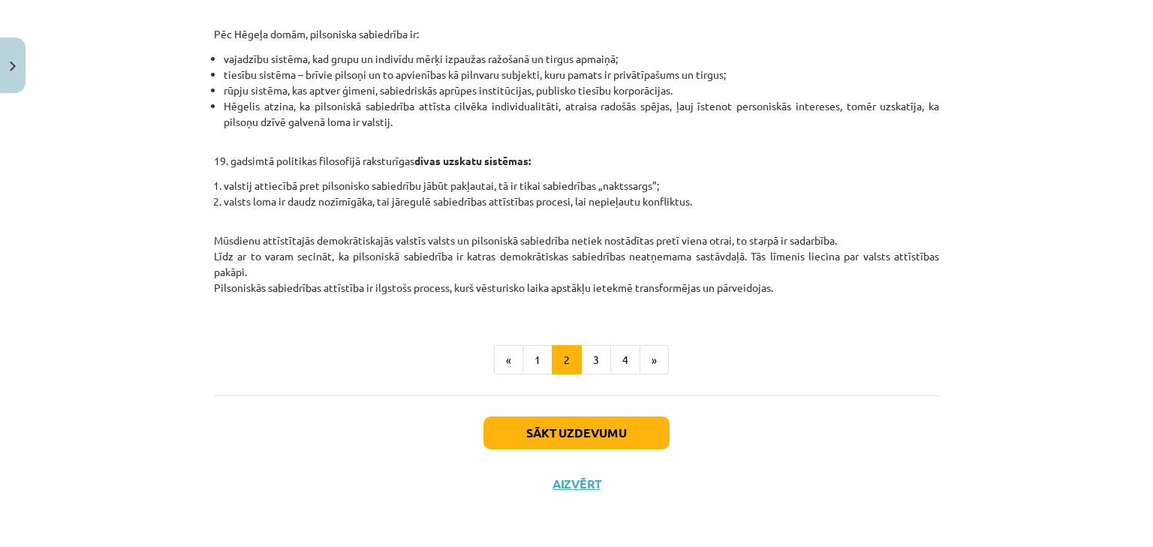
drag, startPoint x: 970, startPoint y: 198, endPoint x: 979, endPoint y: 365, distance: 166.8
click at [582, 367] on button "3" at bounding box center [596, 360] width 30 height 30
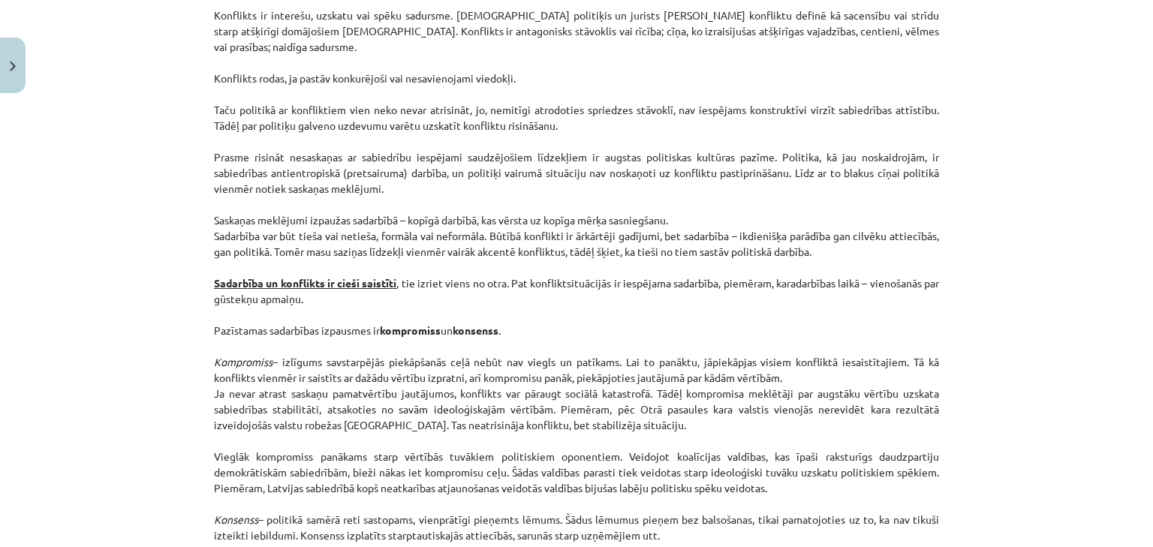
scroll to position [1987, 0]
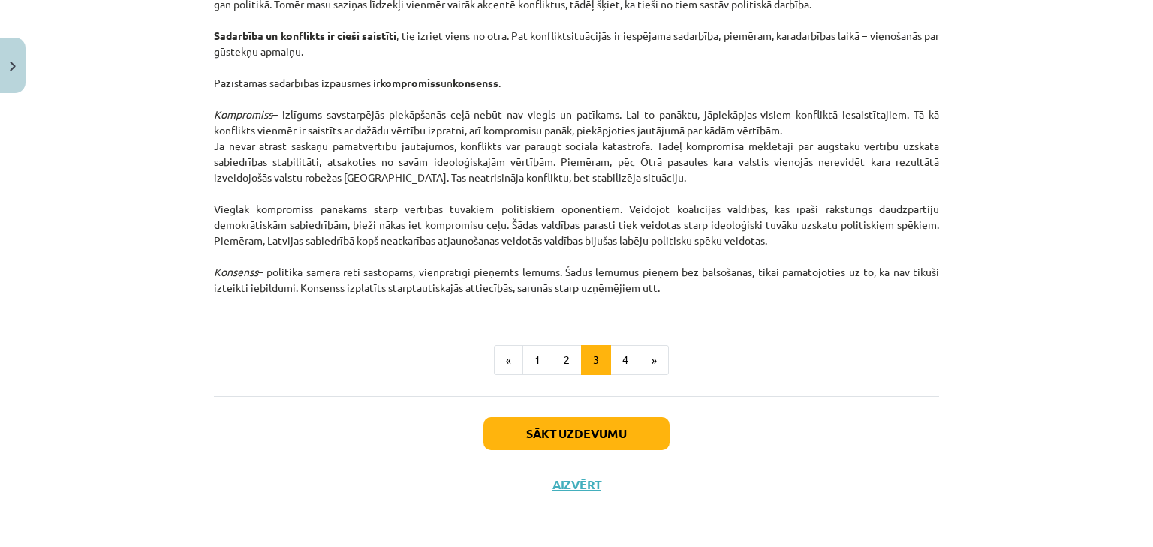
drag, startPoint x: 776, startPoint y: 248, endPoint x: 796, endPoint y: 405, distance: 158.1
click at [618, 351] on button "4" at bounding box center [625, 360] width 30 height 30
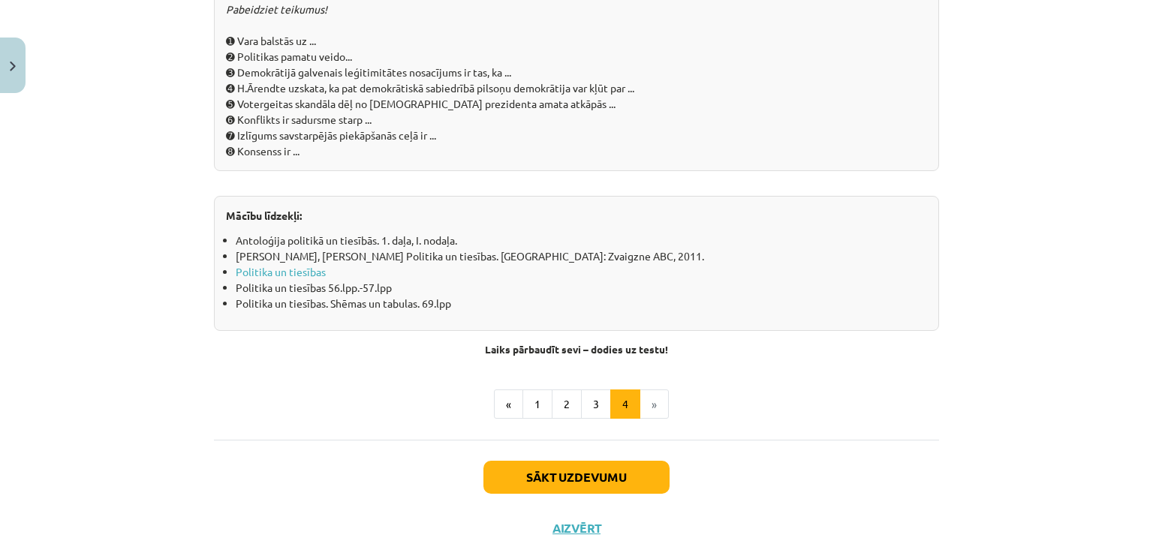
scroll to position [1687, 0]
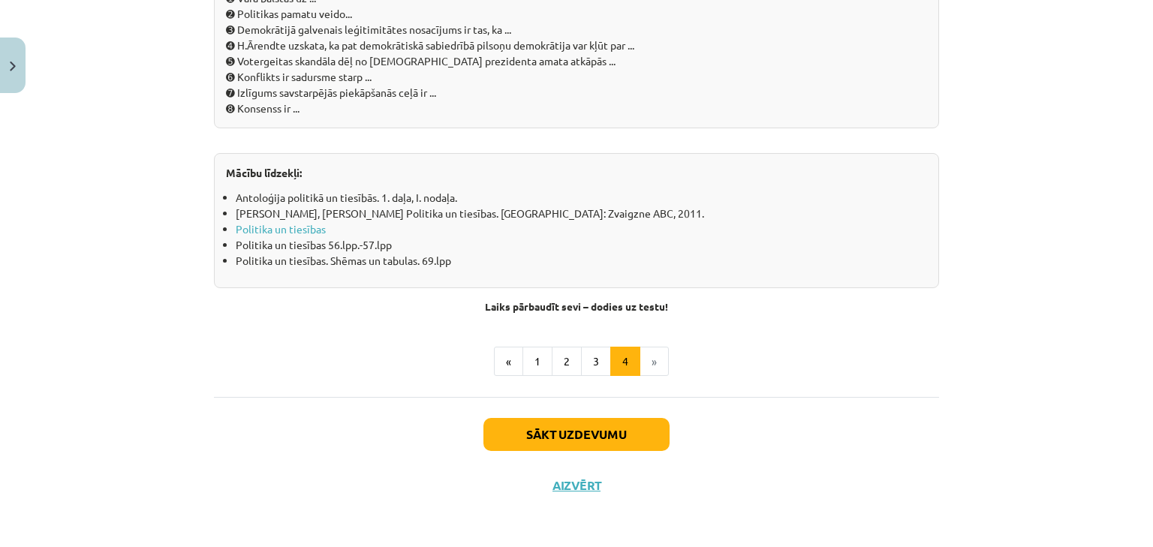
drag, startPoint x: 841, startPoint y: 252, endPoint x: 851, endPoint y: 444, distance: 191.6
click at [530, 349] on button "1" at bounding box center [537, 362] width 30 height 30
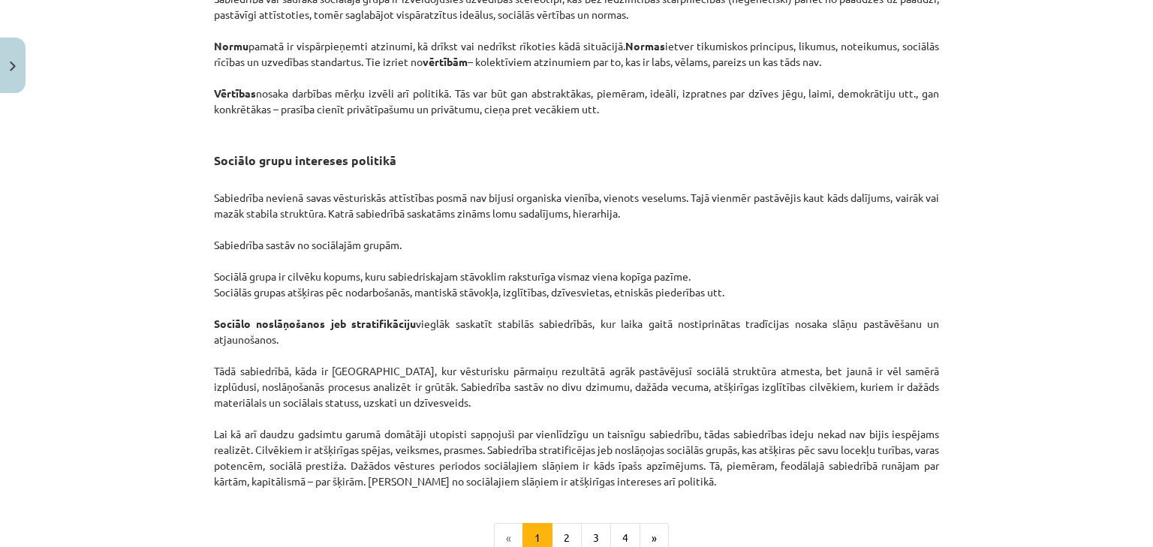
scroll to position [2350, 0]
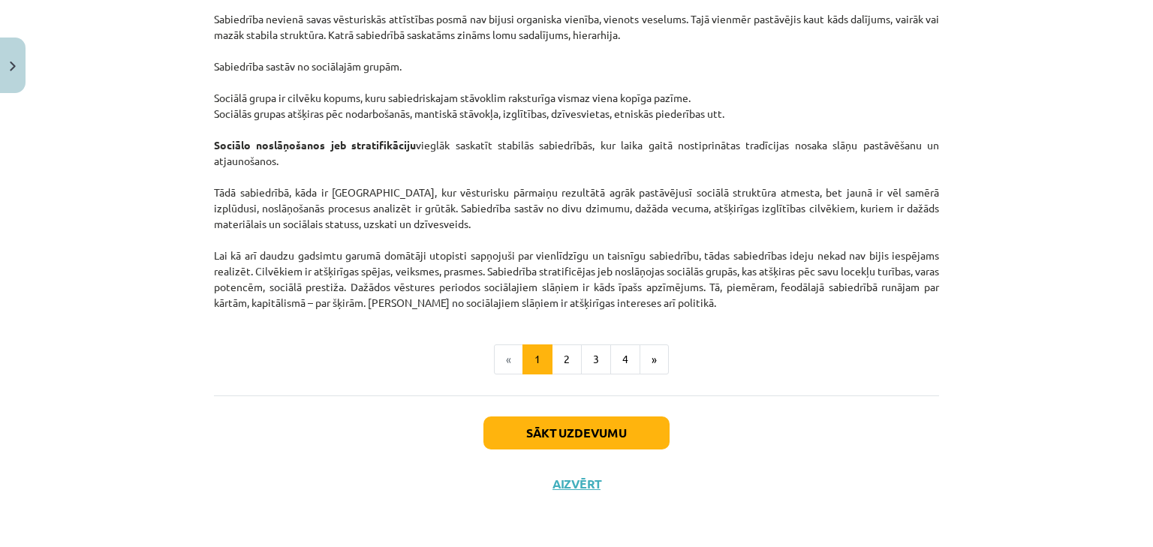
drag, startPoint x: 916, startPoint y: 267, endPoint x: 919, endPoint y: 358, distance: 90.8
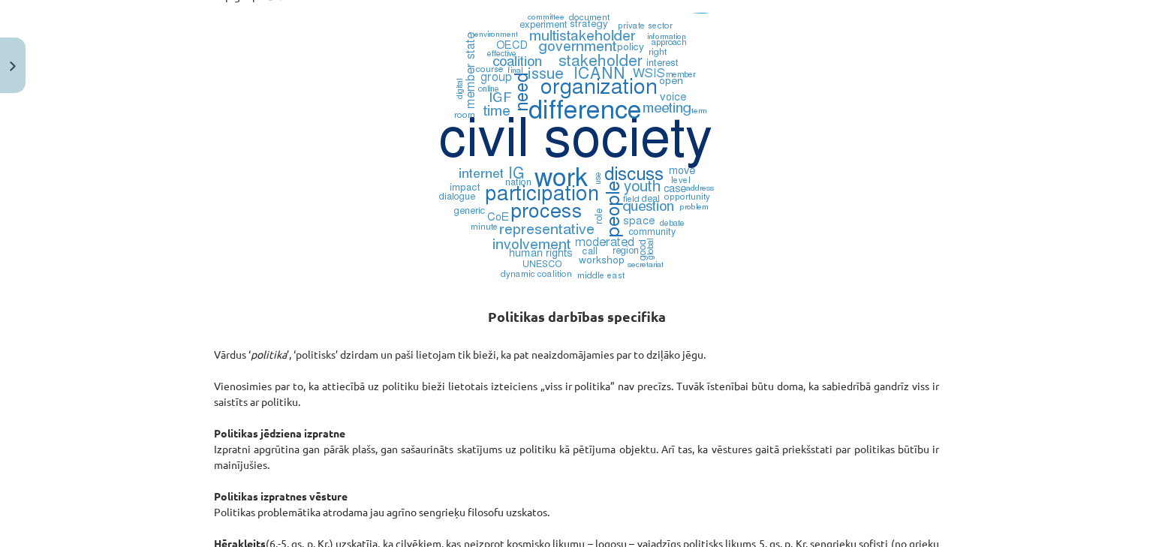
drag, startPoint x: 919, startPoint y: 358, endPoint x: 917, endPoint y: 272, distance: 85.6
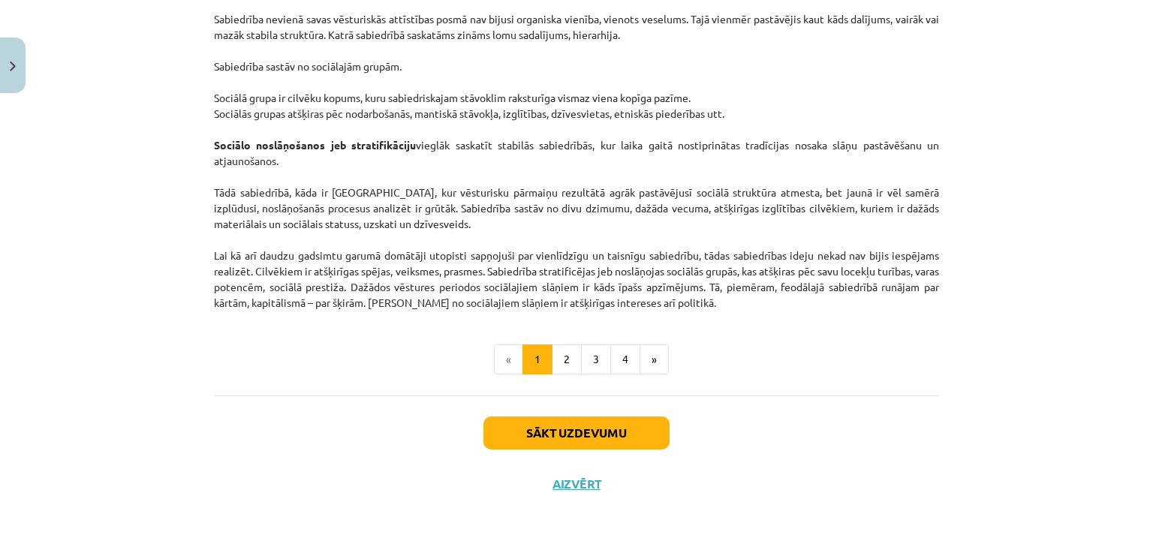
drag, startPoint x: 978, startPoint y: 219, endPoint x: 978, endPoint y: 287, distance: 68.3
drag, startPoint x: 585, startPoint y: 341, endPoint x: 574, endPoint y: 353, distance: 15.9
click at [540, 364] on button "1" at bounding box center [537, 359] width 30 height 30
drag, startPoint x: 844, startPoint y: 212, endPoint x: 841, endPoint y: 486, distance: 273.2
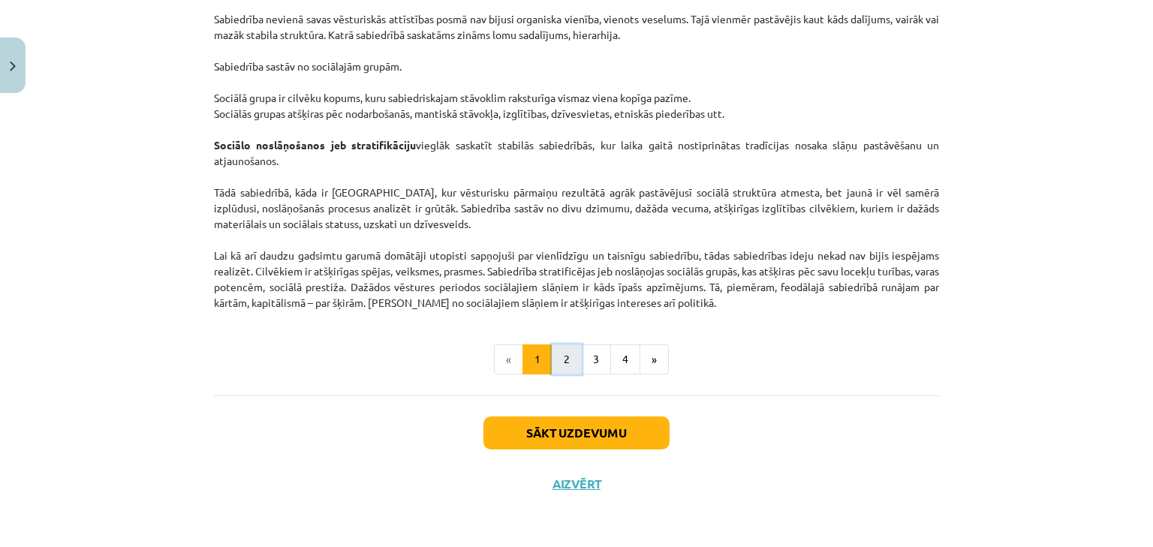
click at [563, 356] on button "2" at bounding box center [567, 359] width 30 height 30
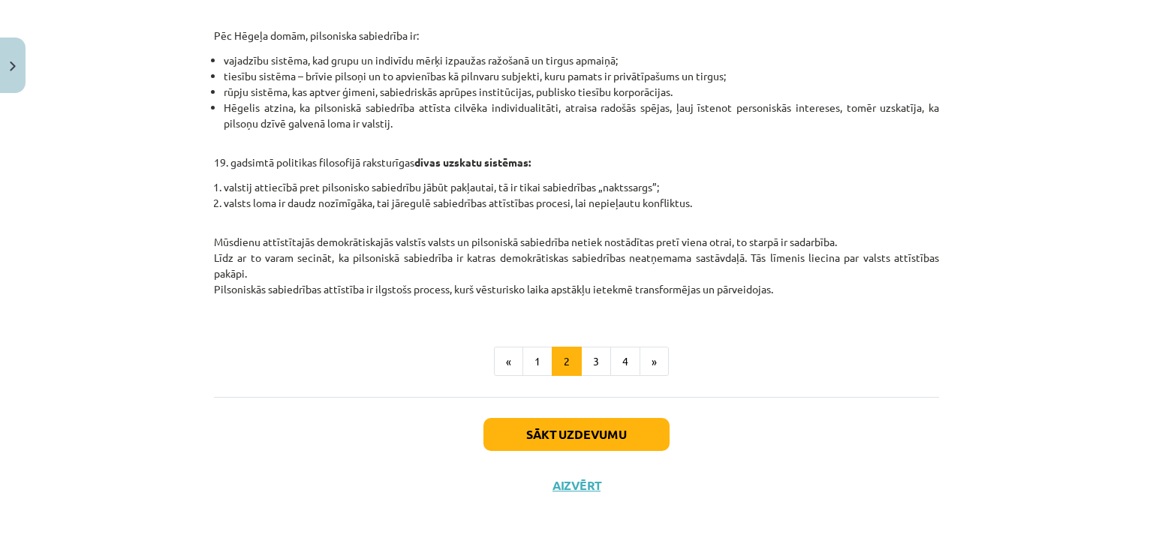
scroll to position [639, 0]
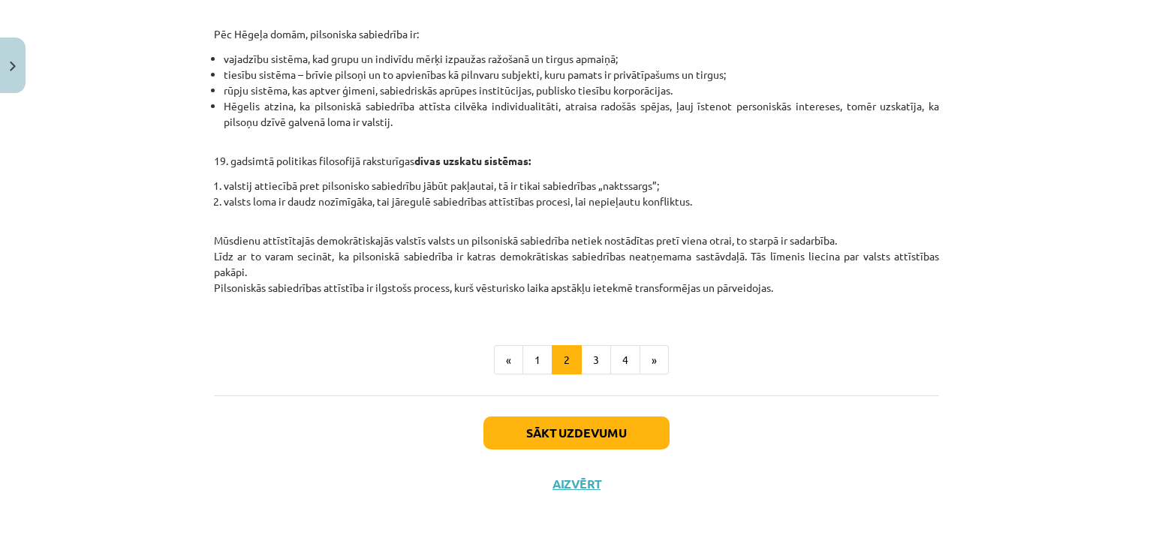
drag, startPoint x: 899, startPoint y: 120, endPoint x: 901, endPoint y: 191, distance: 70.6
click at [581, 355] on button "3" at bounding box center [596, 360] width 30 height 30
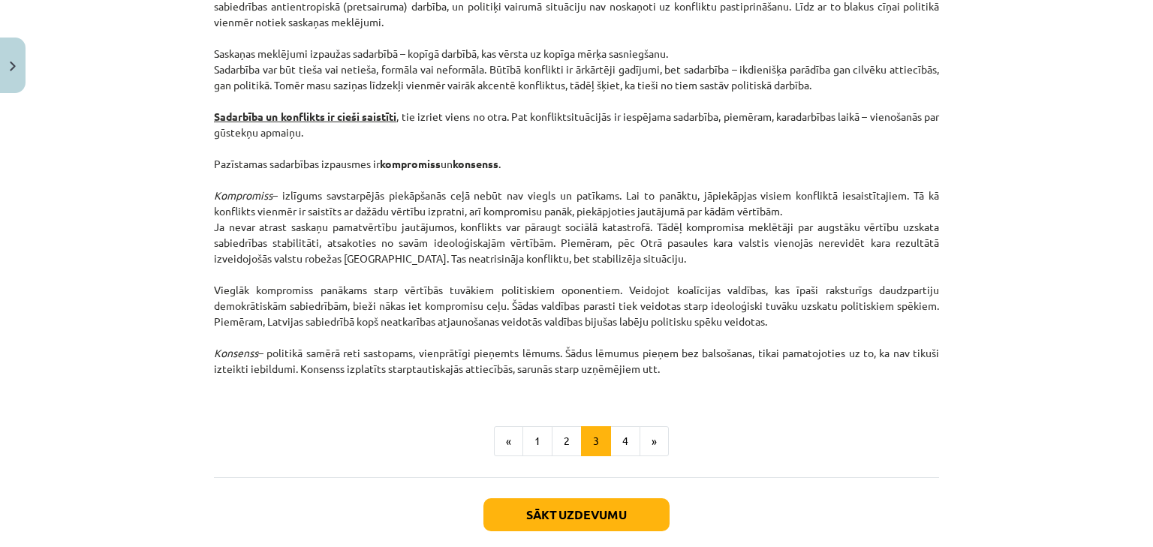
scroll to position [1987, 0]
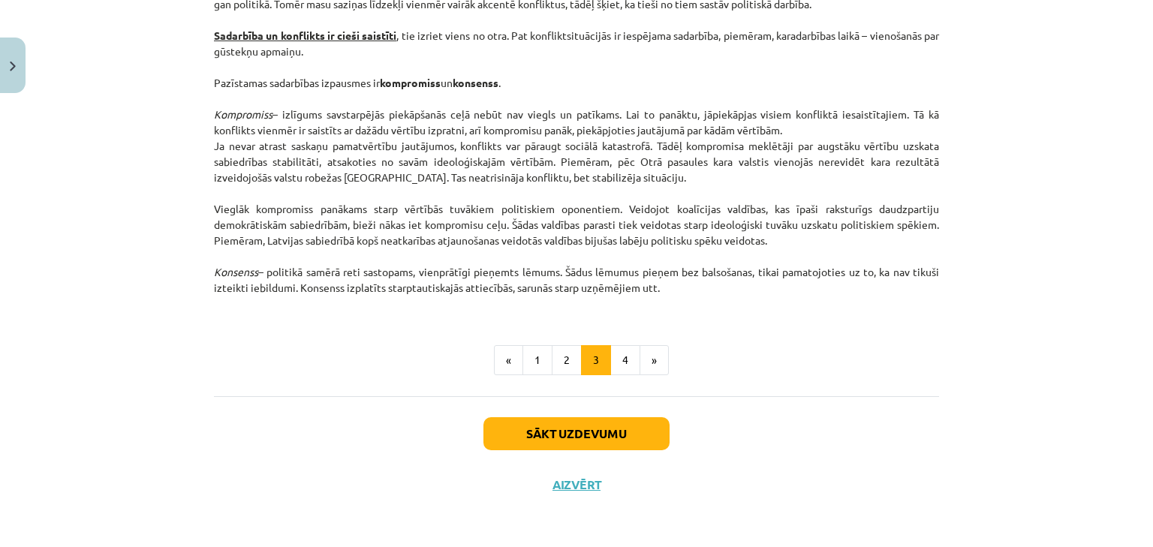
drag, startPoint x: 853, startPoint y: 132, endPoint x: 853, endPoint y: 215, distance: 83.3
click at [630, 360] on button "4" at bounding box center [625, 360] width 30 height 30
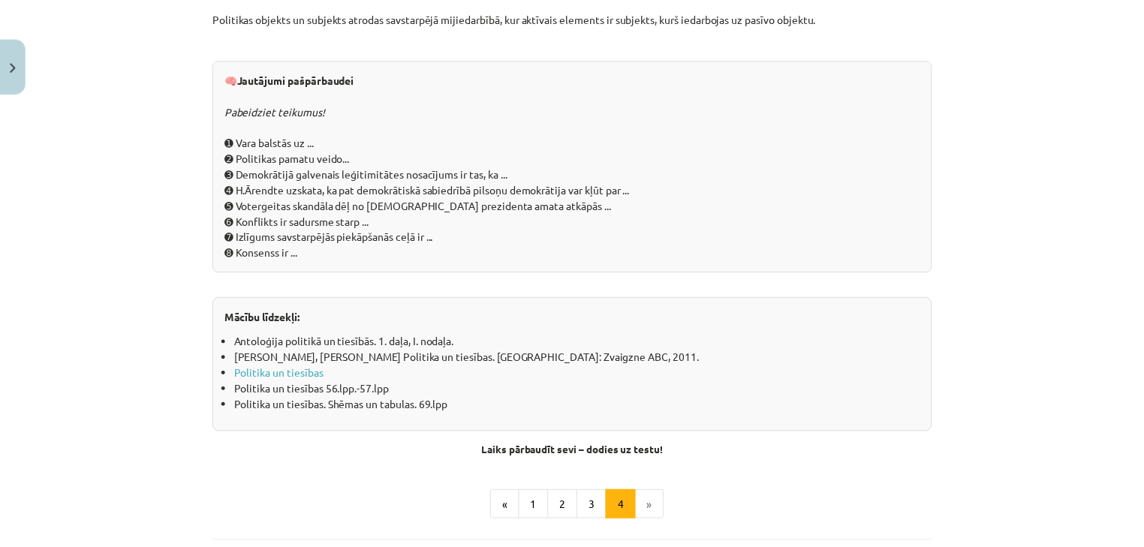
scroll to position [1687, 0]
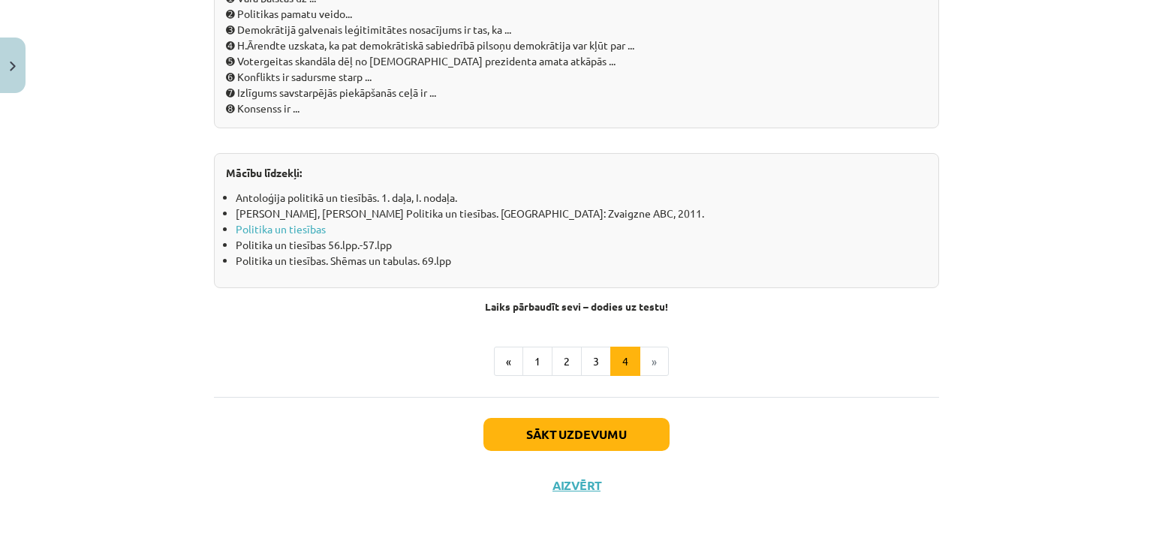
drag, startPoint x: 941, startPoint y: 110, endPoint x: 940, endPoint y: 214, distance: 104.3
click at [562, 483] on button "Aizvērt" at bounding box center [576, 485] width 57 height 15
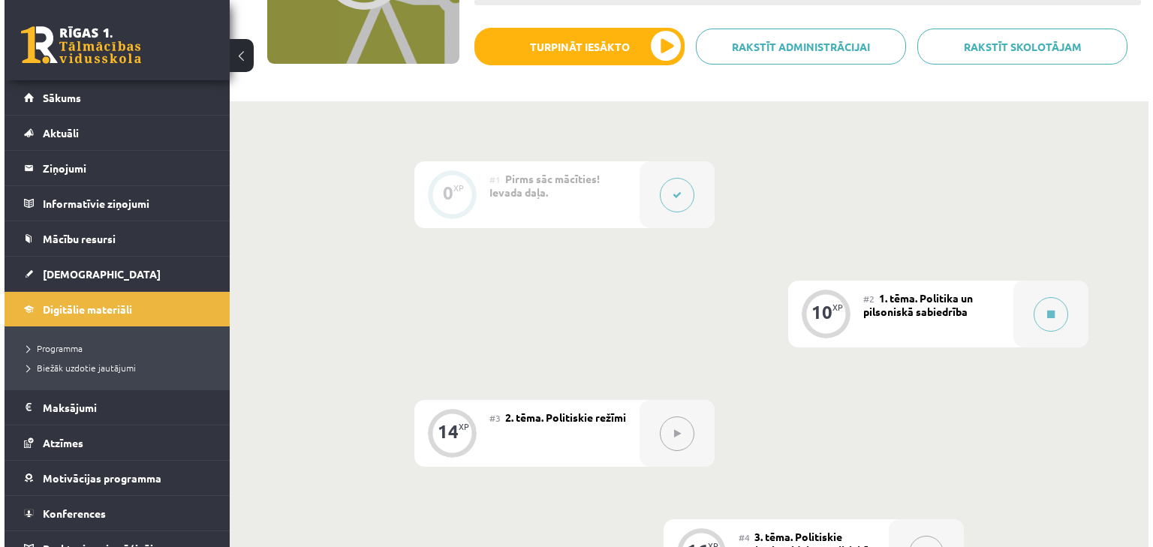
scroll to position [240, 0]
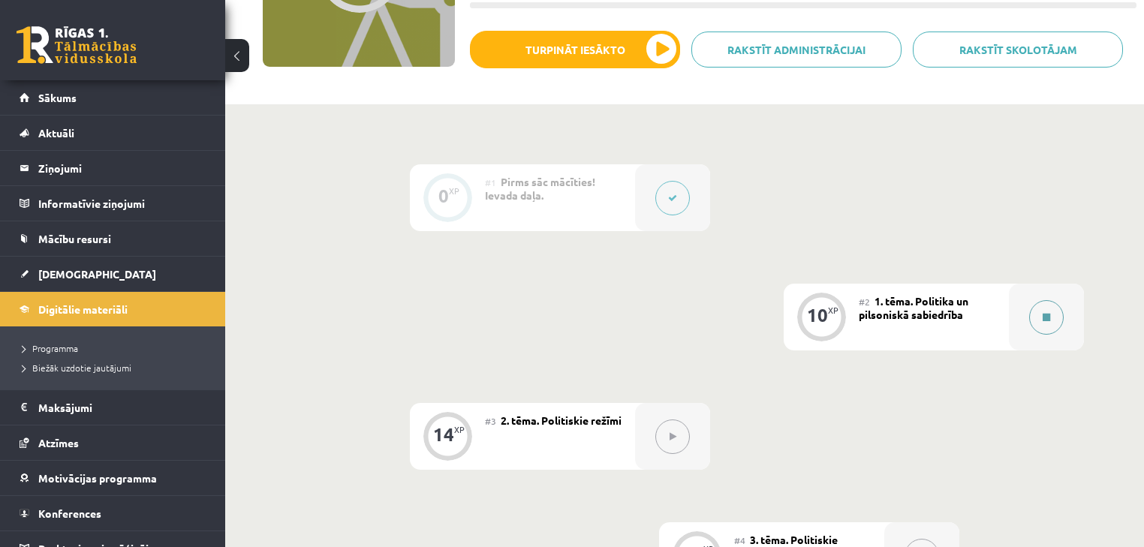
click at [1051, 311] on button at bounding box center [1046, 317] width 35 height 35
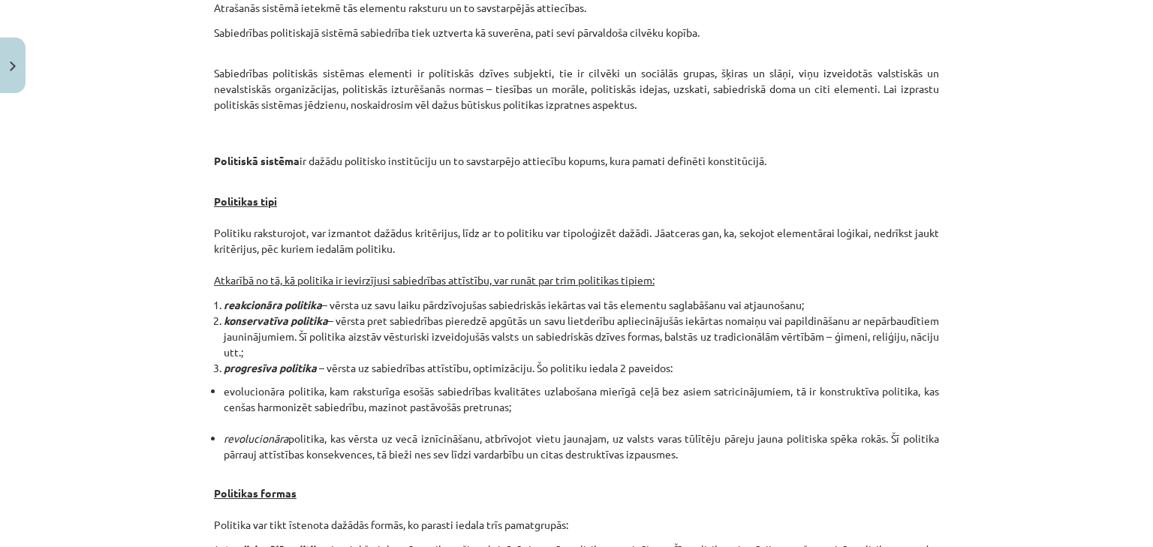
scroll to position [1687, 0]
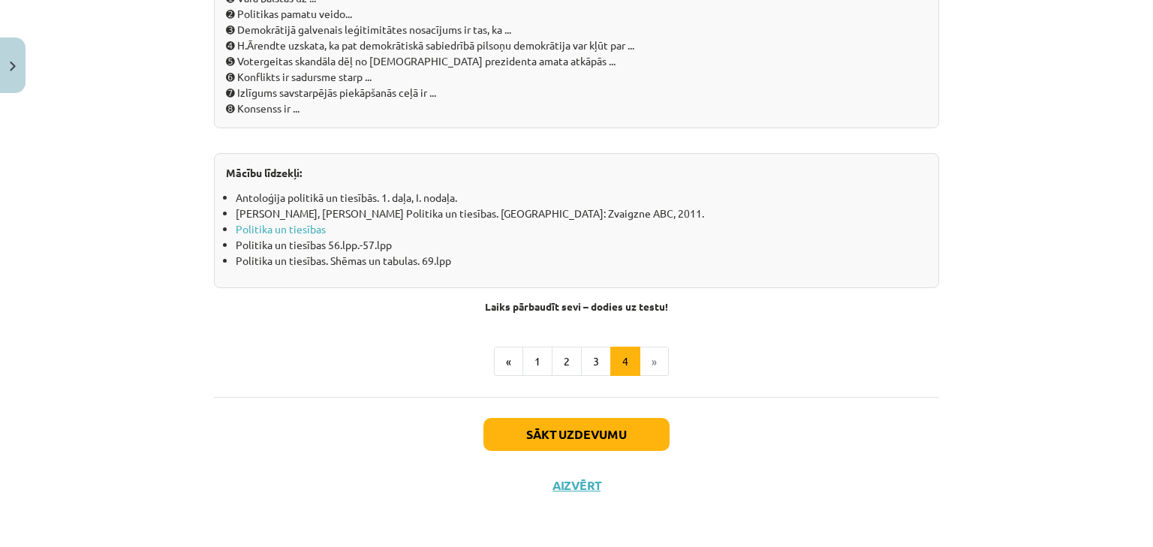
drag, startPoint x: 952, startPoint y: 223, endPoint x: 958, endPoint y: 575, distance: 352.0
click at [537, 365] on button "1" at bounding box center [537, 362] width 30 height 30
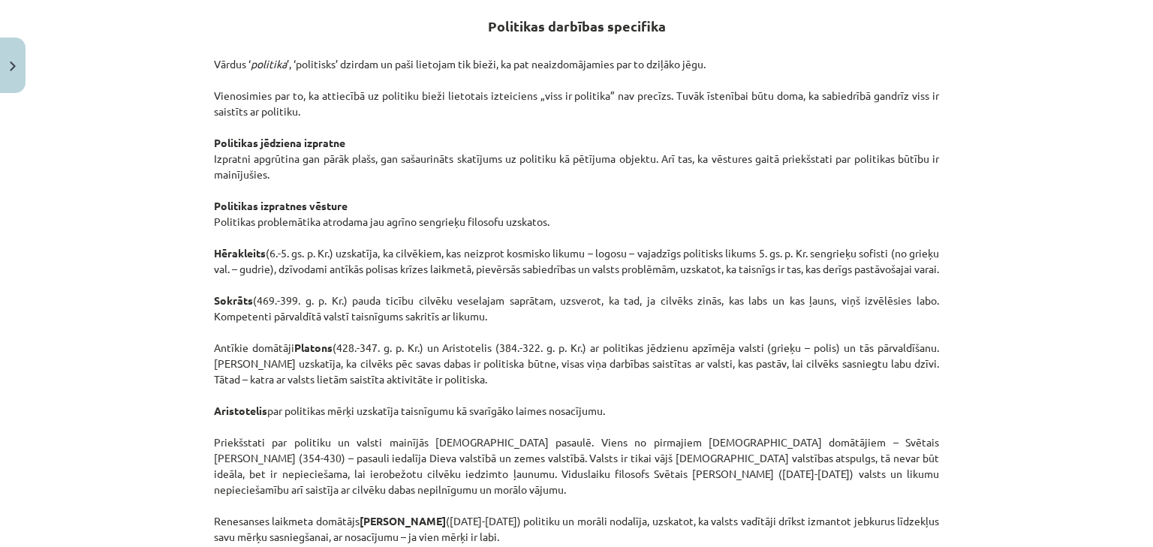
scroll to position [751, 0]
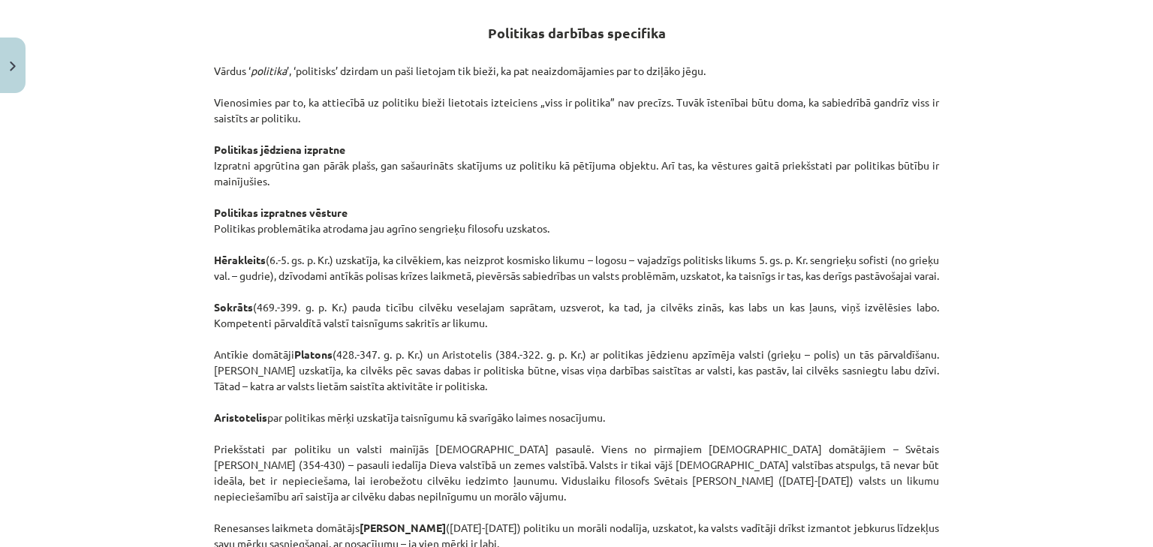
drag, startPoint x: 231, startPoint y: 248, endPoint x: 212, endPoint y: 251, distance: 19.0
click at [214, 251] on p "Vārdus ‘ politika ’, ‘politisks’ dzirdam un paši lietojam tik bieži, ka pat nea…" at bounding box center [576, 362] width 725 height 630
click at [306, 296] on p "Vārdus ‘ politika ’, ‘politisks’ dzirdam un paši lietojam tik bieži, ka pat nea…" at bounding box center [576, 362] width 725 height 630
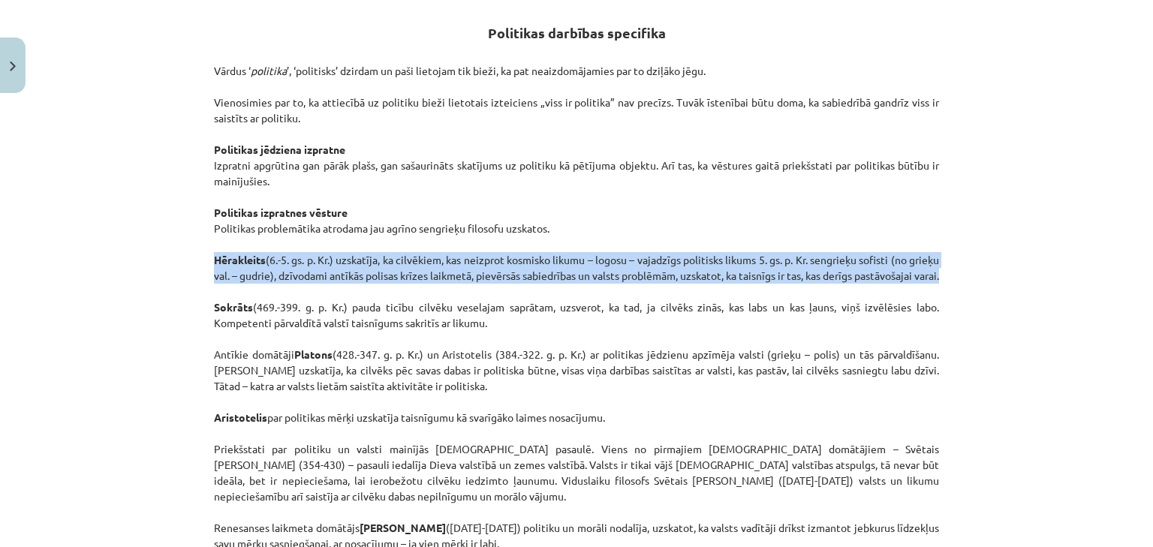
drag, startPoint x: 211, startPoint y: 258, endPoint x: 307, endPoint y: 294, distance: 102.6
click at [307, 294] on p "Vārdus ‘ politika ’, ‘politisks’ dzirdam un paši lietojam tik bieži, ka pat nea…" at bounding box center [576, 362] width 725 height 630
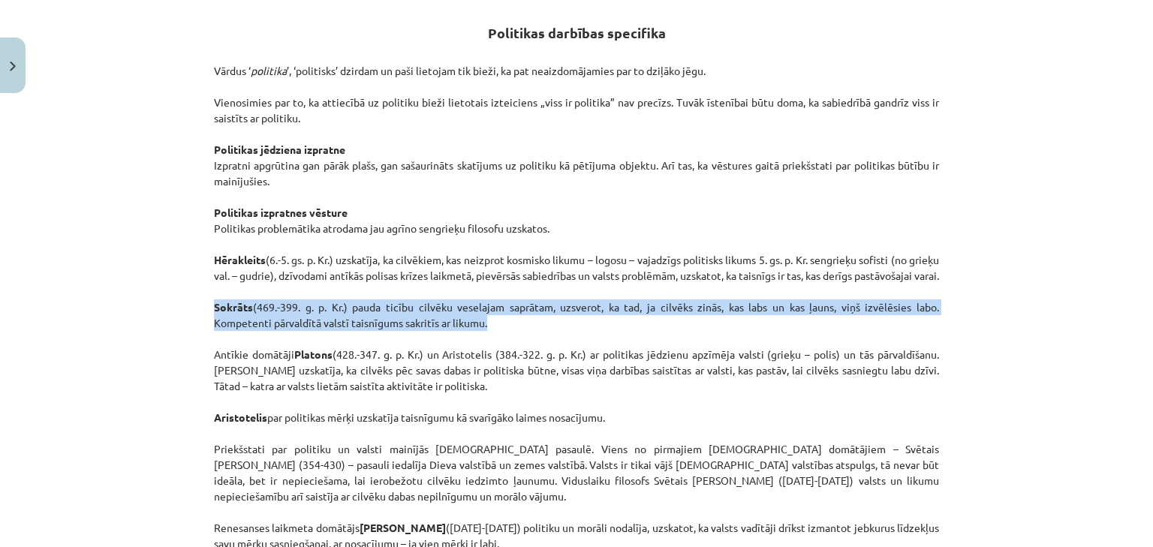
drag, startPoint x: 206, startPoint y: 315, endPoint x: 528, endPoint y: 336, distance: 321.9
